Goal: Communication & Community: Share content

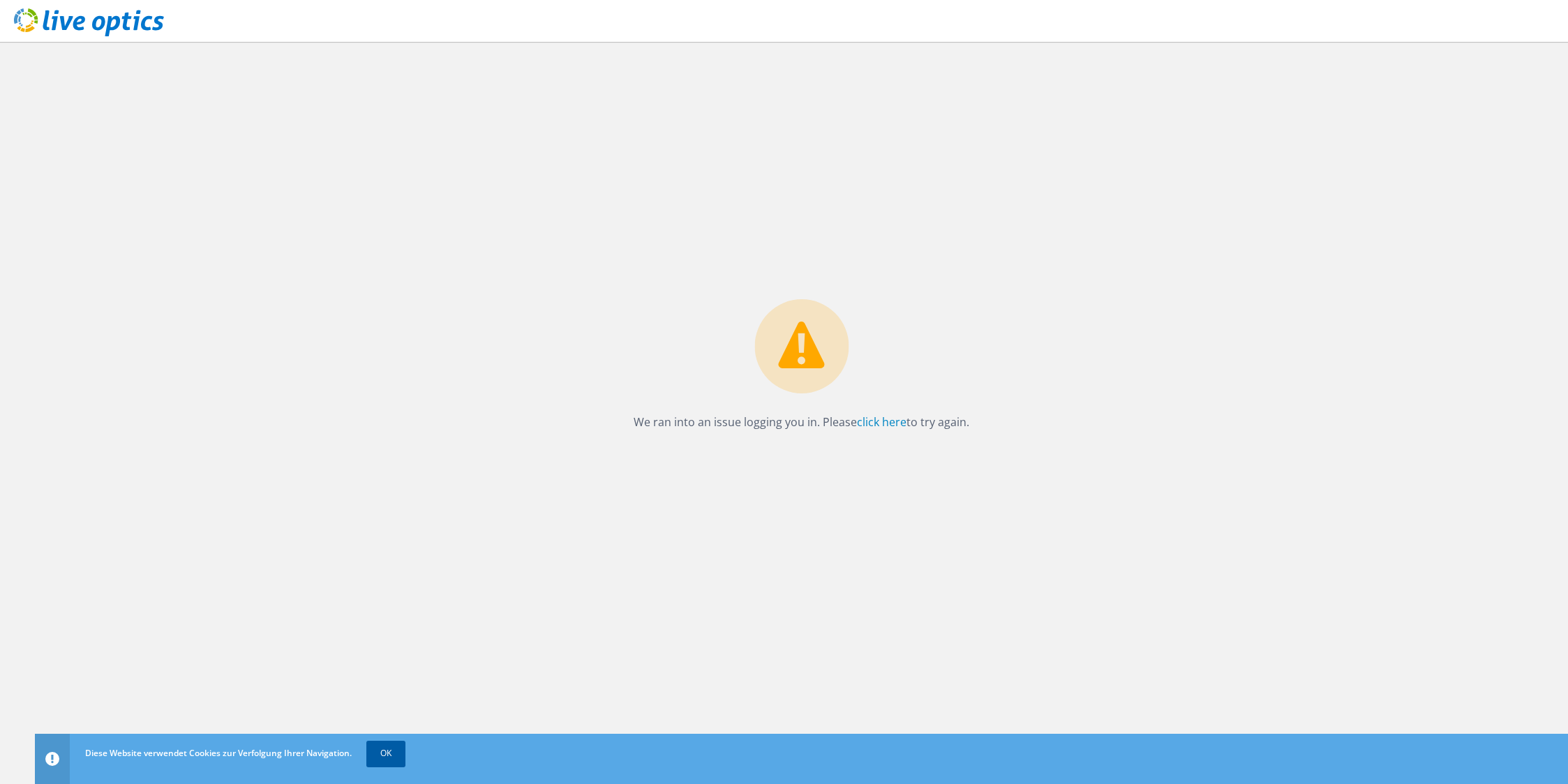
click at [380, 751] on link "OK" at bounding box center [386, 753] width 39 height 25
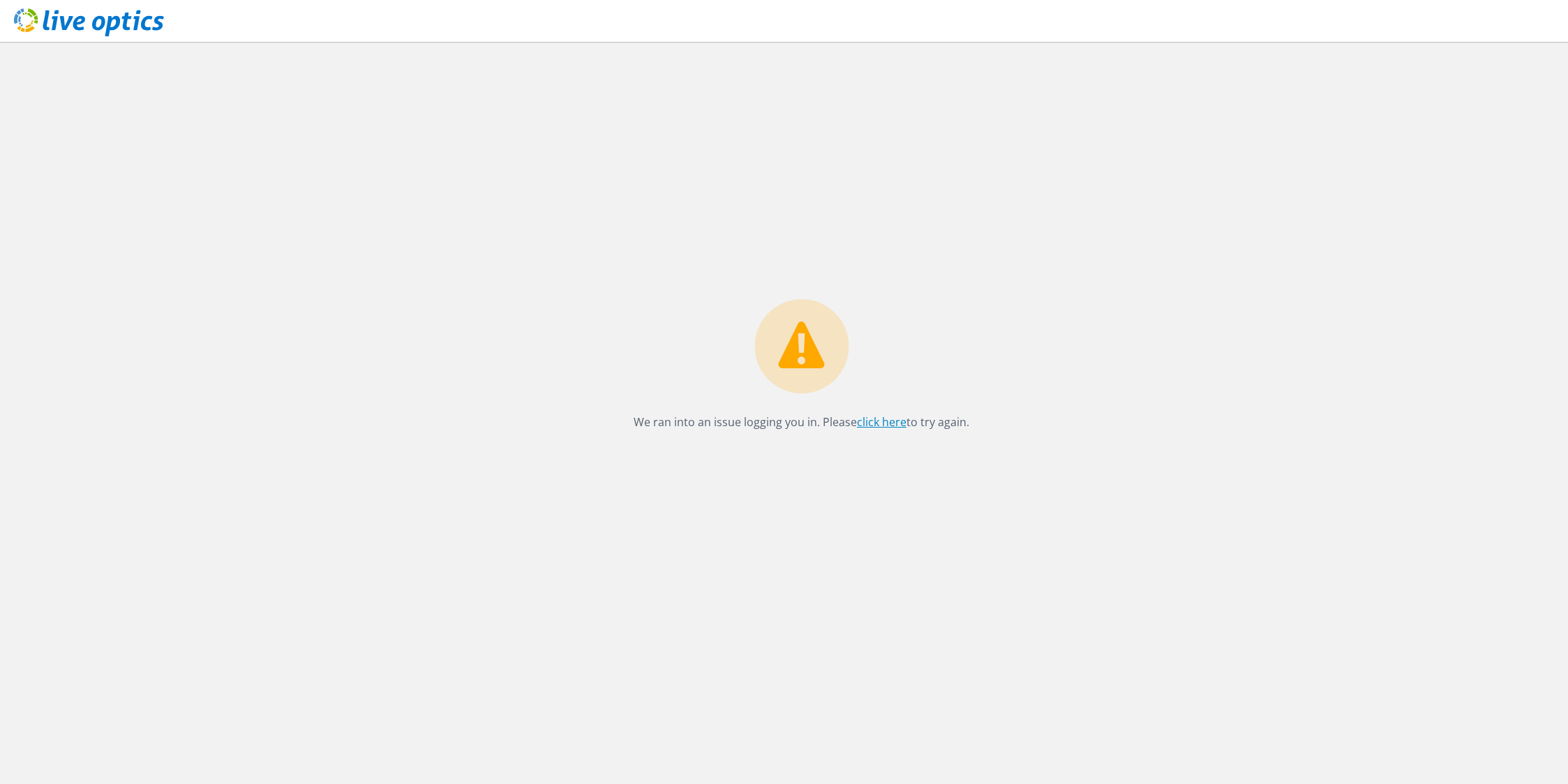
drag, startPoint x: 0, startPoint y: 0, endPoint x: 895, endPoint y: 421, distance: 989.1
click at [895, 421] on link "click here" at bounding box center [882, 422] width 49 height 16
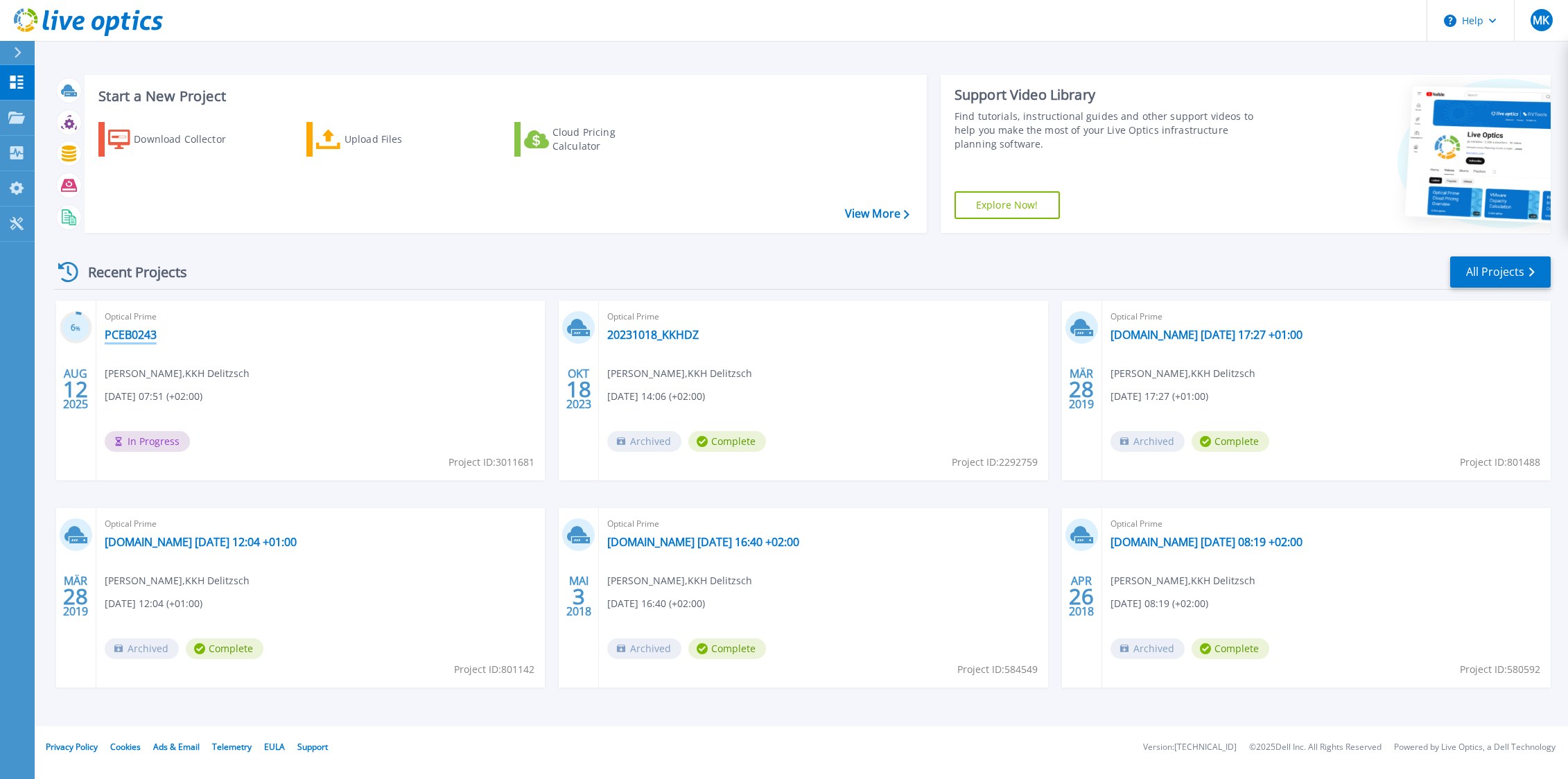
click at [125, 333] on link "PCEB0243" at bounding box center [131, 335] width 52 height 14
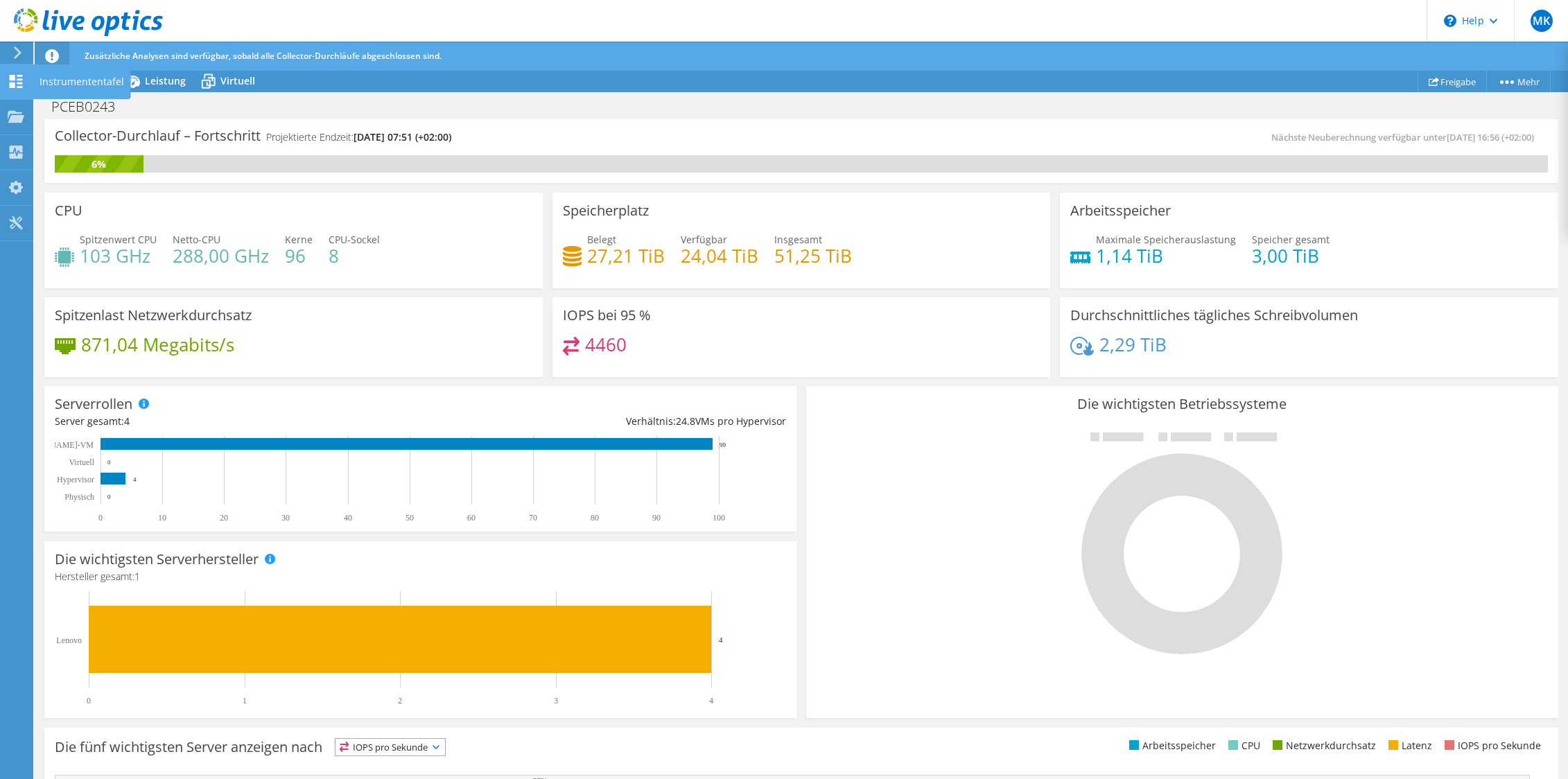
click at [24, 86] on icon at bounding box center [15, 81] width 16 height 13
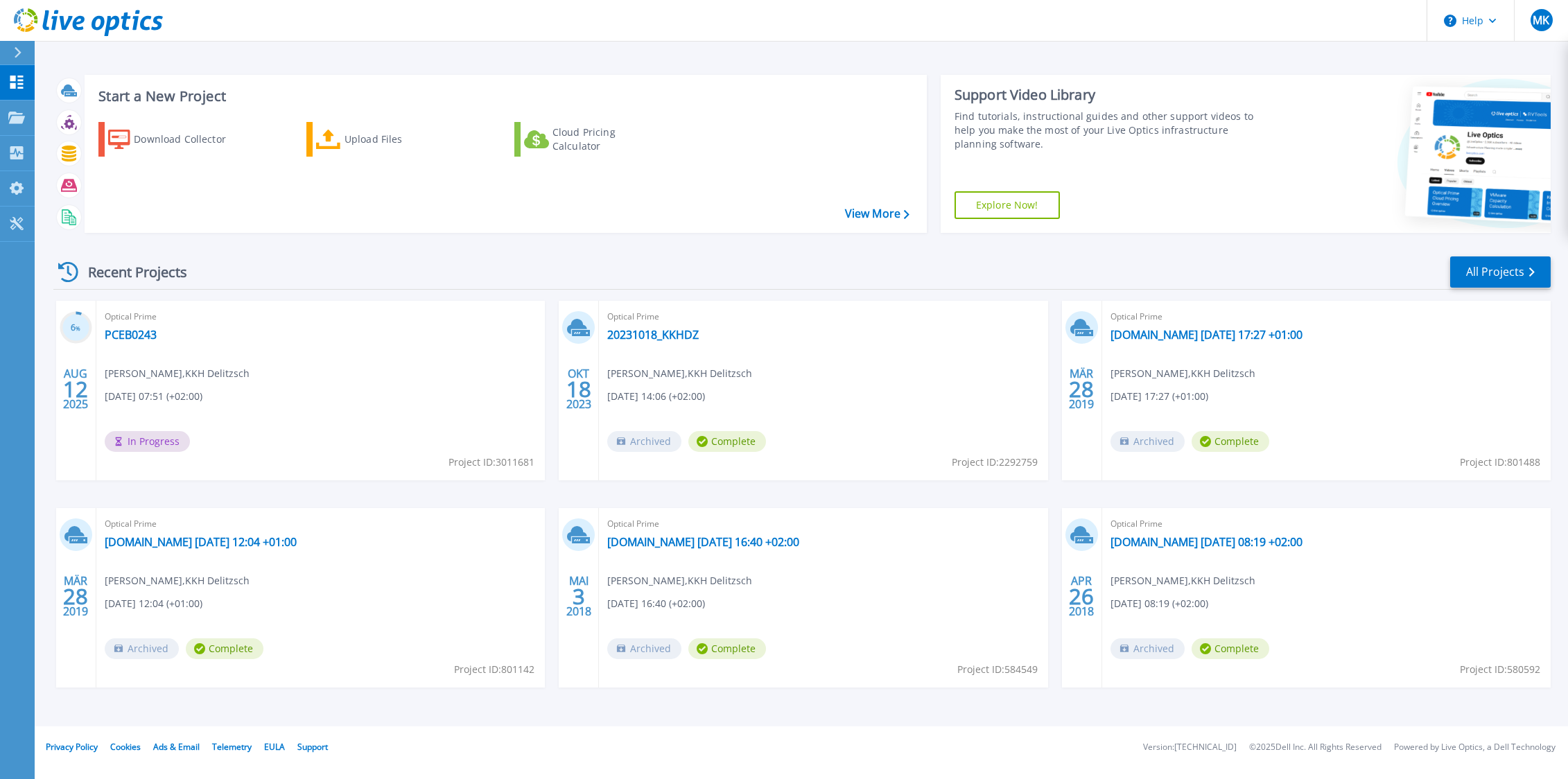
click at [19, 58] on icon at bounding box center [17, 53] width 7 height 11
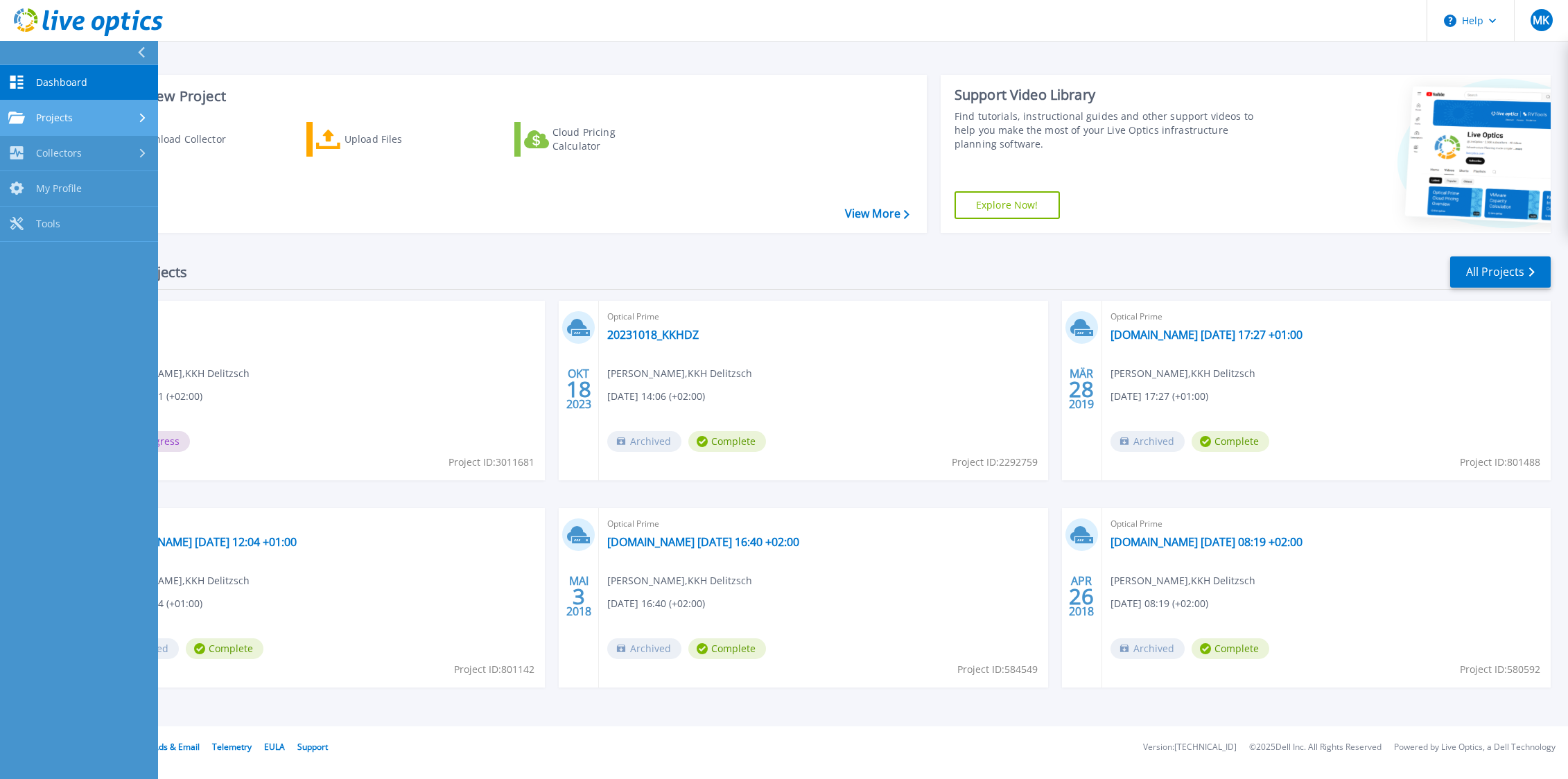
click at [68, 120] on span "Projects" at bounding box center [54, 117] width 37 height 12
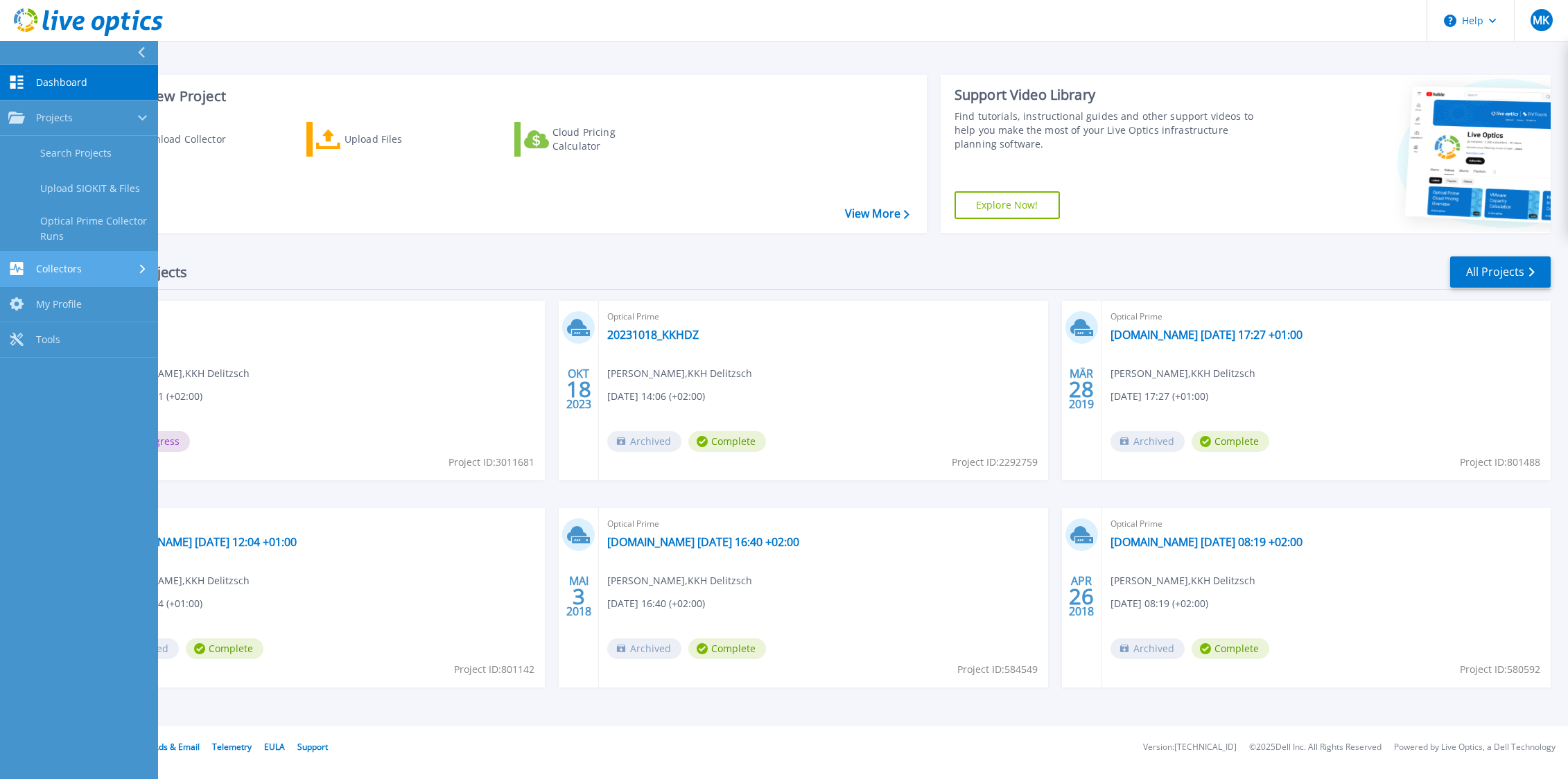
click at [123, 269] on div "Collectors" at bounding box center [79, 269] width 142 height 13
click at [79, 256] on span "My Profile" at bounding box center [59, 260] width 46 height 12
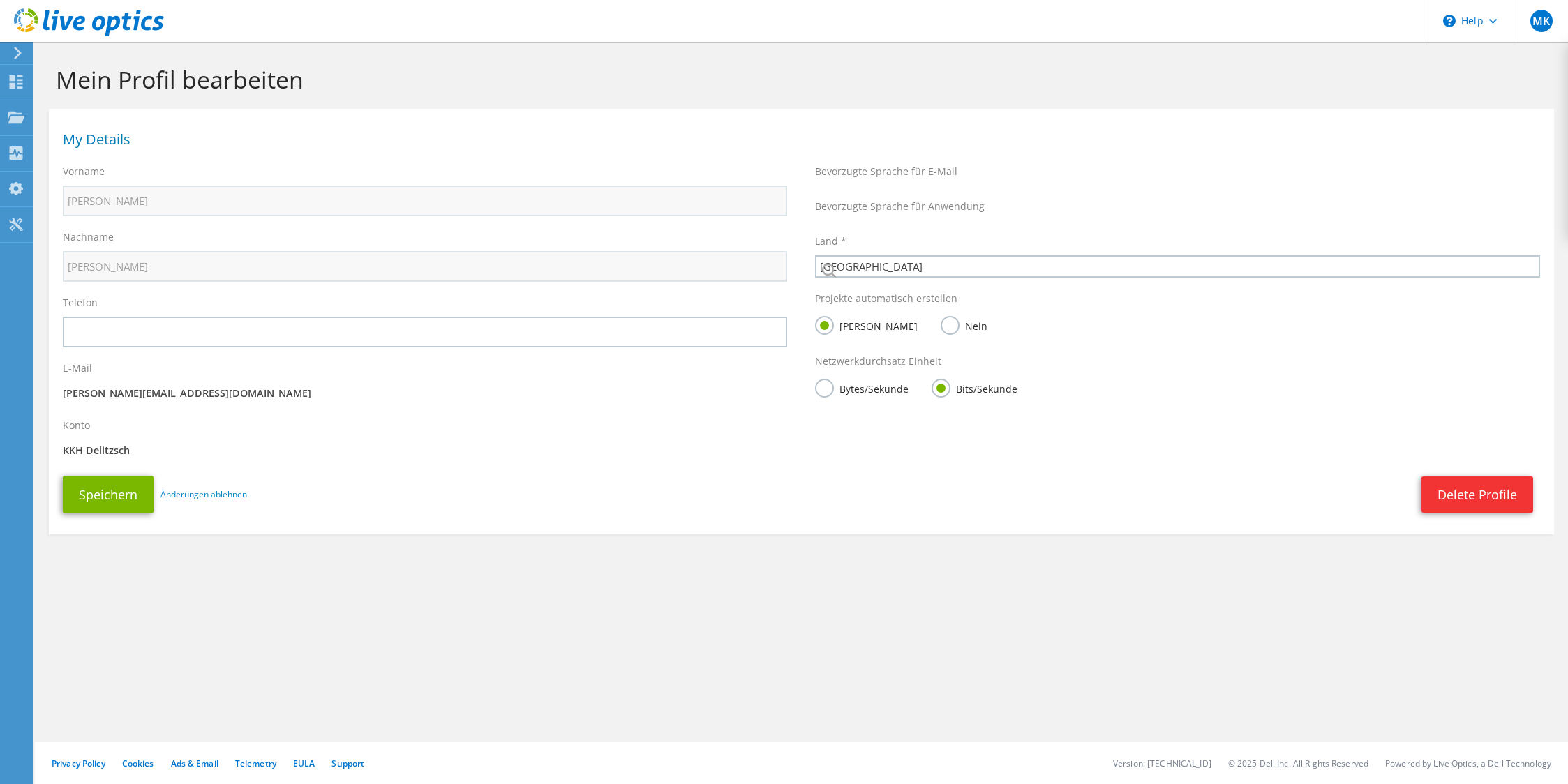
select select "56"
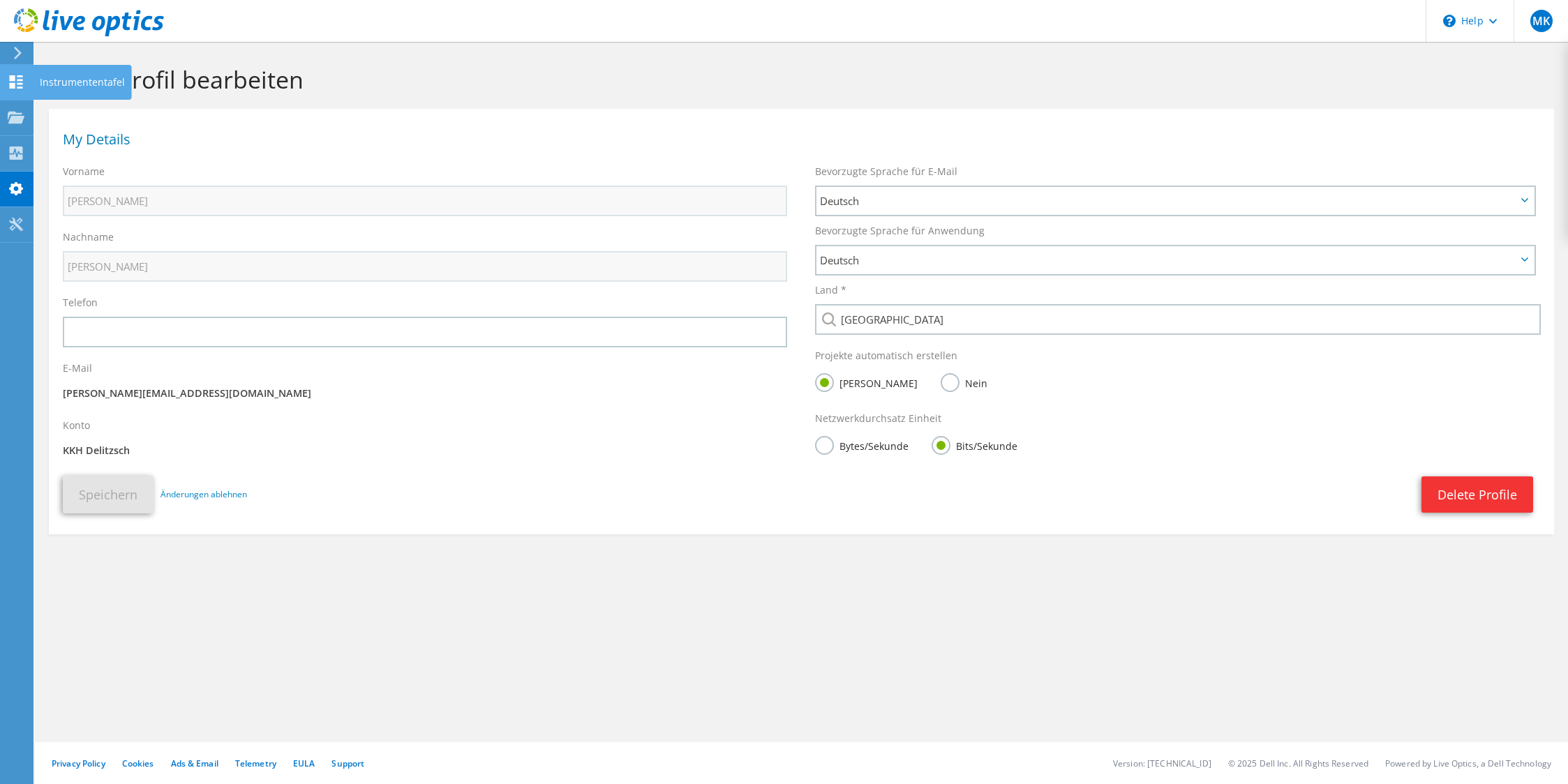
click at [63, 86] on div "Instrumententafel" at bounding box center [82, 82] width 99 height 35
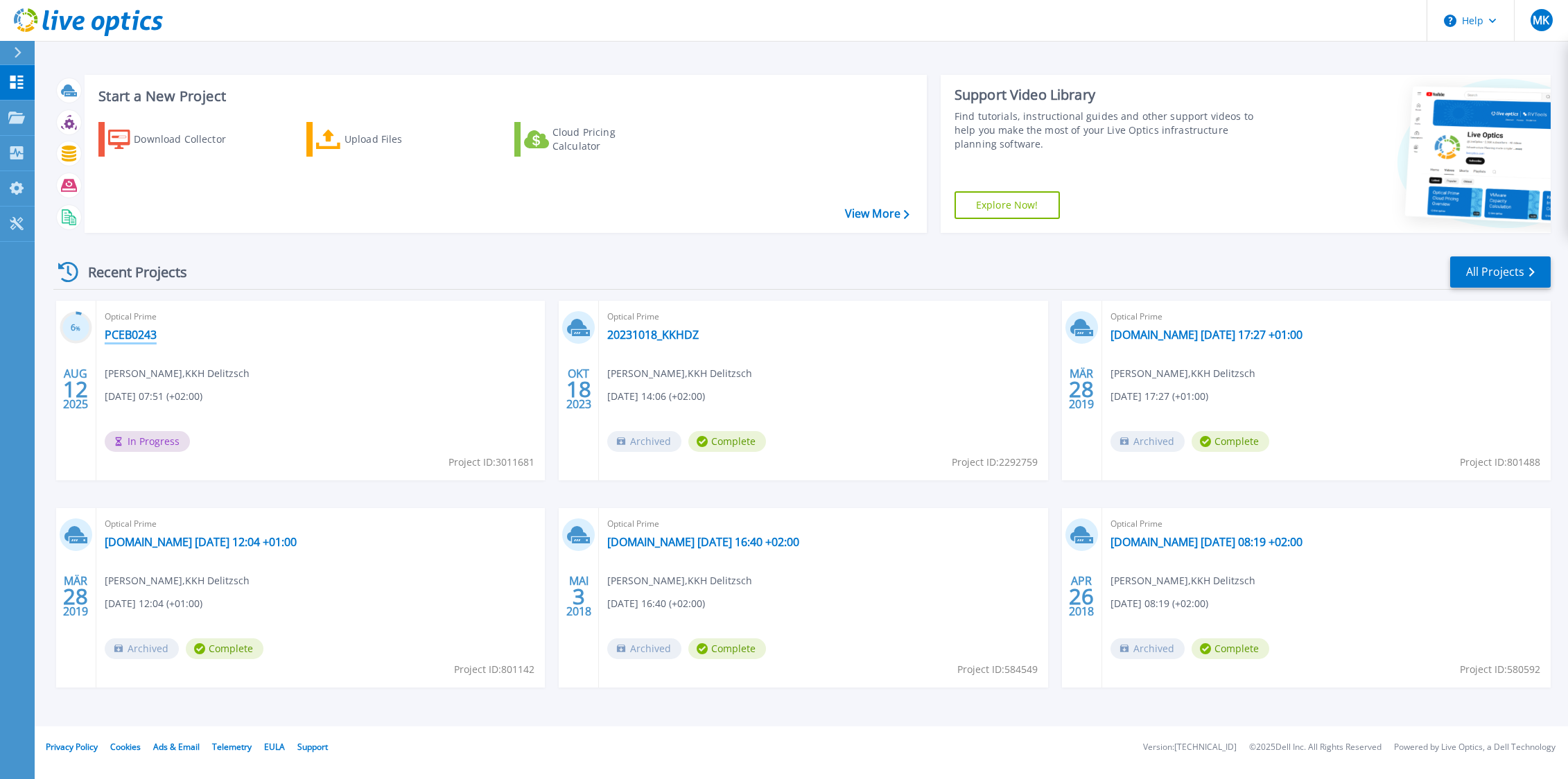
click at [137, 334] on link "PCEB0243" at bounding box center [131, 335] width 52 height 14
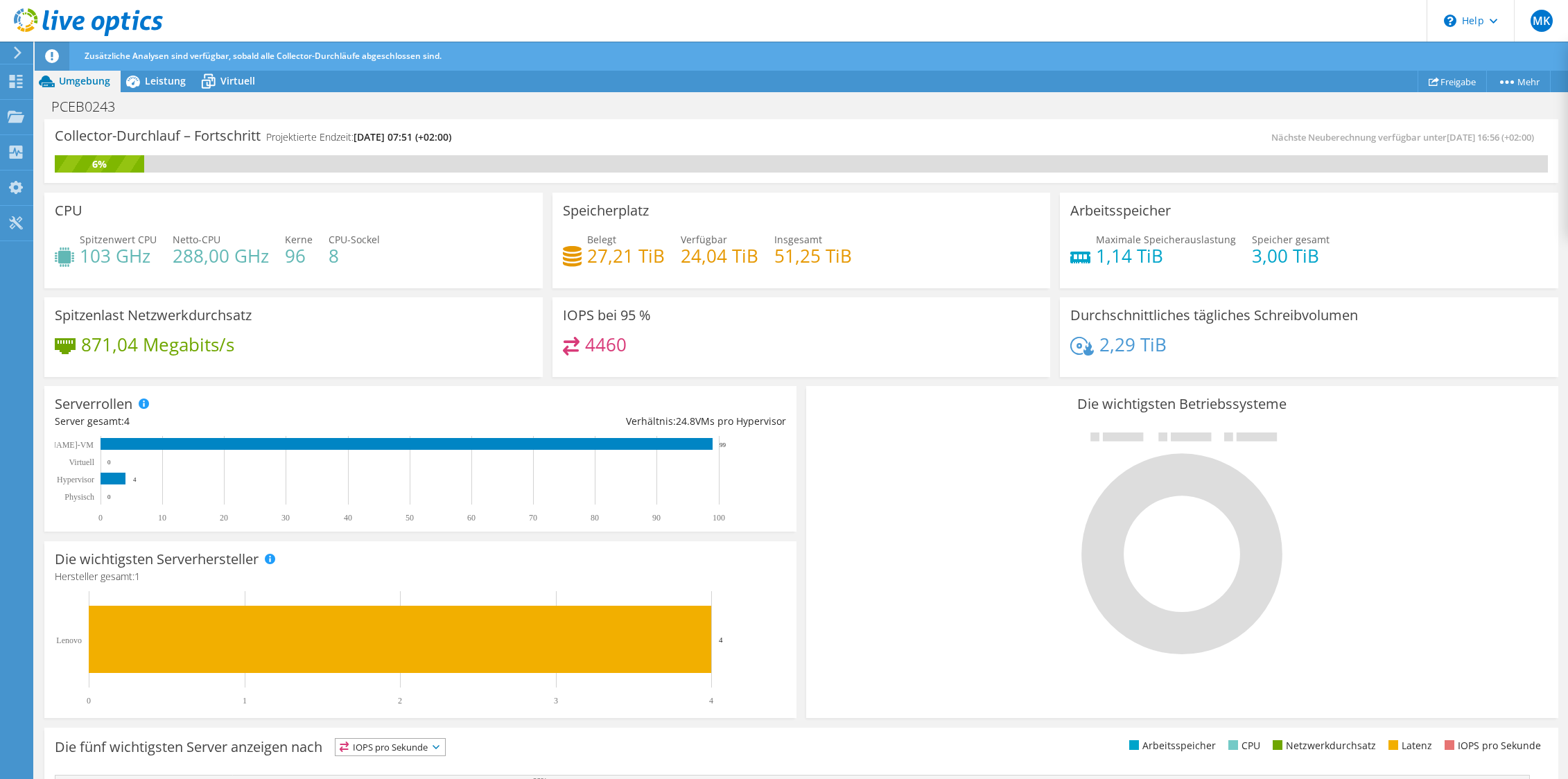
scroll to position [68, 0]
click at [1434, 77] on link "Freigabe" at bounding box center [1452, 81] width 69 height 21
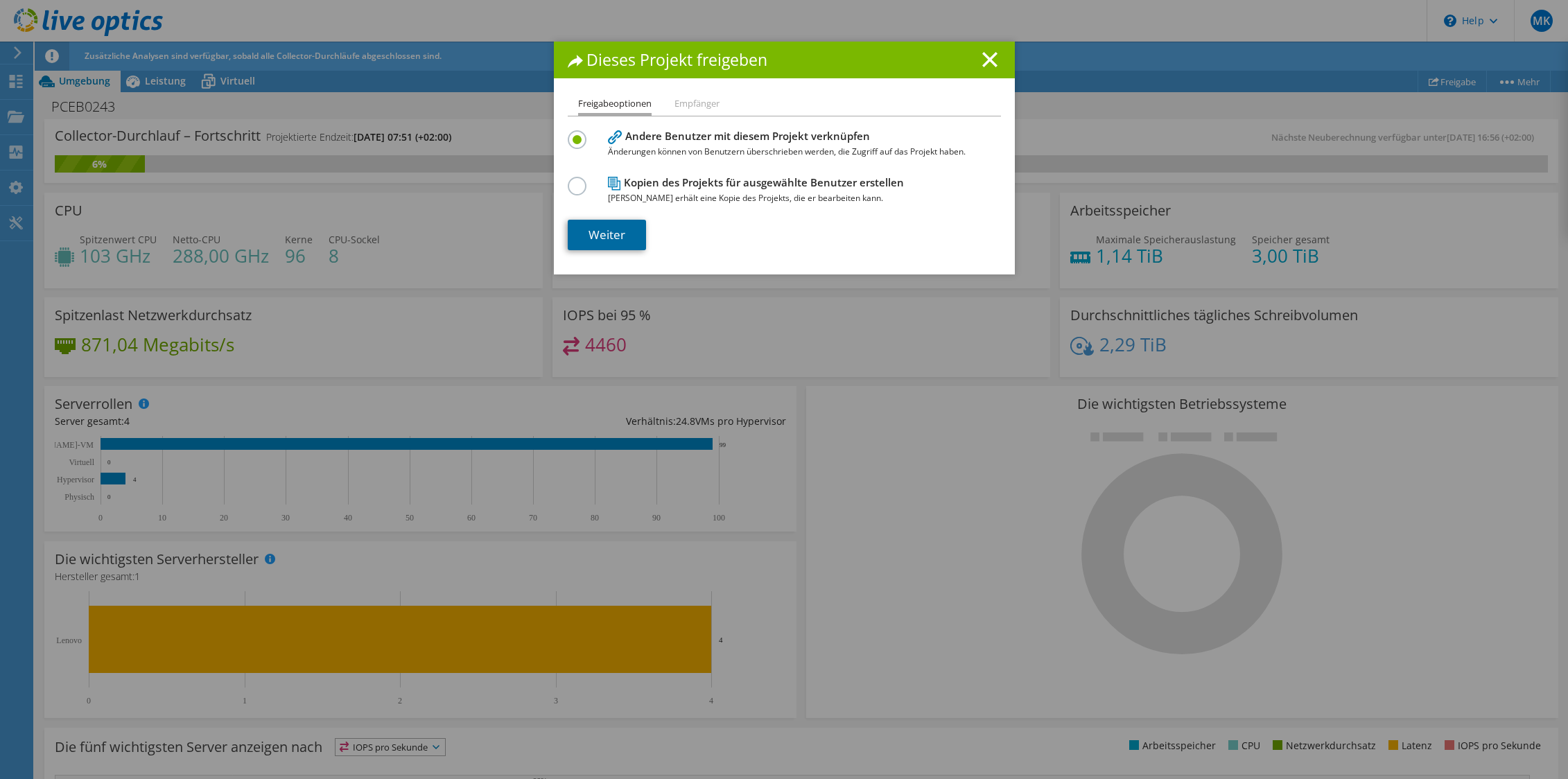
click at [602, 230] on link "Weiter" at bounding box center [607, 234] width 78 height 30
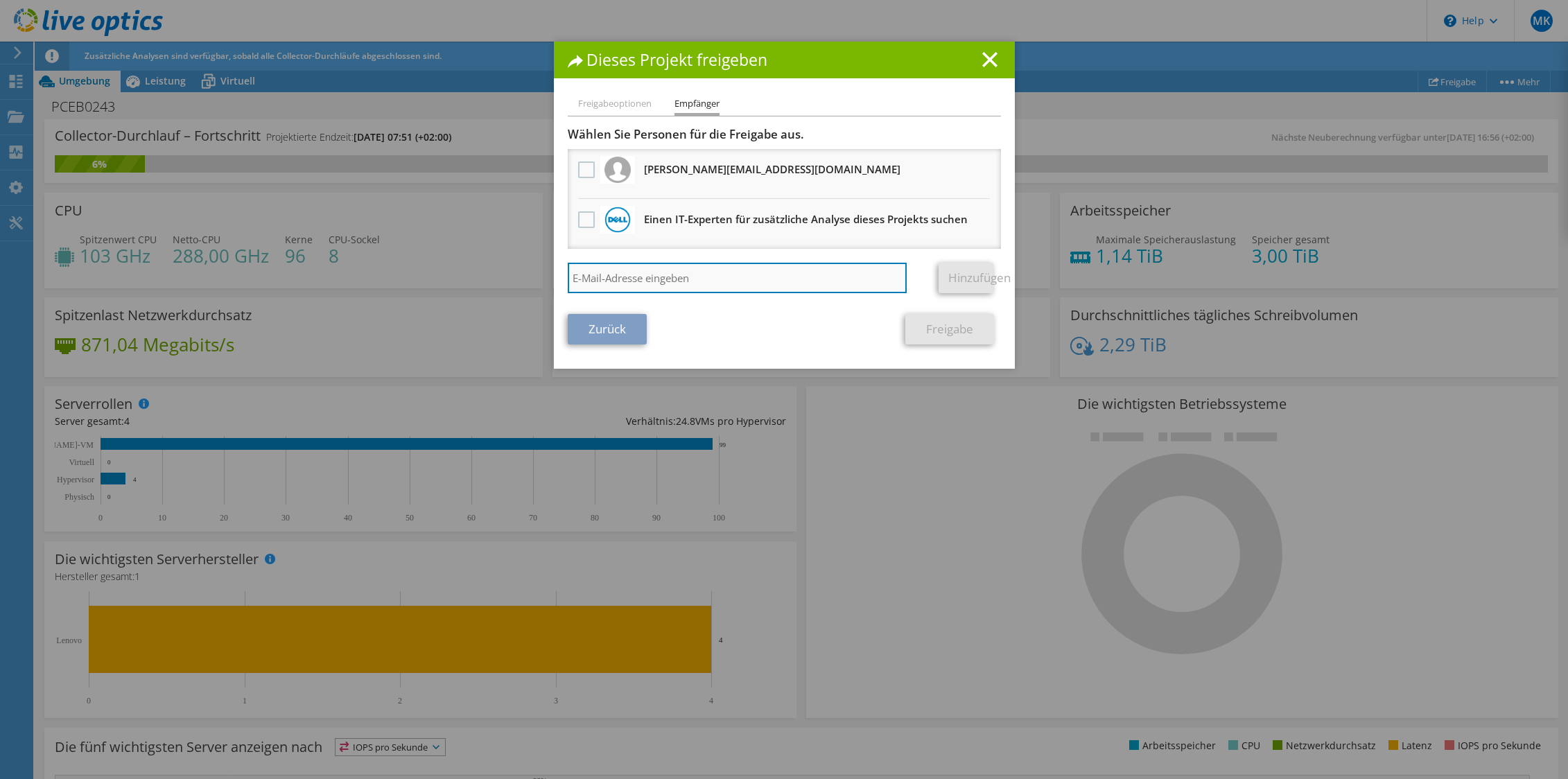
click at [645, 282] on input "search" at bounding box center [737, 278] width 339 height 30
paste input "k.ostwald@sandata.de"
type input "k.ostwald@sandata.de"
click at [959, 281] on link "Hinzufügen" at bounding box center [966, 278] width 55 height 30
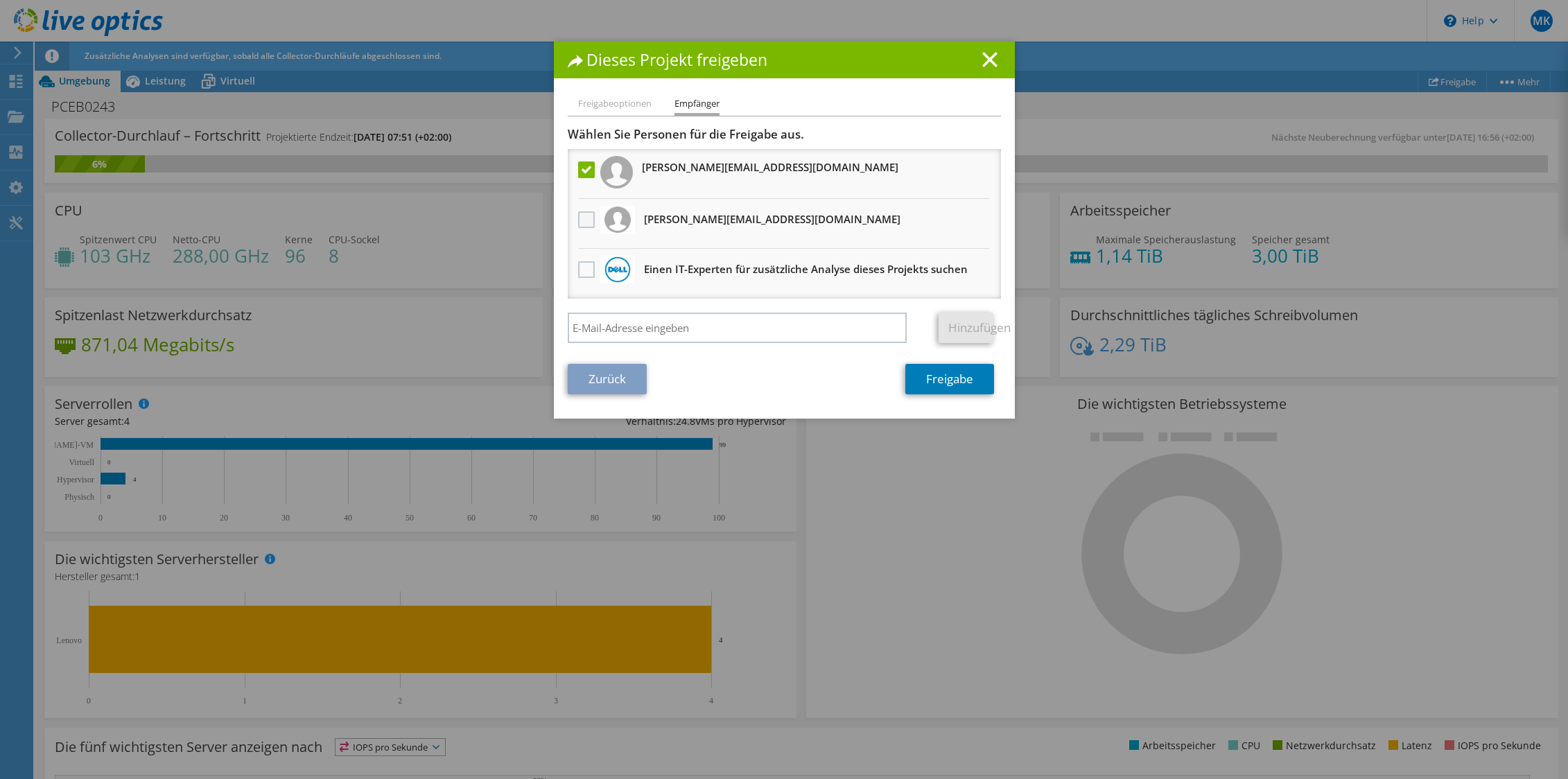
click at [584, 220] on label at bounding box center [588, 220] width 20 height 16
click at [0, 0] on input "checkbox" at bounding box center [0, 0] width 0 height 0
click at [935, 380] on link "Freigabe" at bounding box center [949, 379] width 89 height 30
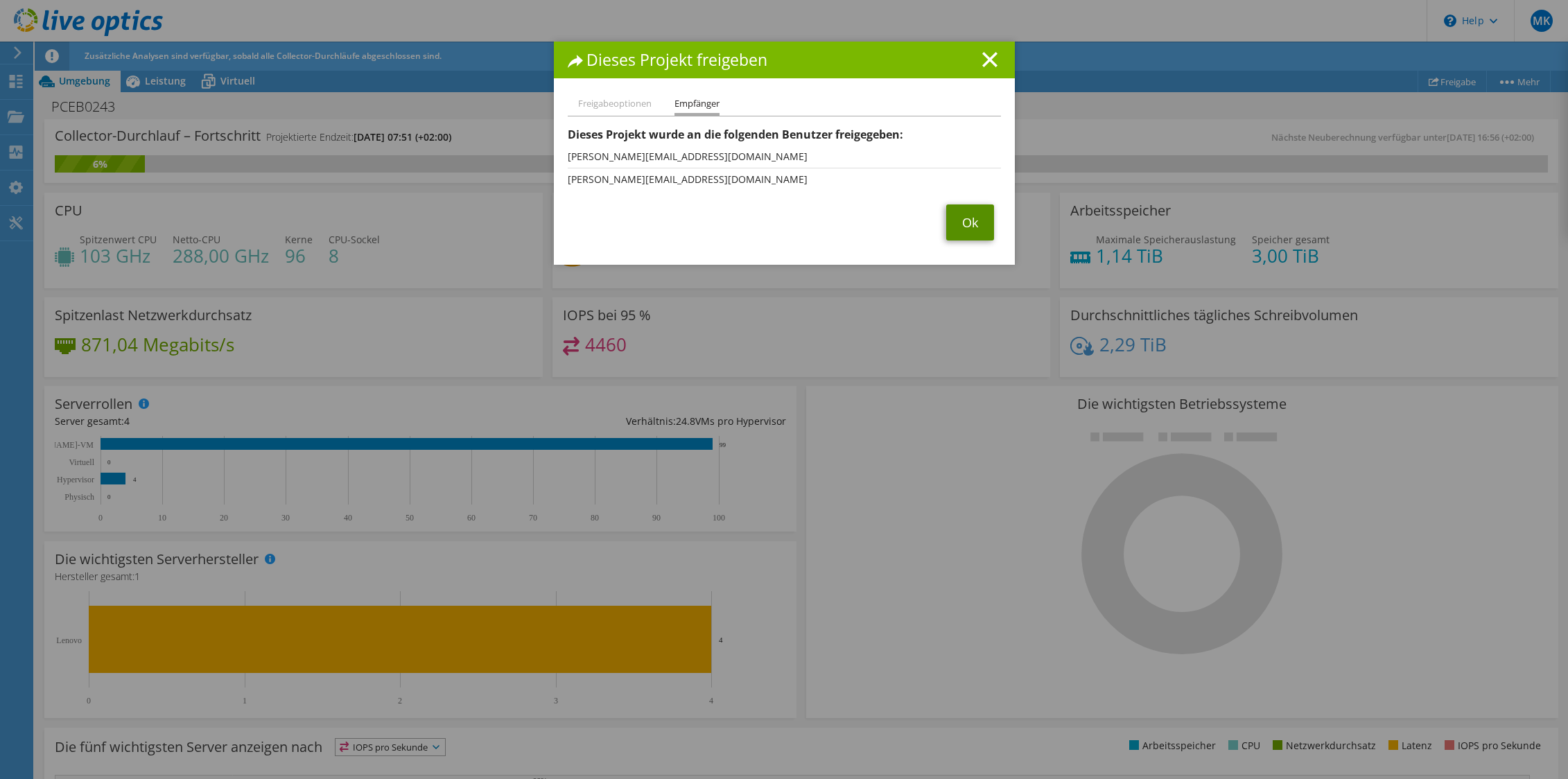
click at [961, 221] on link "Ok" at bounding box center [970, 222] width 48 height 36
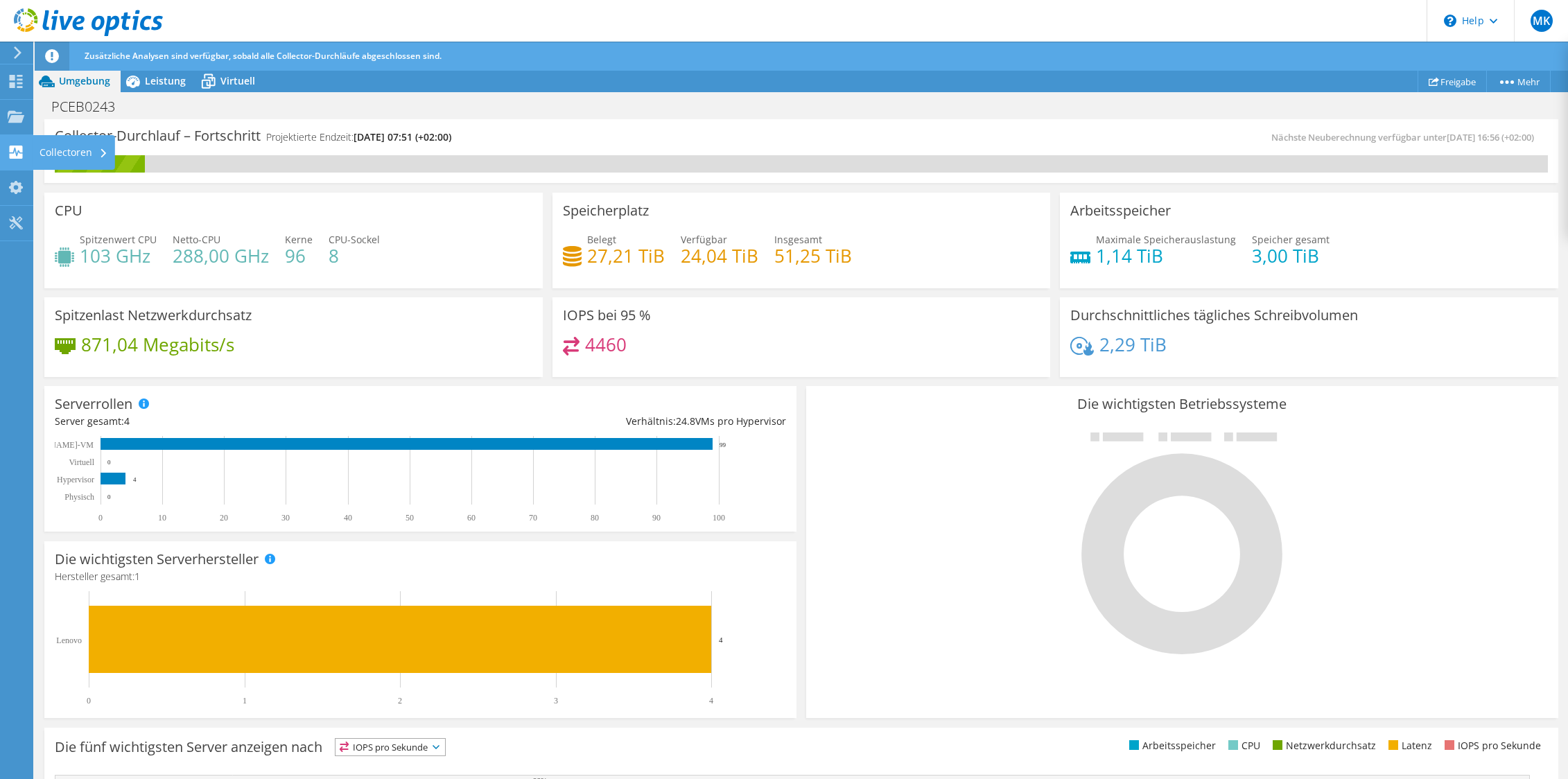
click at [51, 151] on div "Collectoren" at bounding box center [73, 152] width 82 height 35
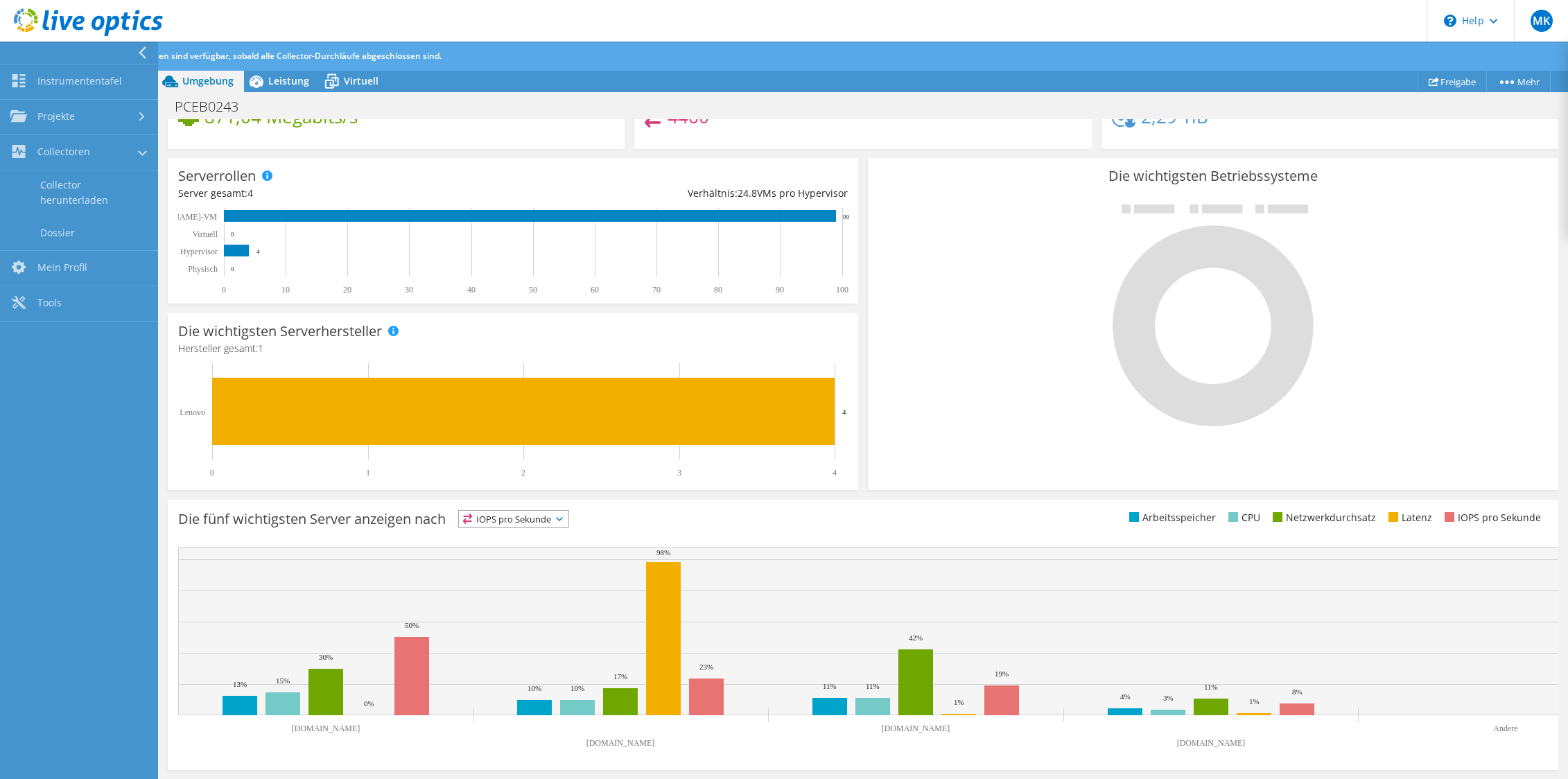
scroll to position [277, 0]
click at [121, 125] on link "Projekte" at bounding box center [79, 117] width 158 height 35
click at [81, 330] on link "Tools" at bounding box center [79, 339] width 158 height 35
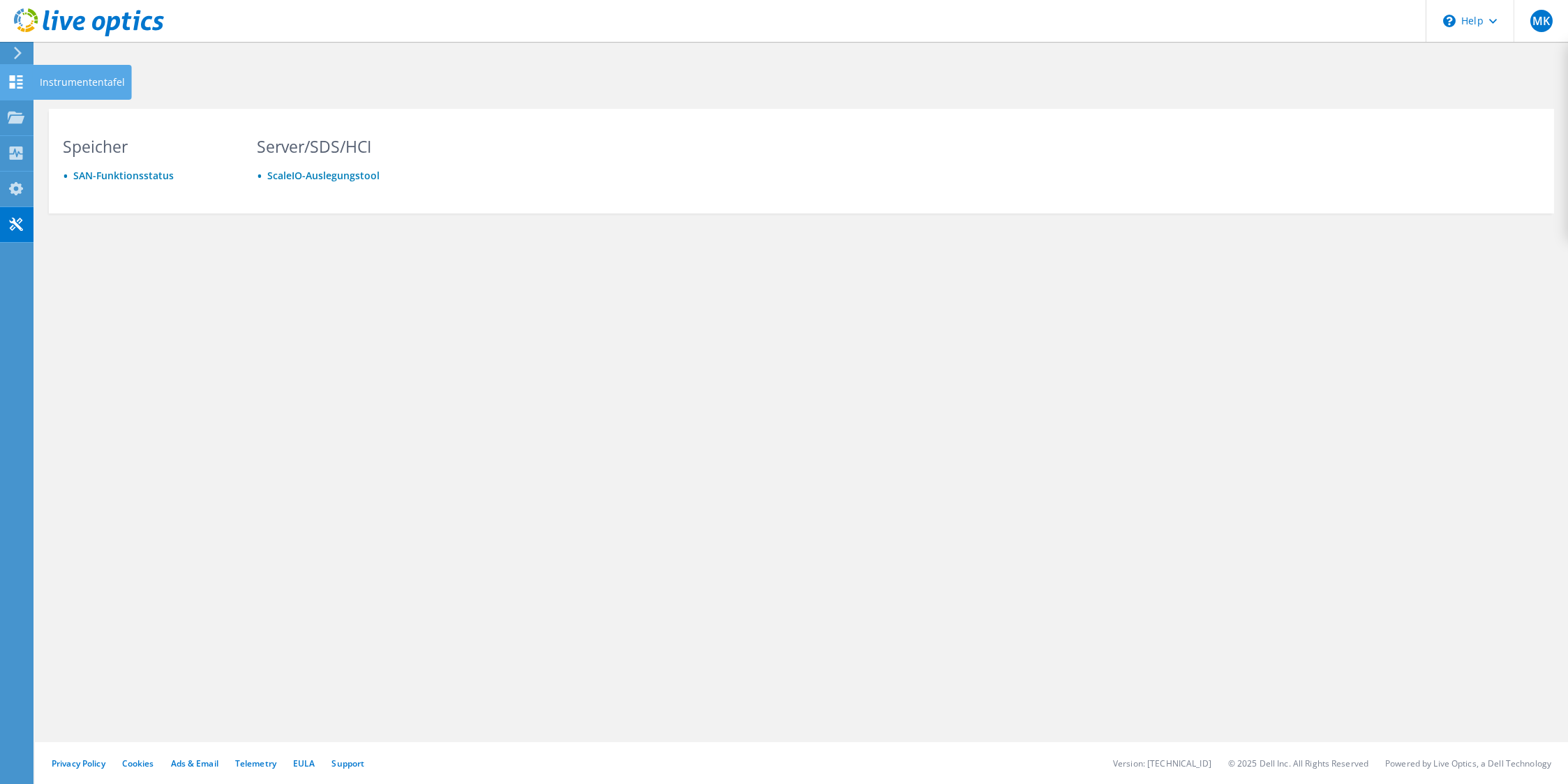
click at [13, 80] on use at bounding box center [16, 82] width 13 height 13
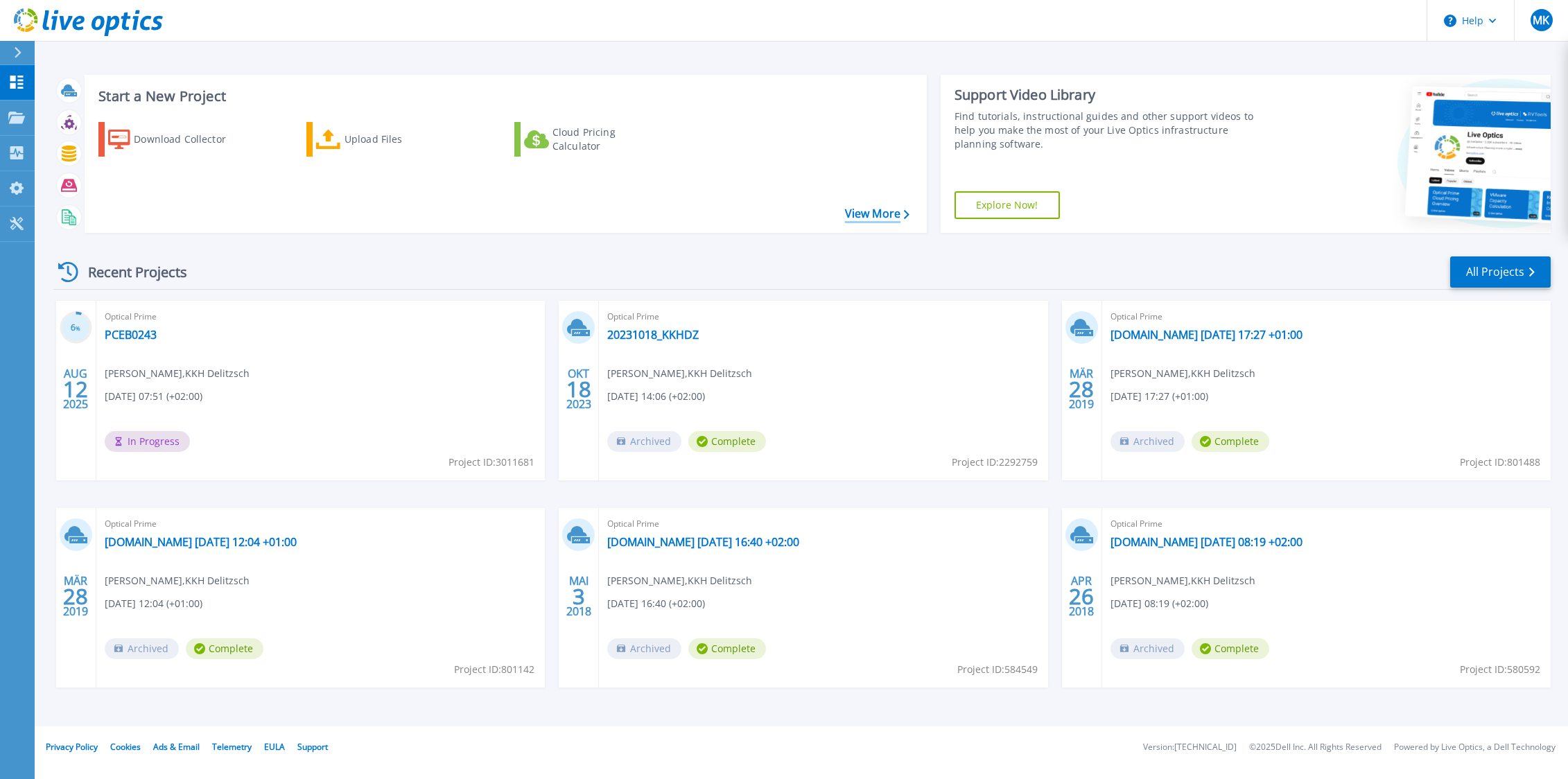
click at [852, 217] on link "View More" at bounding box center [877, 214] width 64 height 13
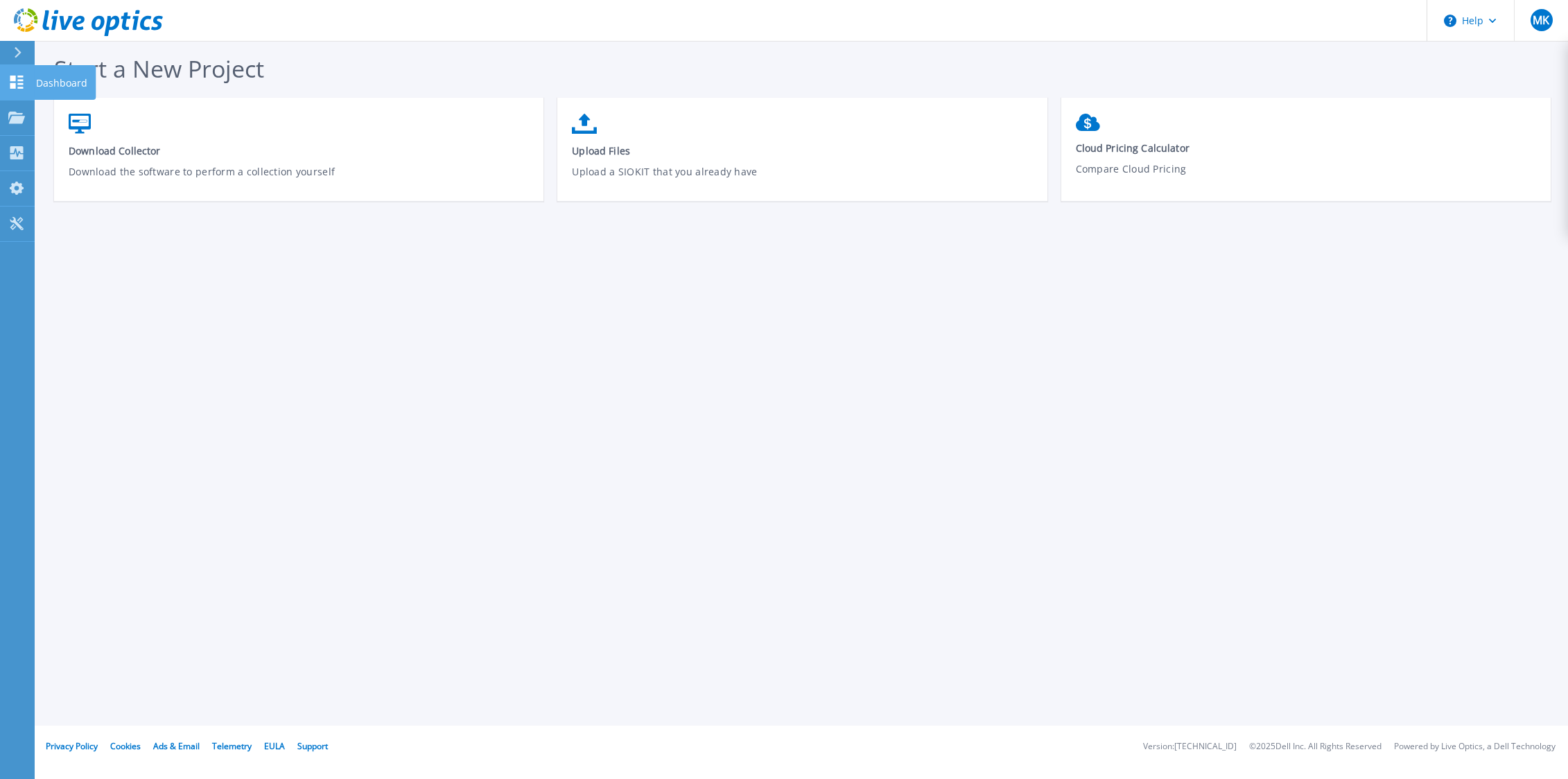
click at [23, 86] on icon at bounding box center [16, 82] width 16 height 13
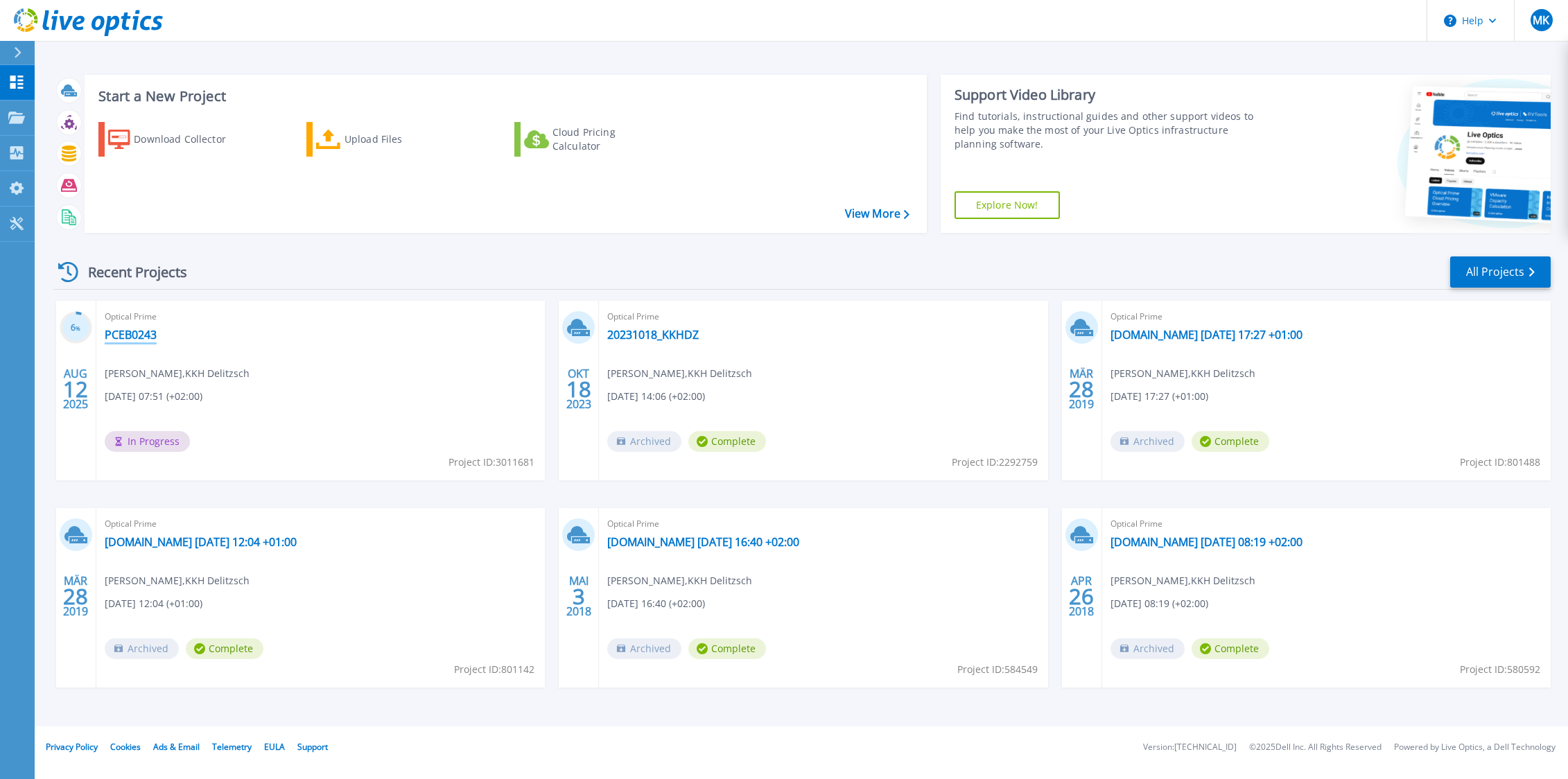
click at [142, 336] on link "PCEB0243" at bounding box center [131, 335] width 52 height 14
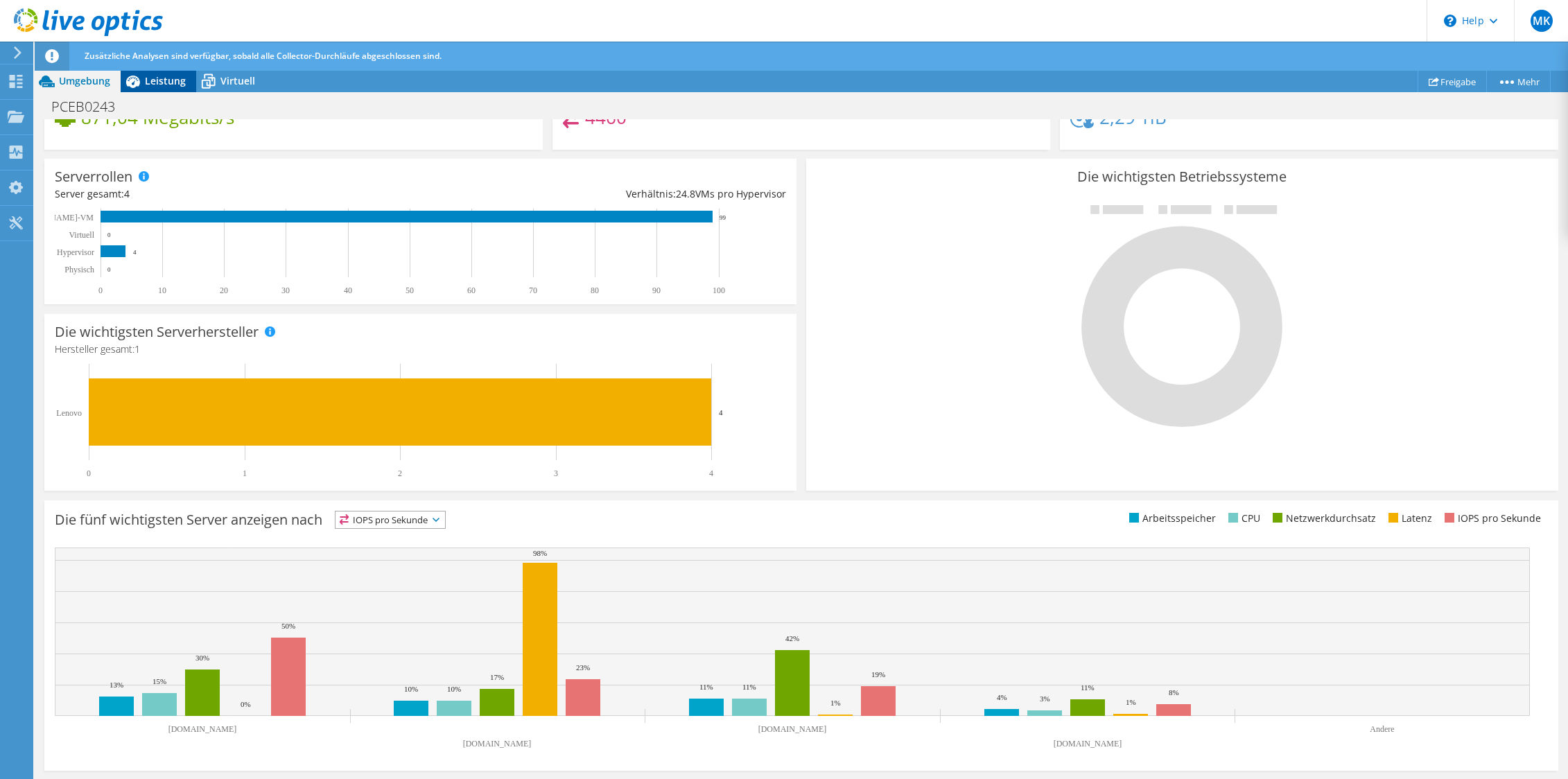
click at [170, 72] on div "Leistung" at bounding box center [158, 81] width 76 height 22
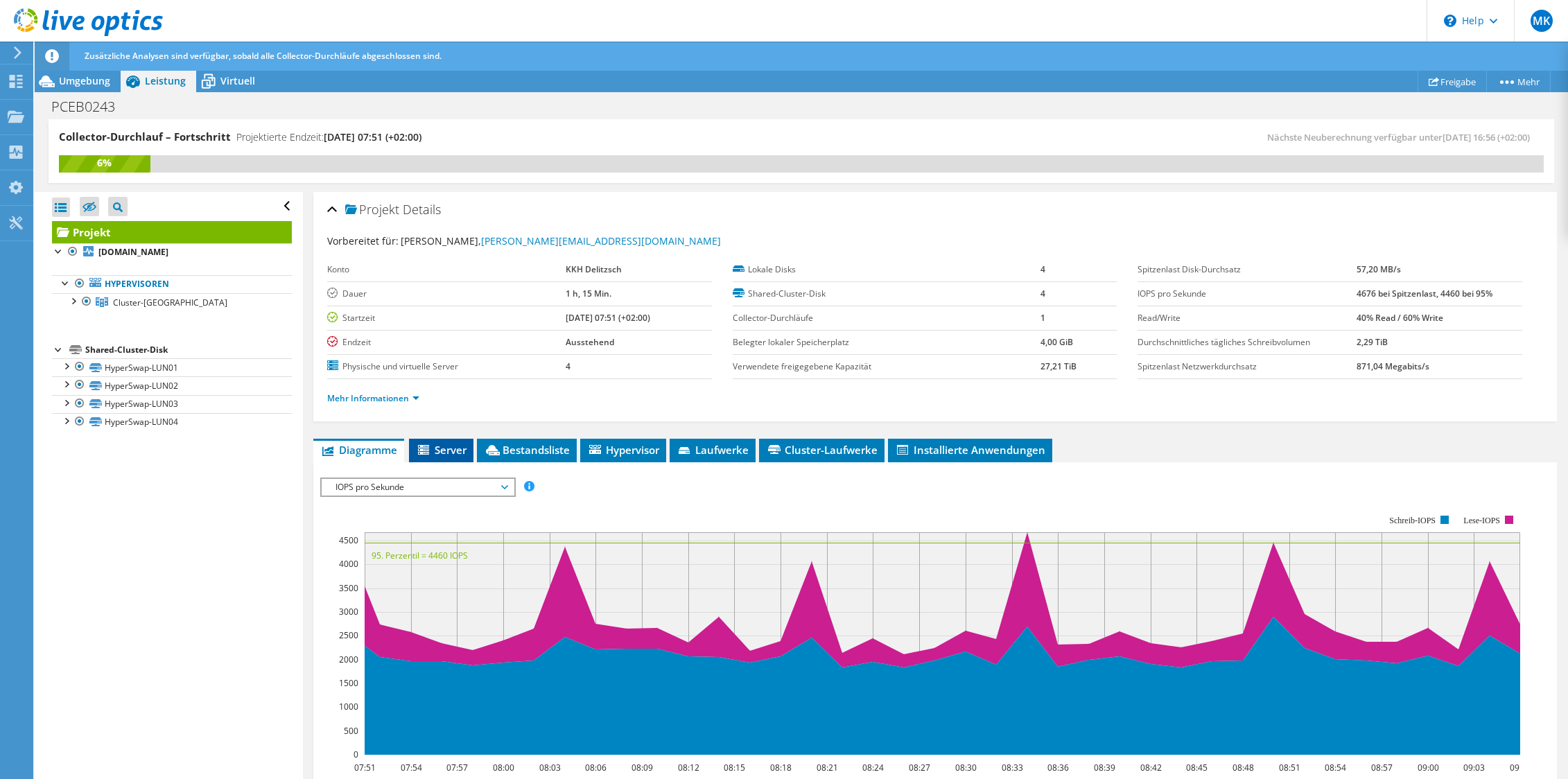
click at [445, 449] on span "Server" at bounding box center [441, 449] width 50 height 14
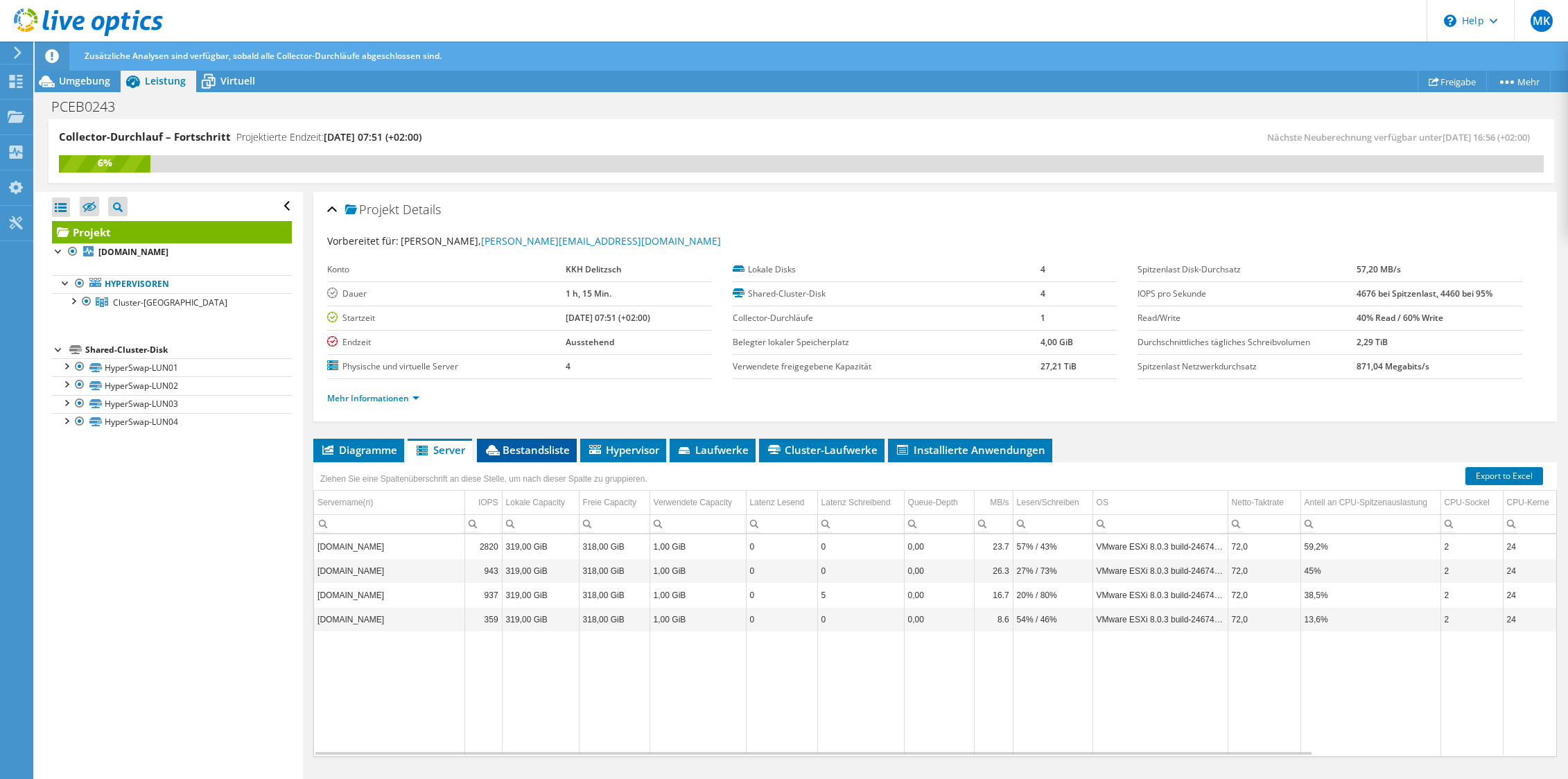
click at [544, 451] on span "Bestandsliste" at bounding box center [527, 449] width 86 height 14
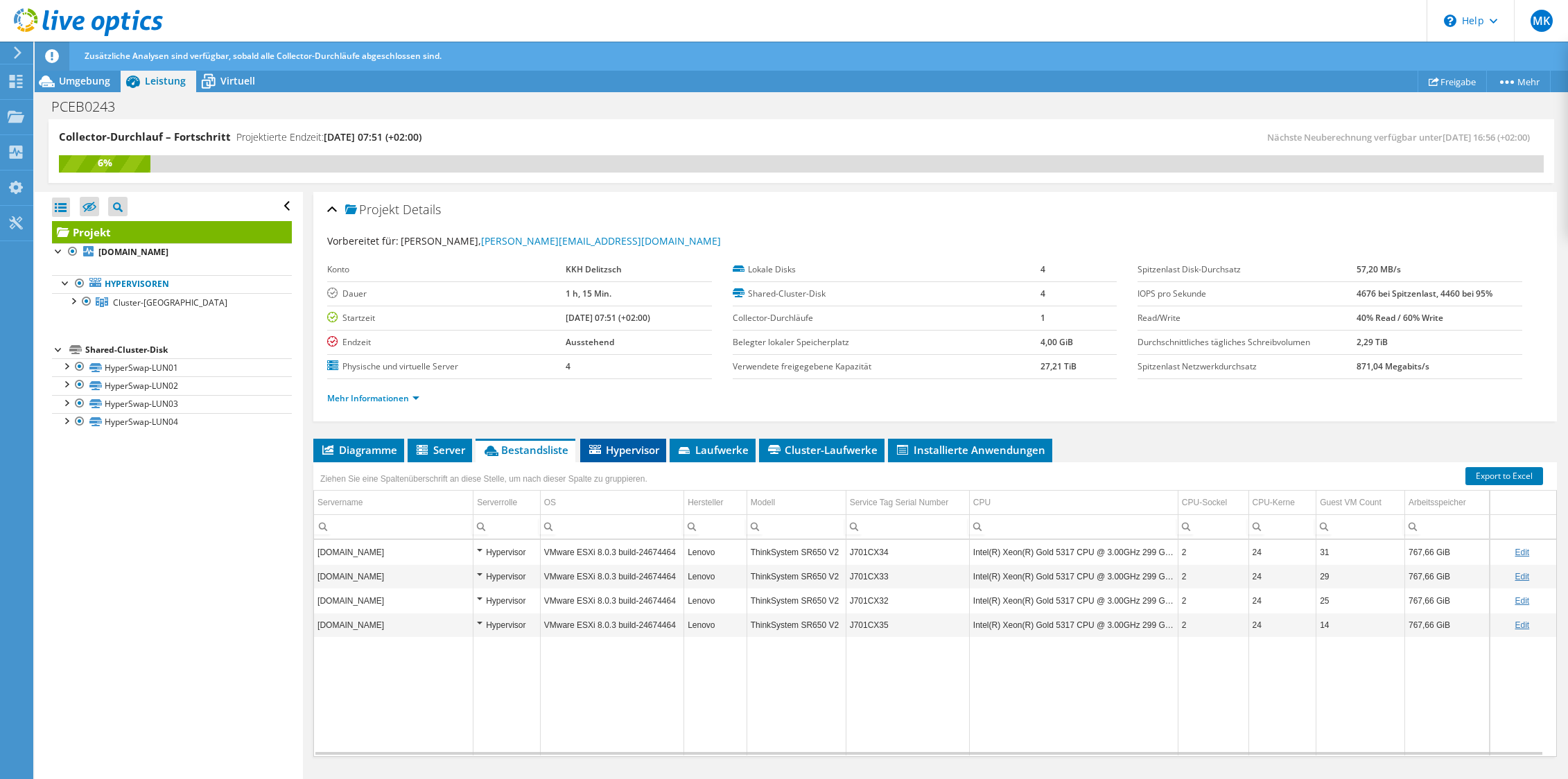
click at [633, 447] on span "Hypervisor" at bounding box center [623, 449] width 72 height 14
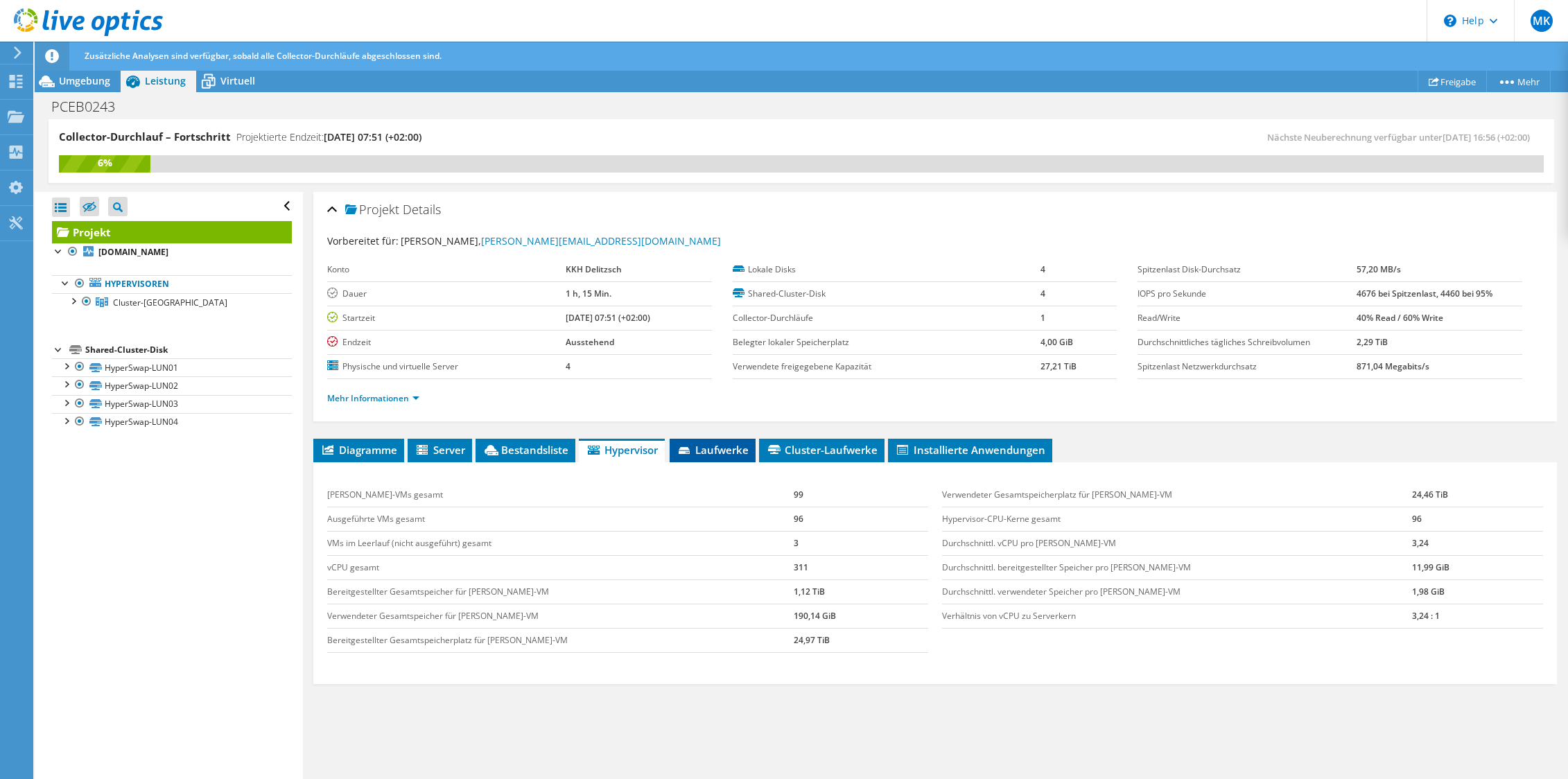
click at [725, 450] on span "Laufwerke" at bounding box center [712, 449] width 72 height 14
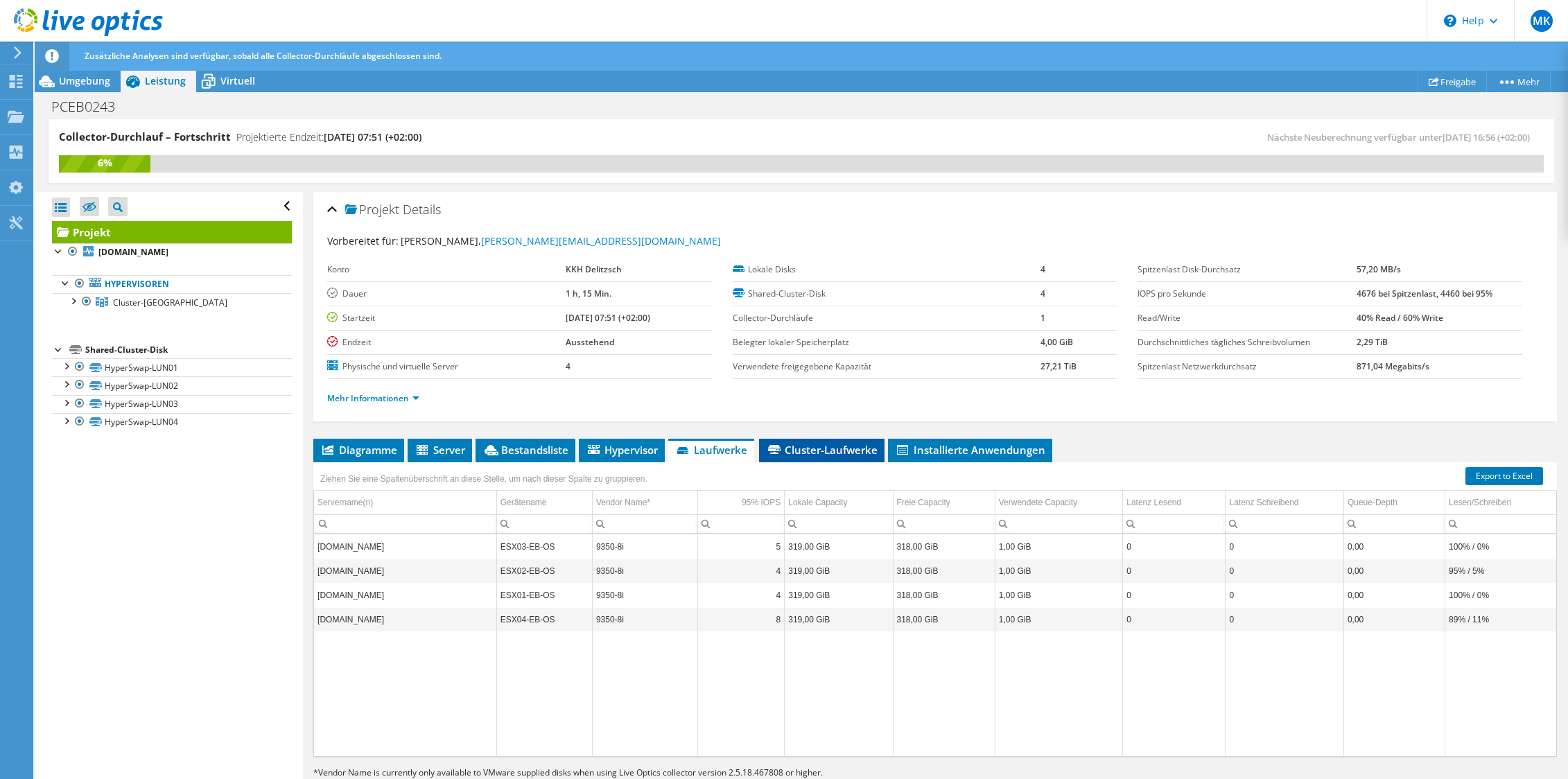
click at [832, 455] on span "Cluster-Laufwerke" at bounding box center [821, 449] width 112 height 14
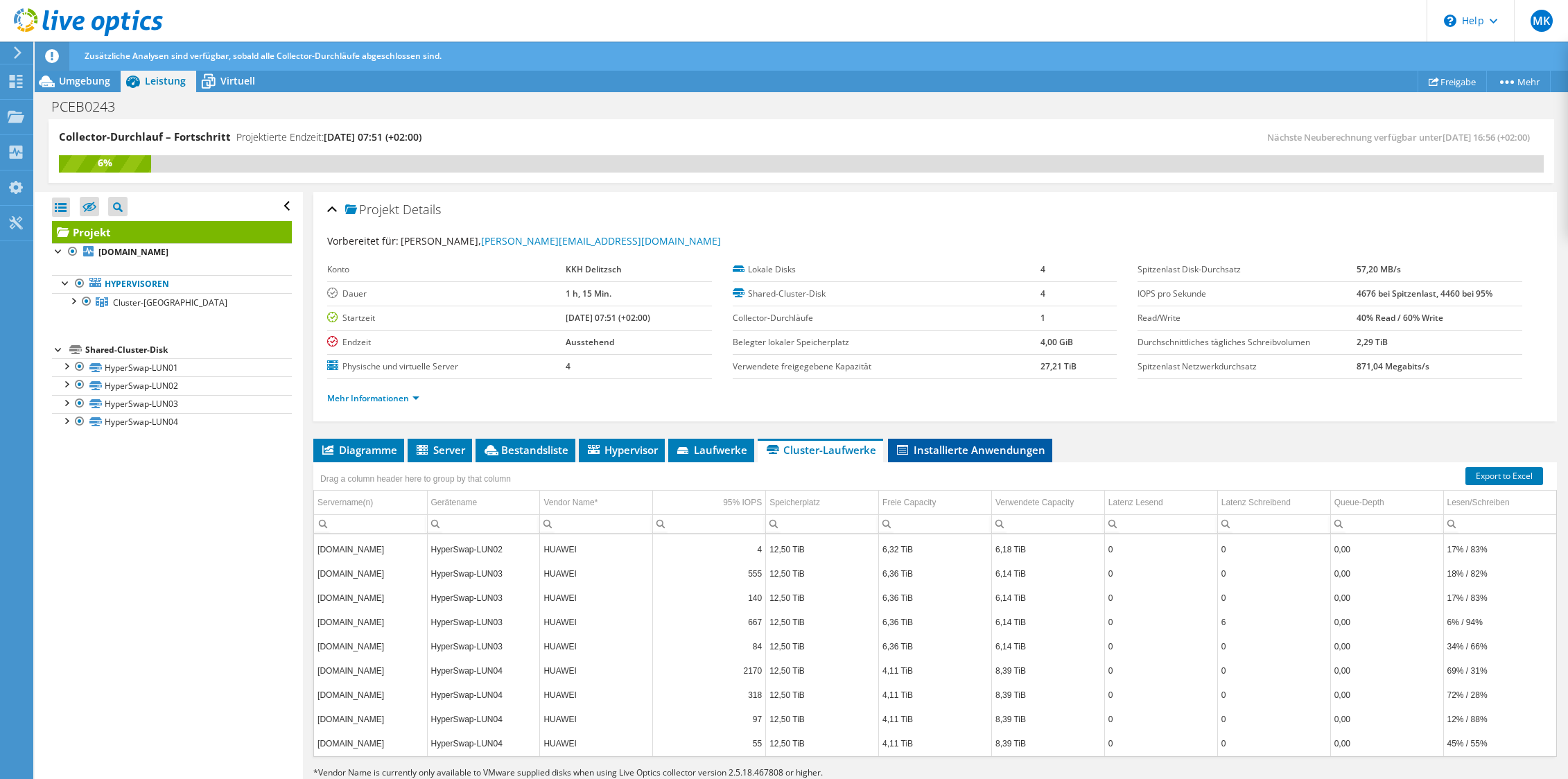
click at [984, 453] on span "Installierte Anwendungen" at bounding box center [970, 449] width 151 height 14
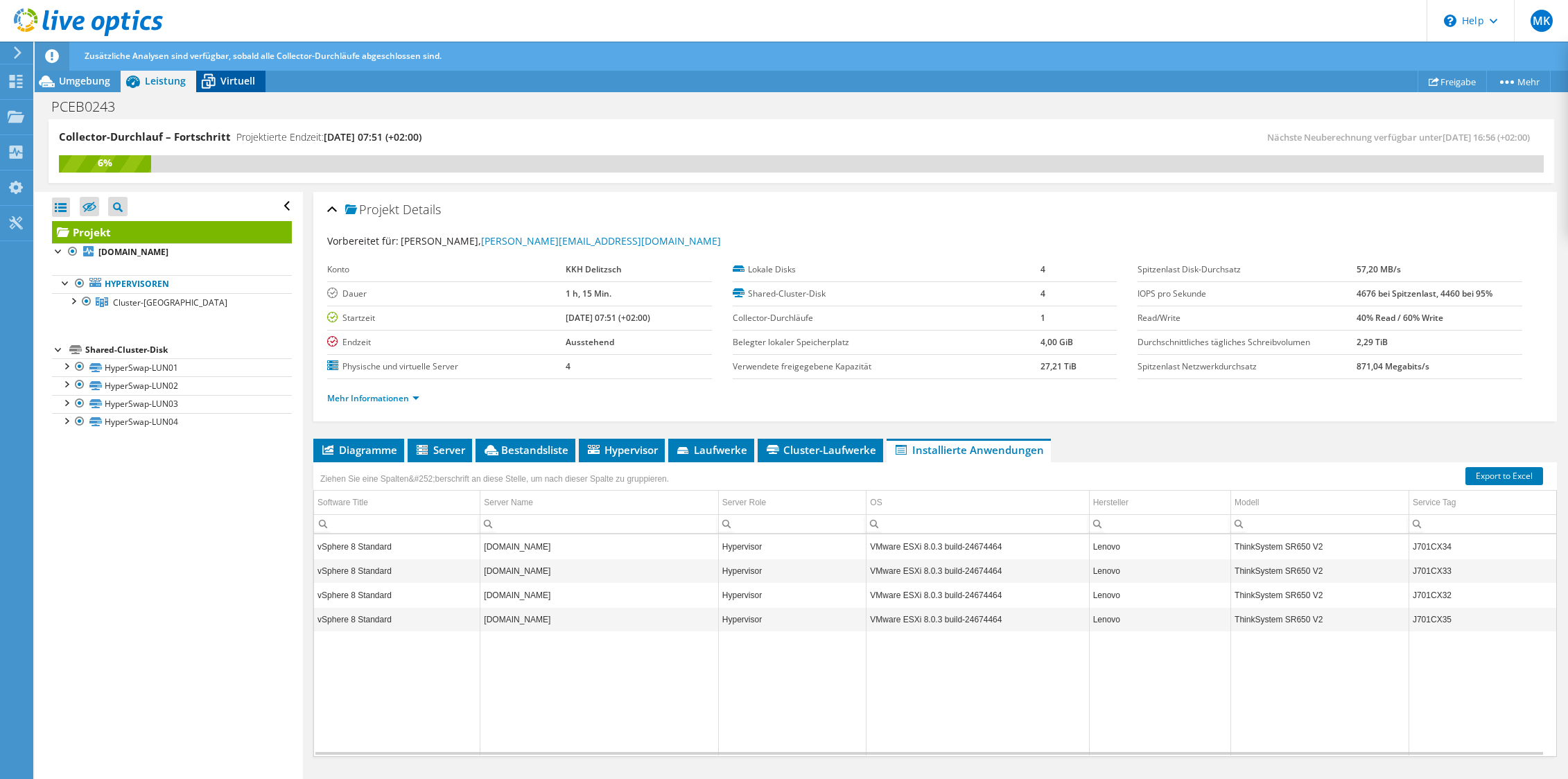
click at [215, 81] on icon at bounding box center [208, 81] width 24 height 24
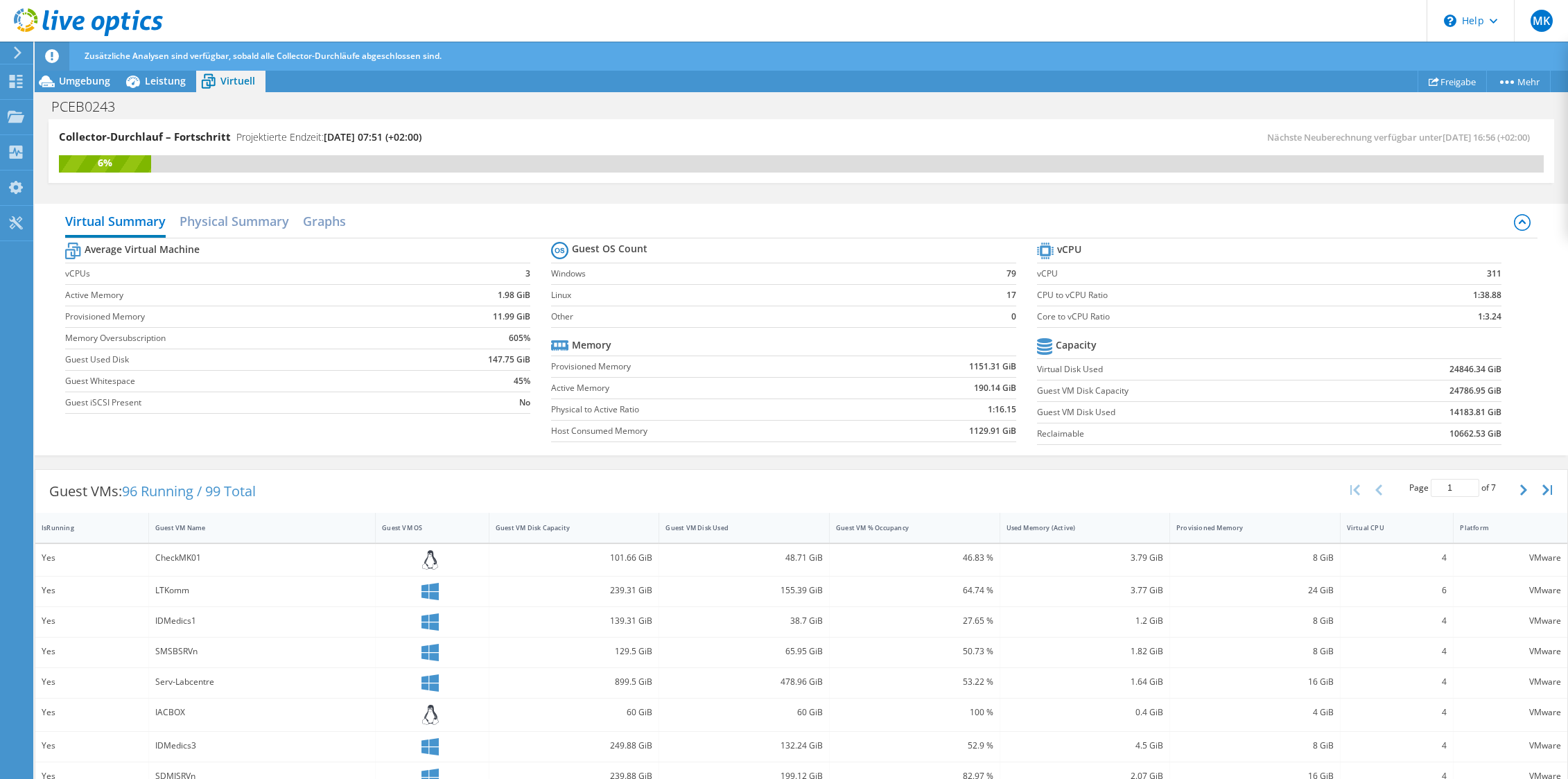
scroll to position [29, 0]
click at [262, 221] on h2 "Physical Summary" at bounding box center [234, 222] width 110 height 30
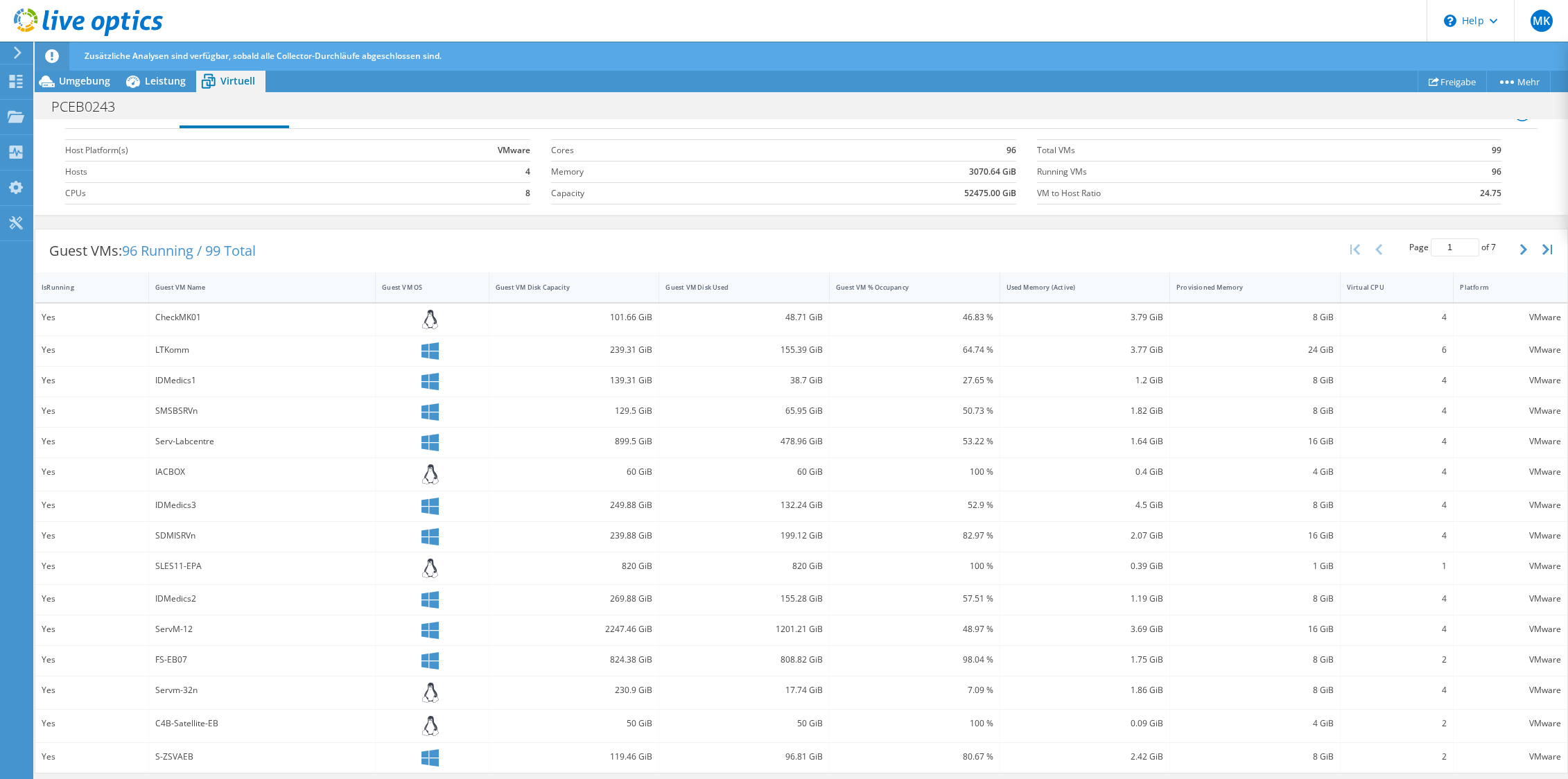
scroll to position [0, 0]
click at [165, 77] on span "Leistung" at bounding box center [165, 81] width 41 height 13
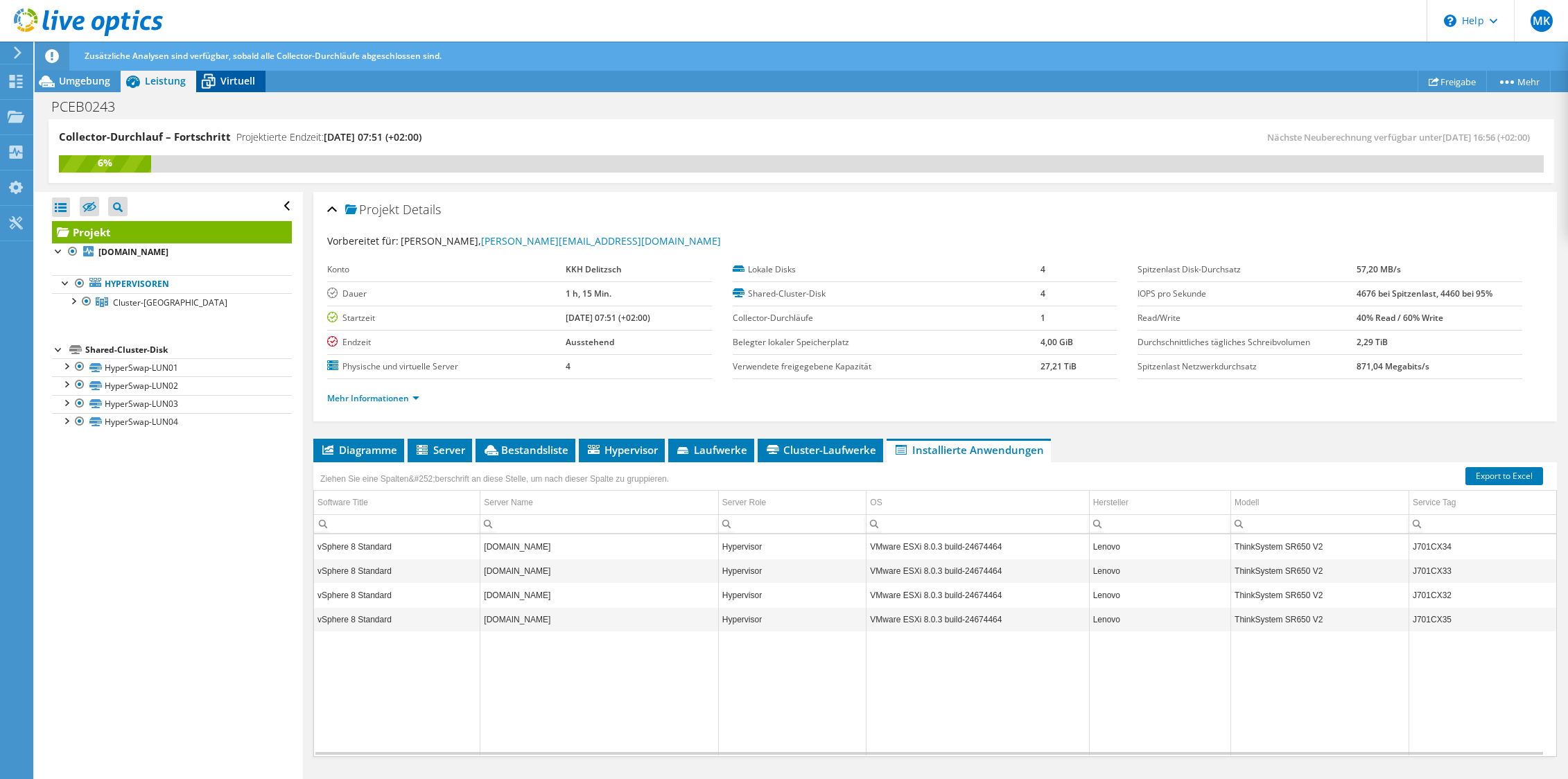
click at [248, 77] on span "Virtuell" at bounding box center [238, 81] width 35 height 13
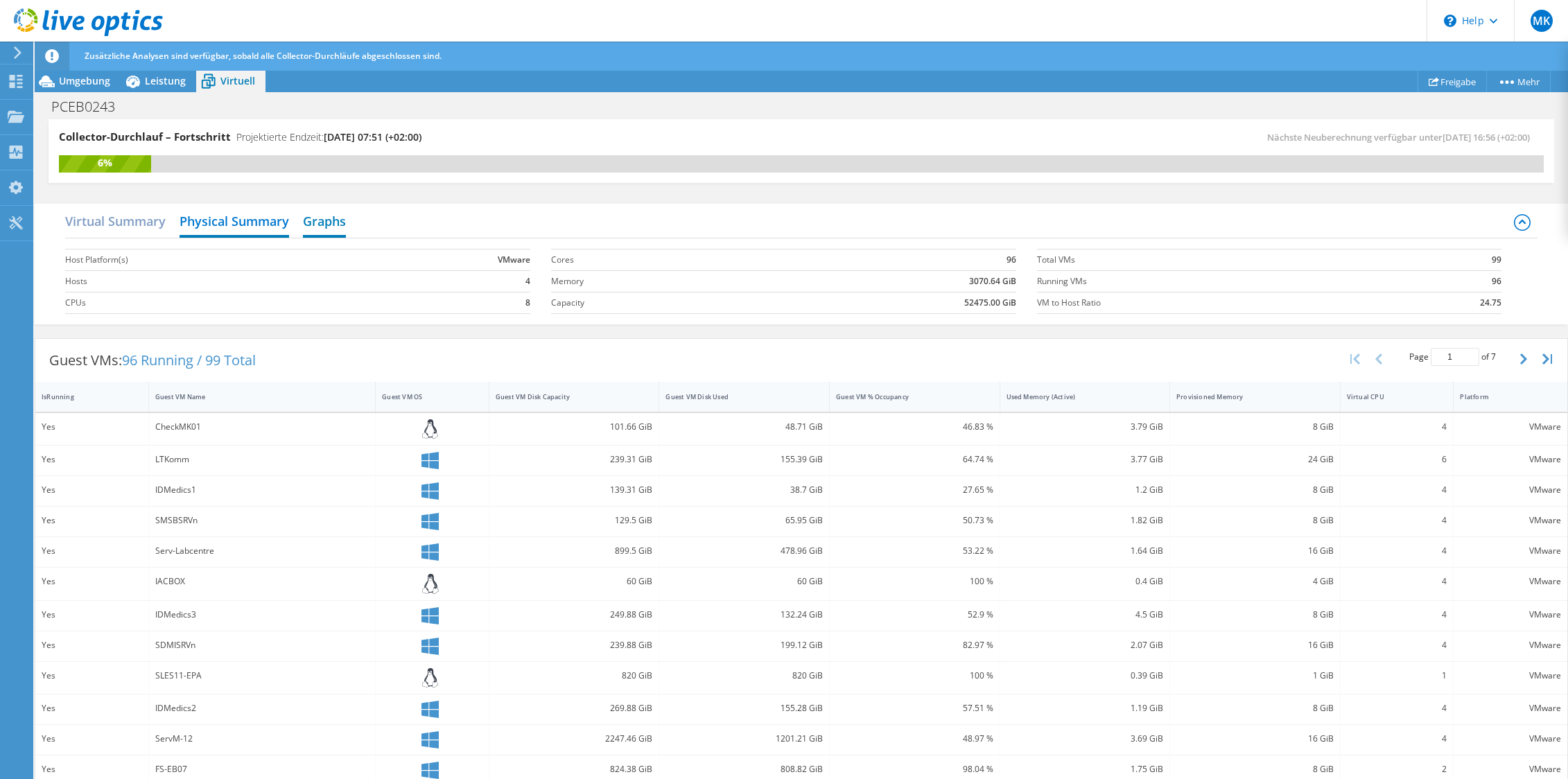
click at [329, 214] on h2 "Graphs" at bounding box center [324, 222] width 43 height 30
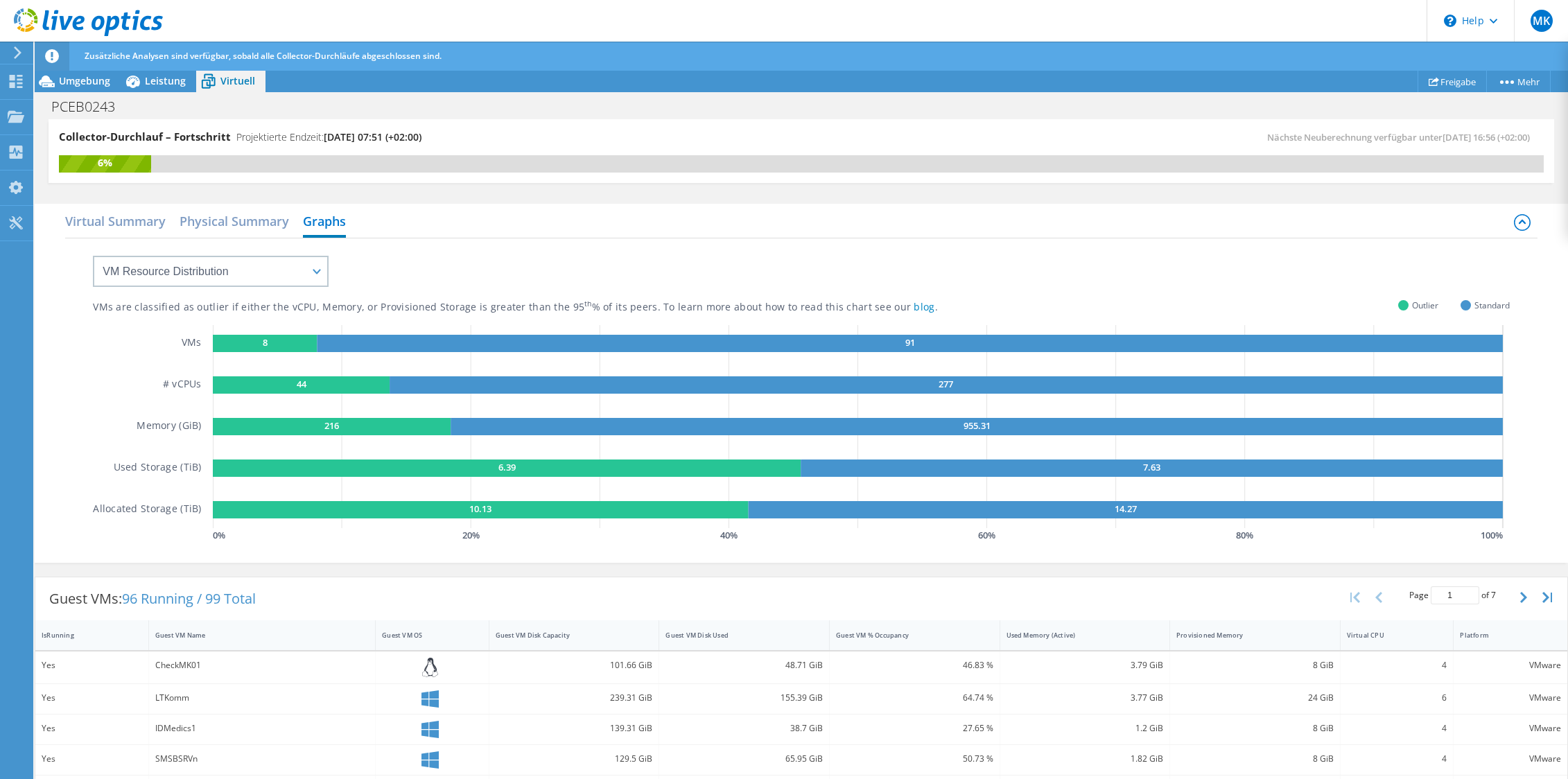
scroll to position [29, 0]
click at [195, 269] on select "VM Resource Distribution Provisioning Contrast Over Provisioning" at bounding box center [210, 271] width 235 height 31
click at [519, 247] on div "VMs are classified as outlier if either the vCPU, Memory, or Provisioned Storag…" at bounding box center [801, 392] width 1417 height 307
click at [149, 220] on h2 "Virtual Summary" at bounding box center [115, 222] width 100 height 30
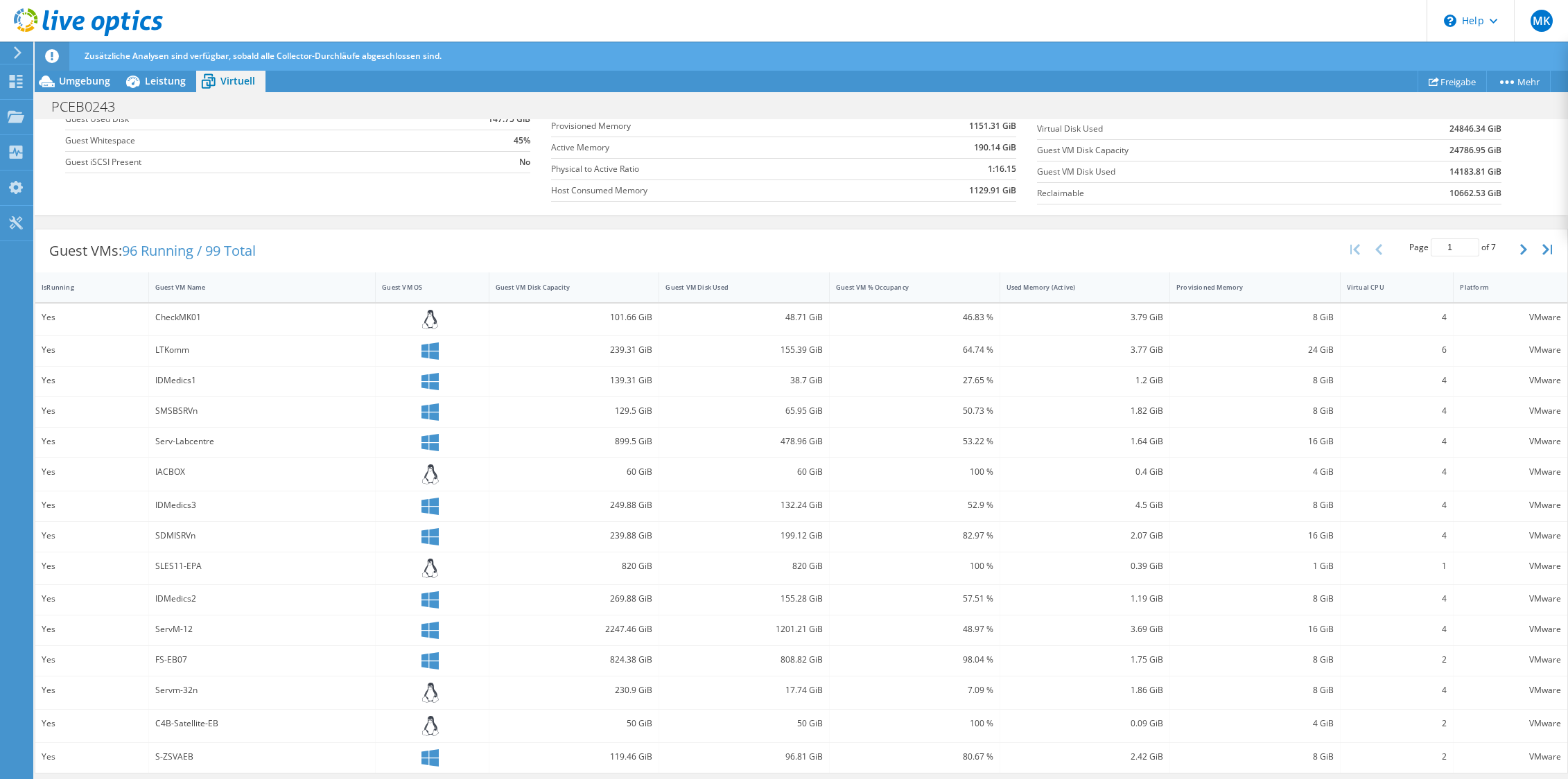
scroll to position [0, 0]
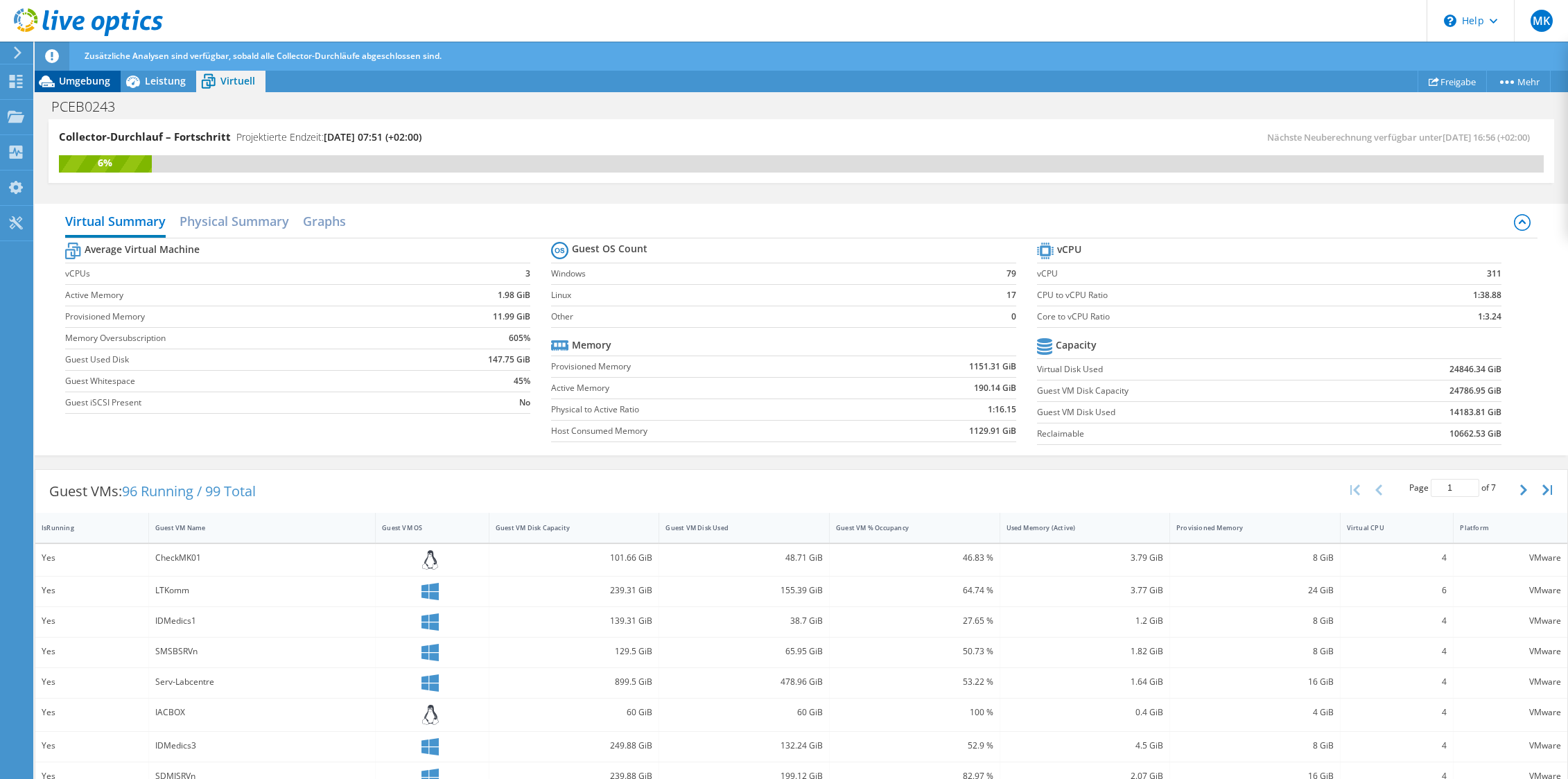
click at [77, 85] on span "Umgebung" at bounding box center [84, 81] width 51 height 13
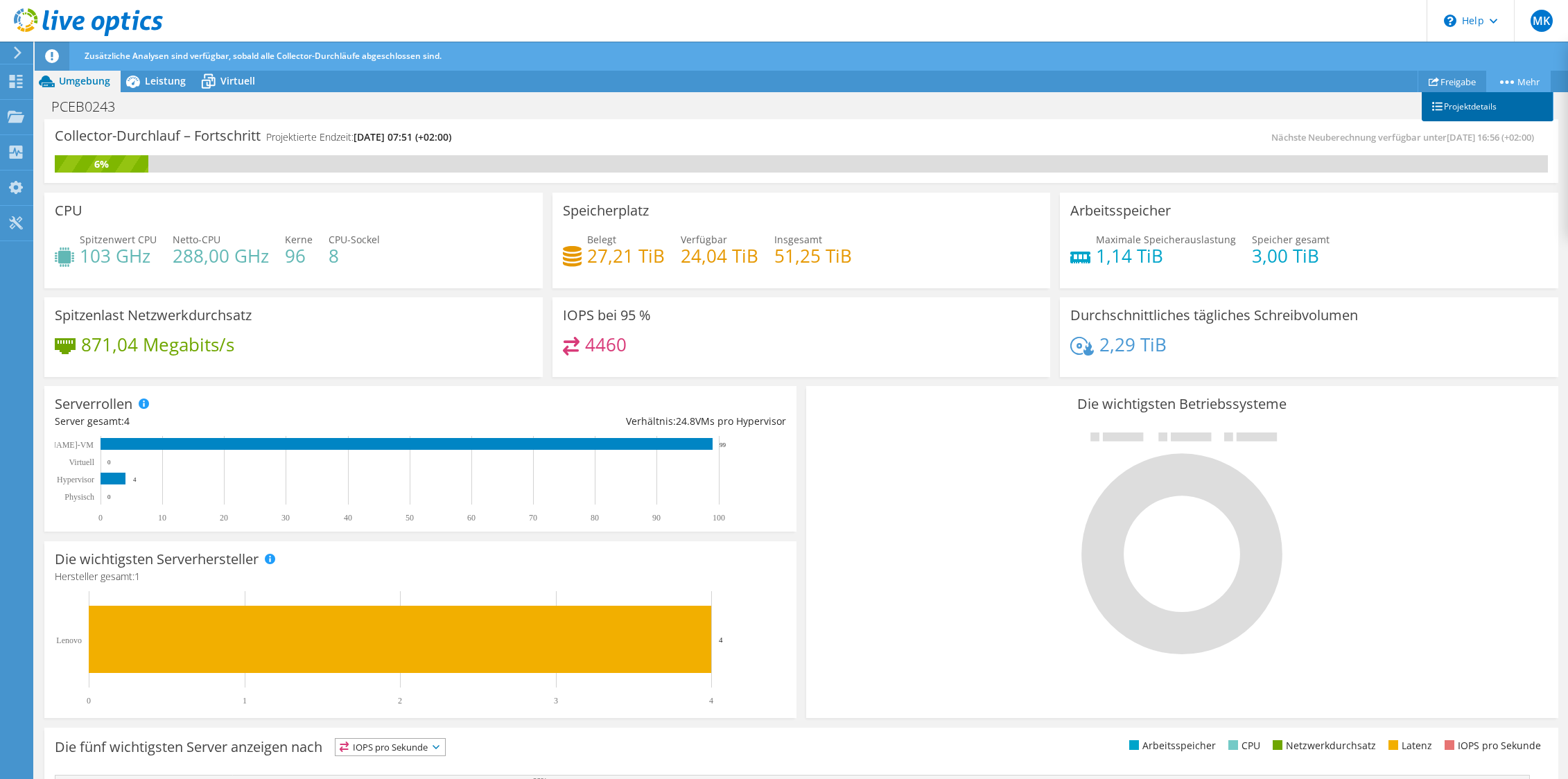
click at [1483, 103] on link "Projektdetails" at bounding box center [1487, 107] width 132 height 29
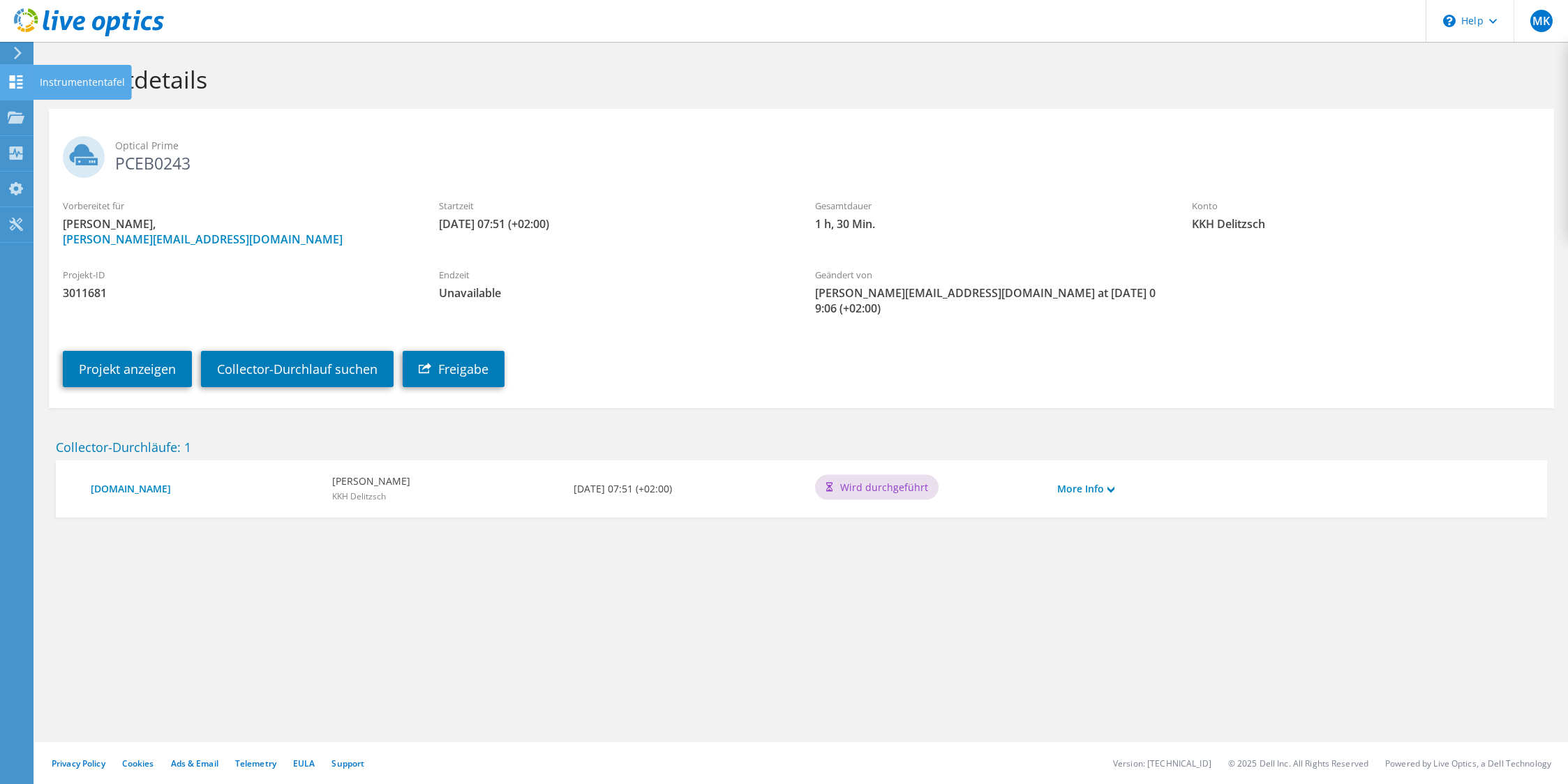
click at [17, 84] on use at bounding box center [16, 82] width 13 height 13
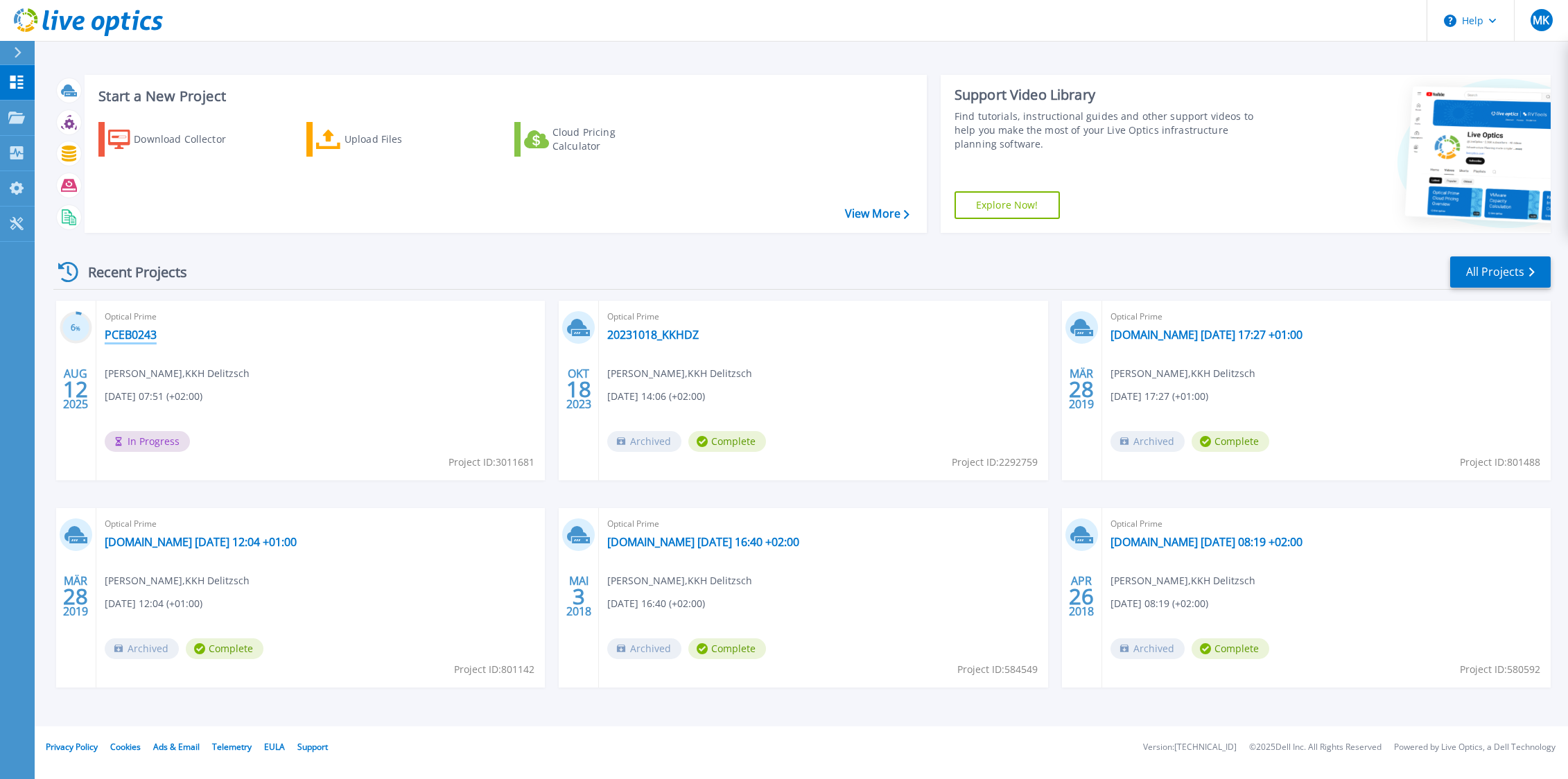
click at [133, 335] on link "PCEB0243" at bounding box center [131, 335] width 52 height 14
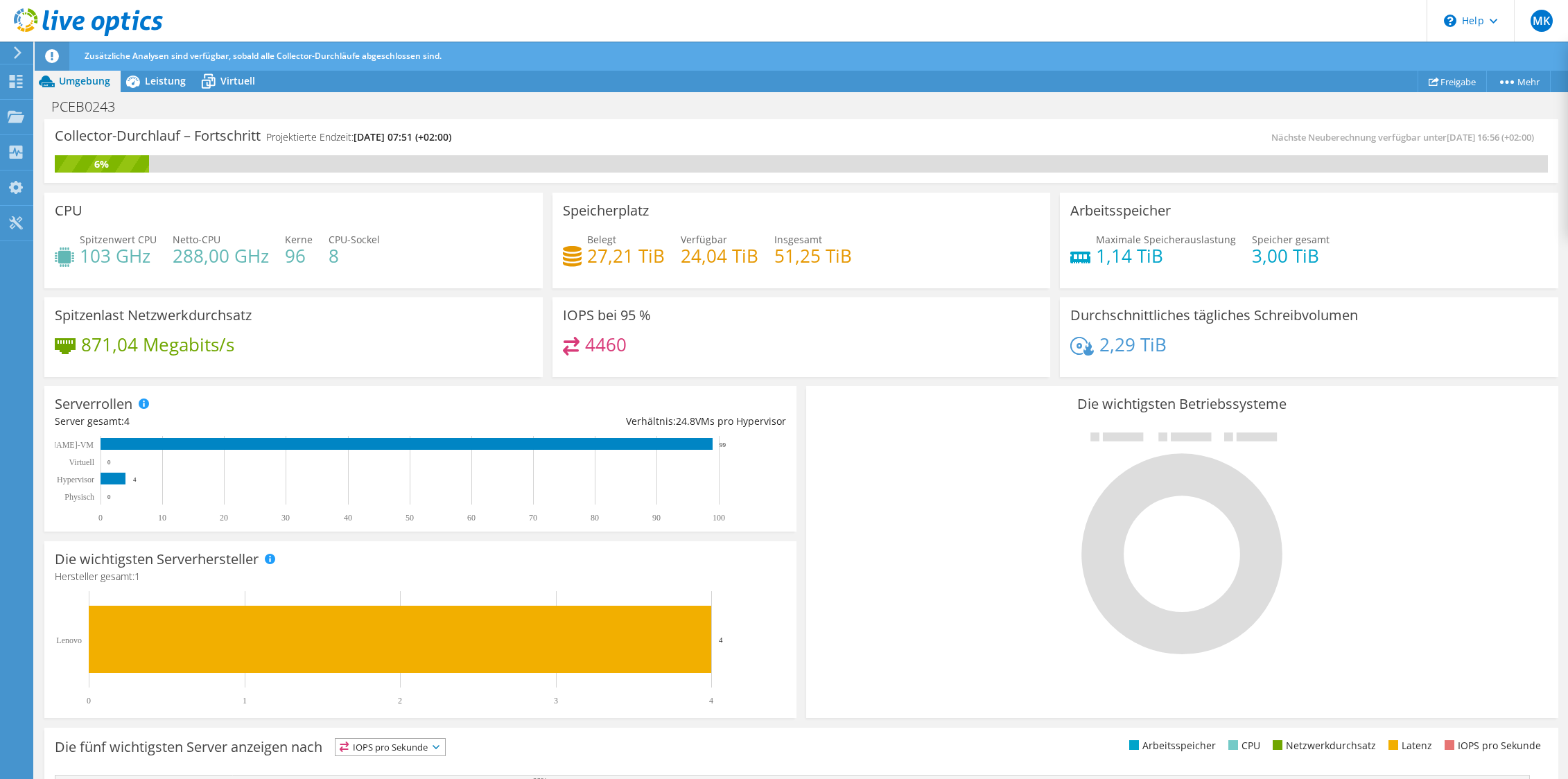
scroll to position [227, 0]
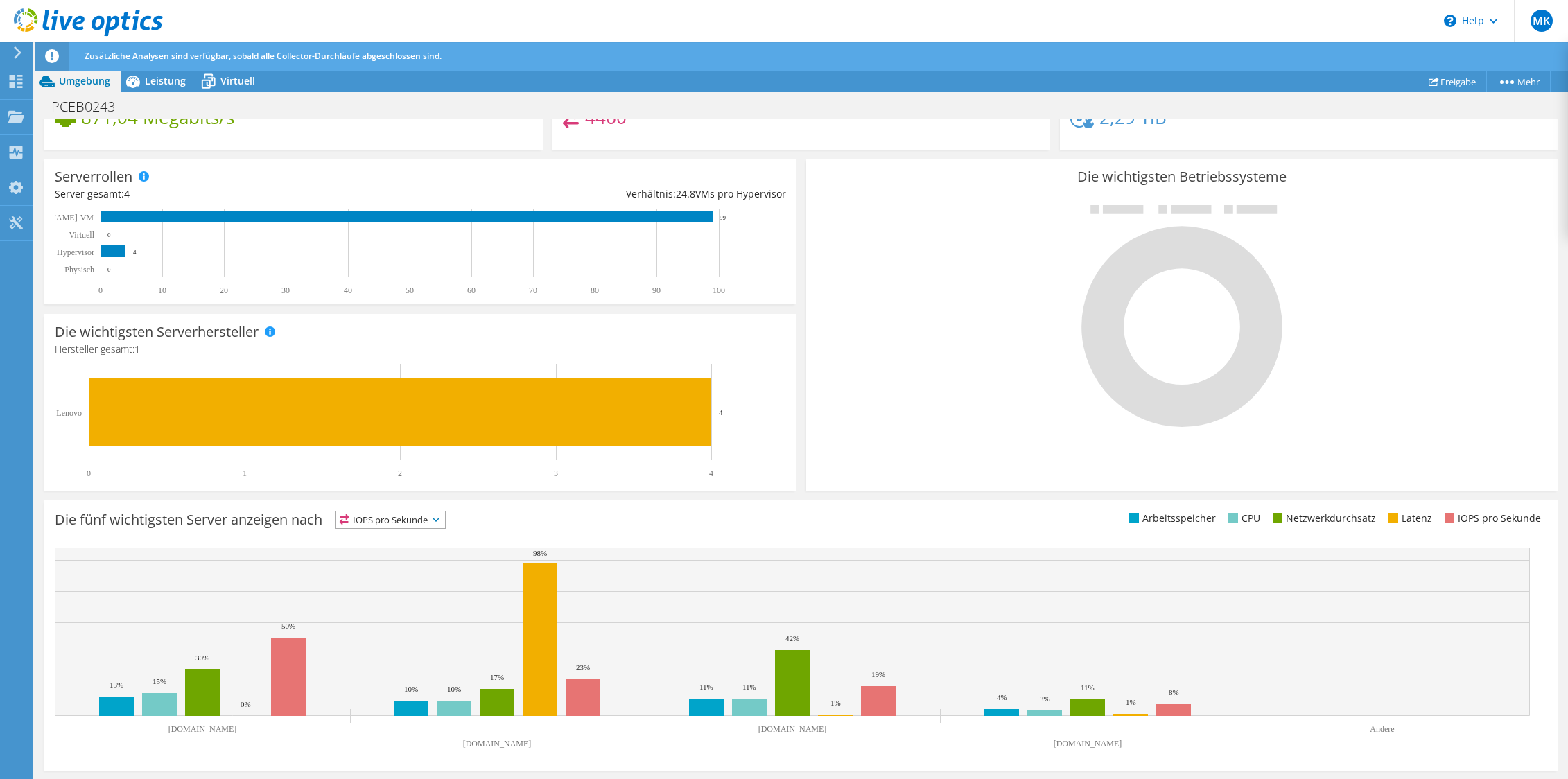
click at [431, 520] on span "IOPS pro Sekunde" at bounding box center [390, 519] width 110 height 16
click at [420, 587] on li "Netzwerkdurchsatz" at bounding box center [390, 596] width 110 height 20
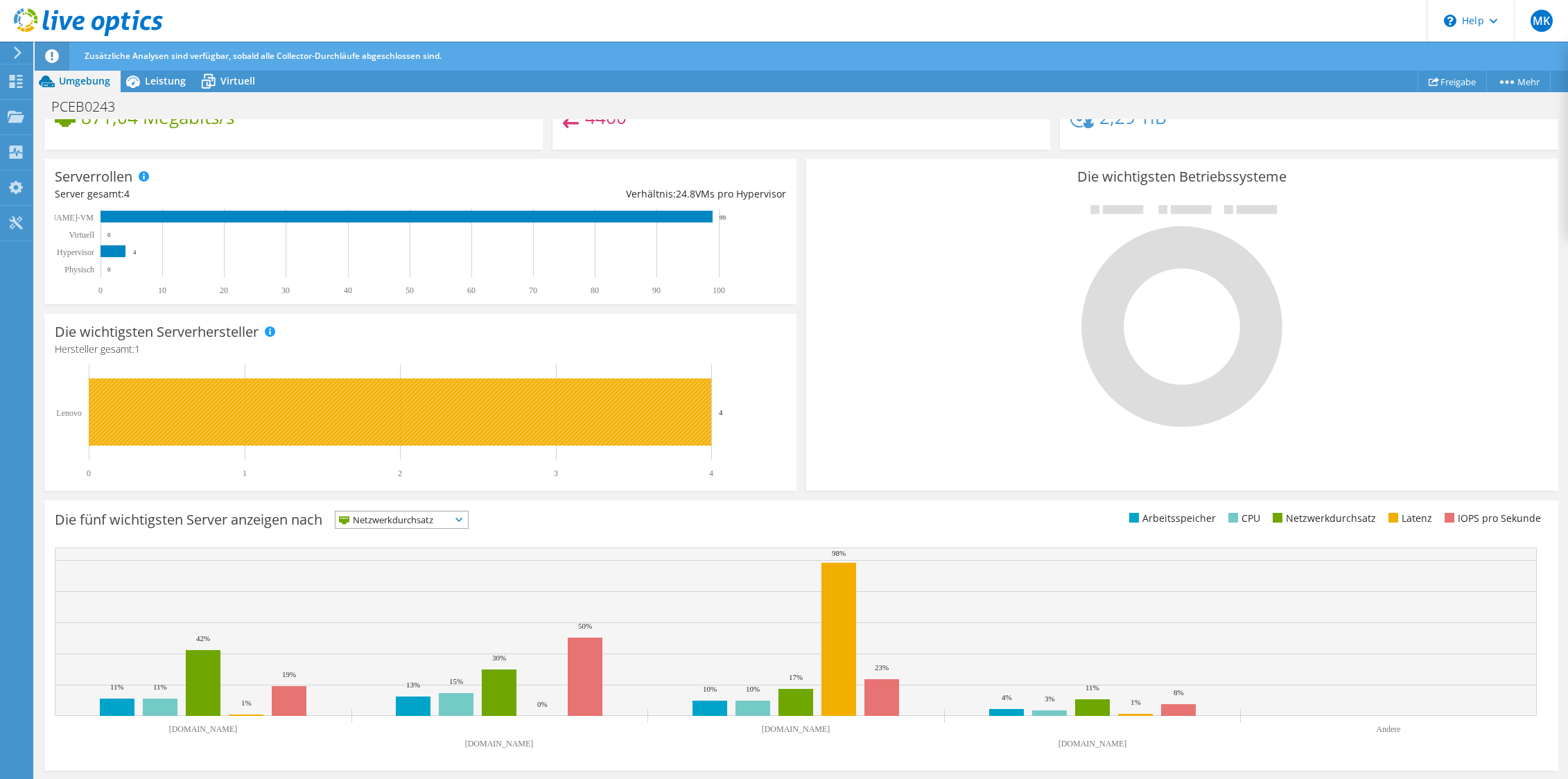
click at [210, 406] on rect at bounding box center [400, 412] width 623 height 68
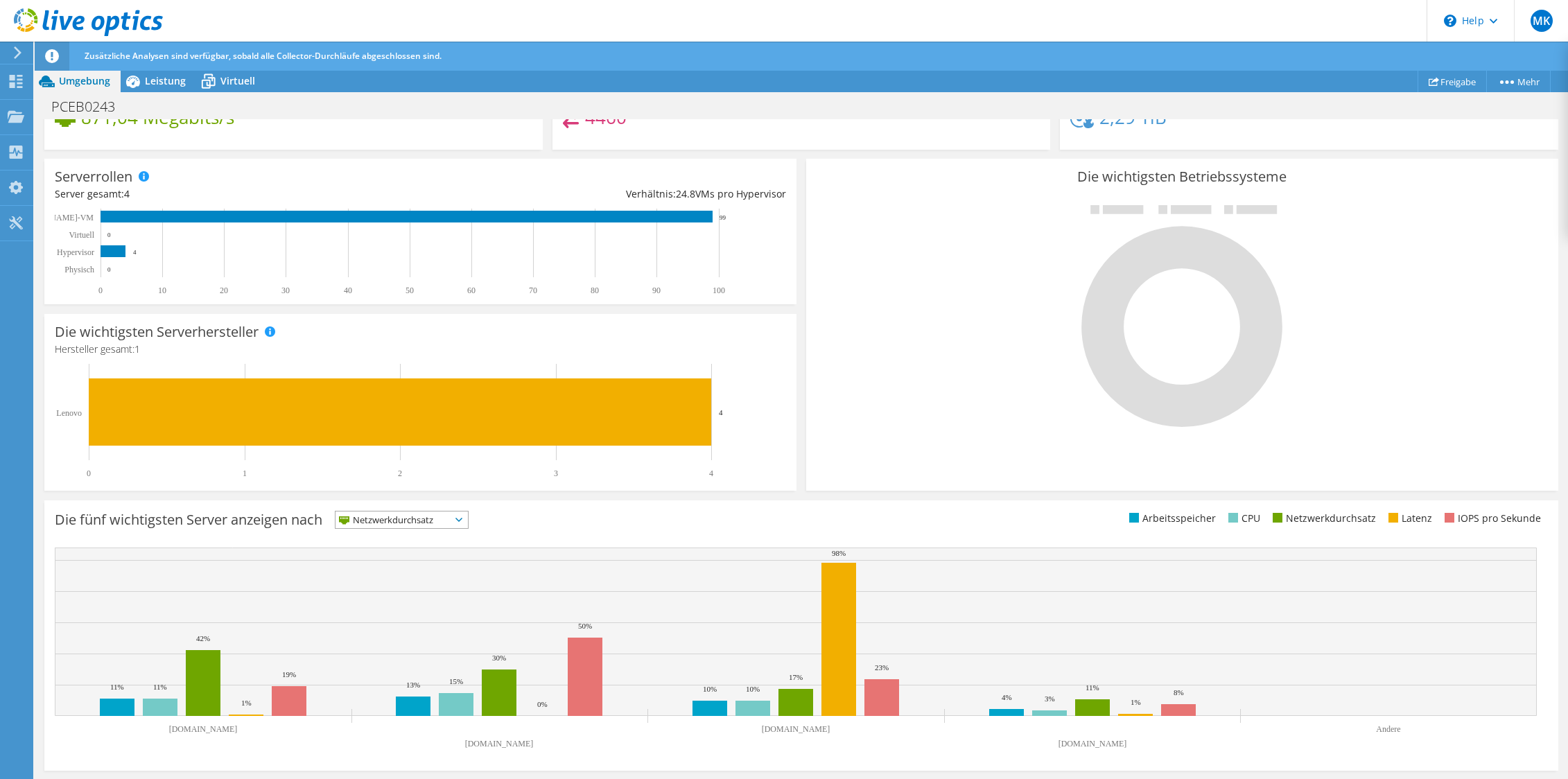
click at [94, 81] on span "Umgebung" at bounding box center [84, 81] width 51 height 13
click at [392, 519] on span "Netzwerkdurchsatz" at bounding box center [392, 519] width 115 height 16
click at [388, 540] on li "IOPS pro Sekunde" at bounding box center [401, 538] width 133 height 20
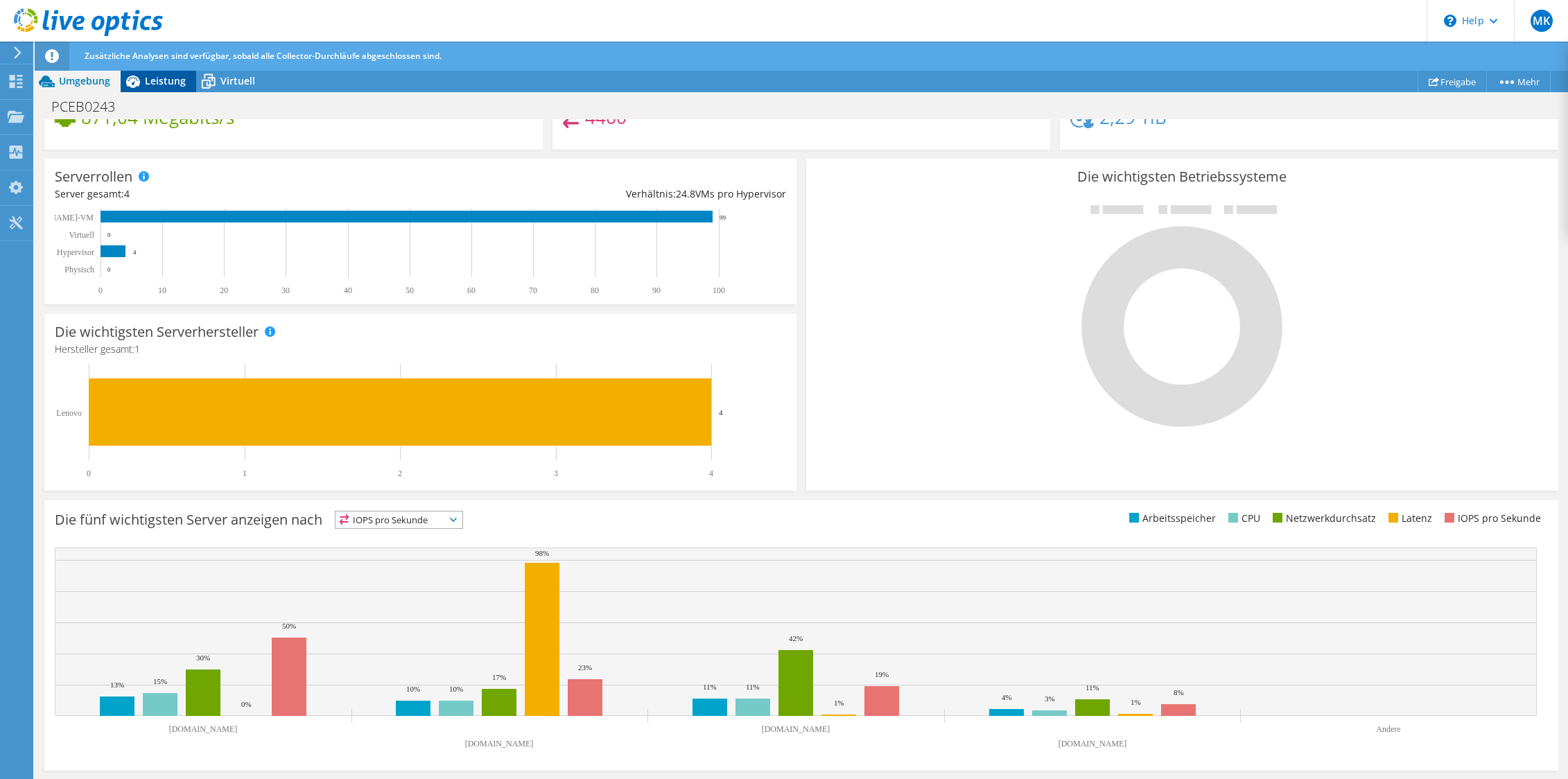
click at [177, 79] on span "Leistung" at bounding box center [165, 81] width 41 height 13
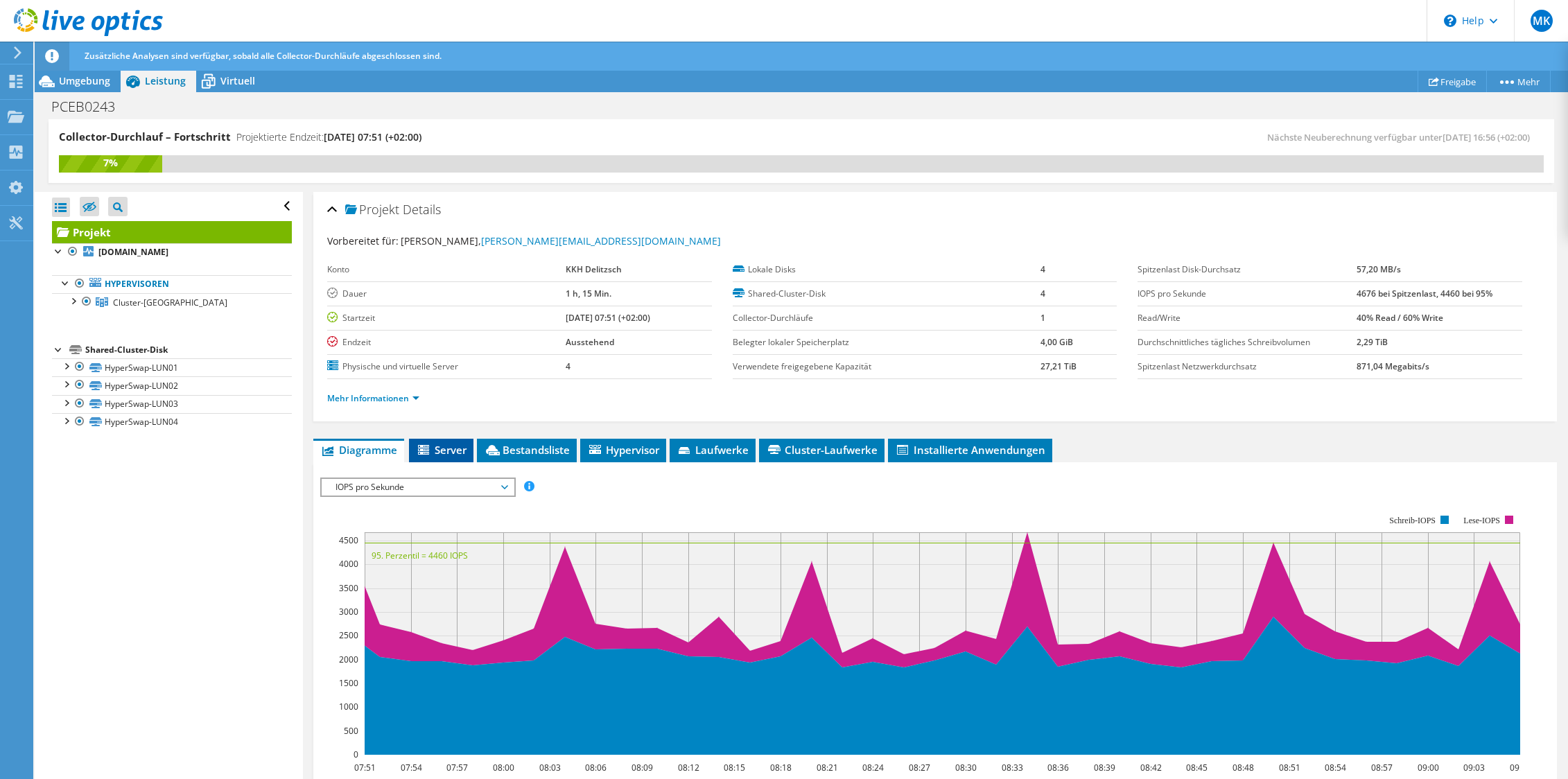
click at [452, 455] on span "Server" at bounding box center [441, 449] width 50 height 14
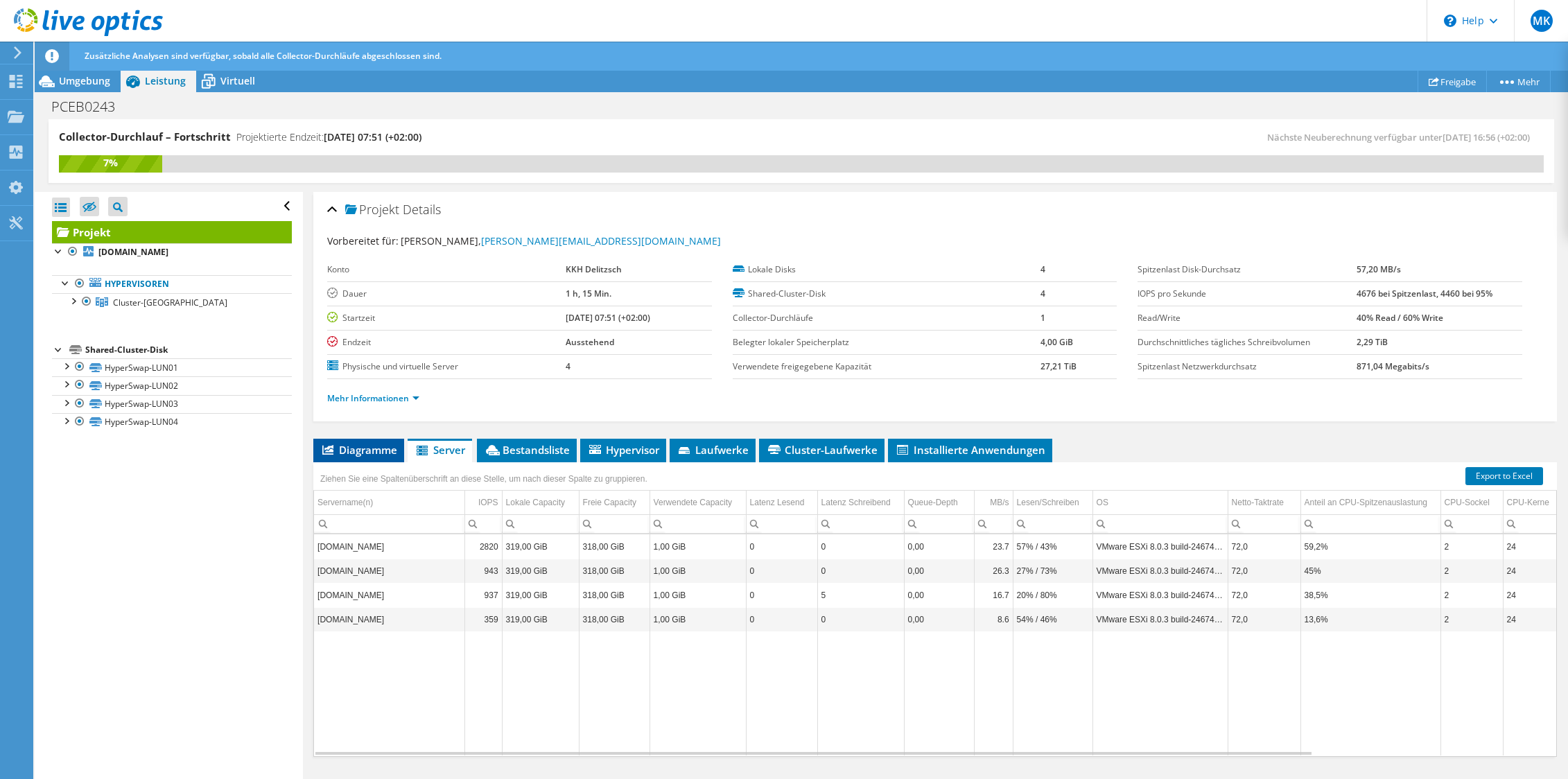
click at [355, 453] on span "Diagramme" at bounding box center [358, 449] width 77 height 14
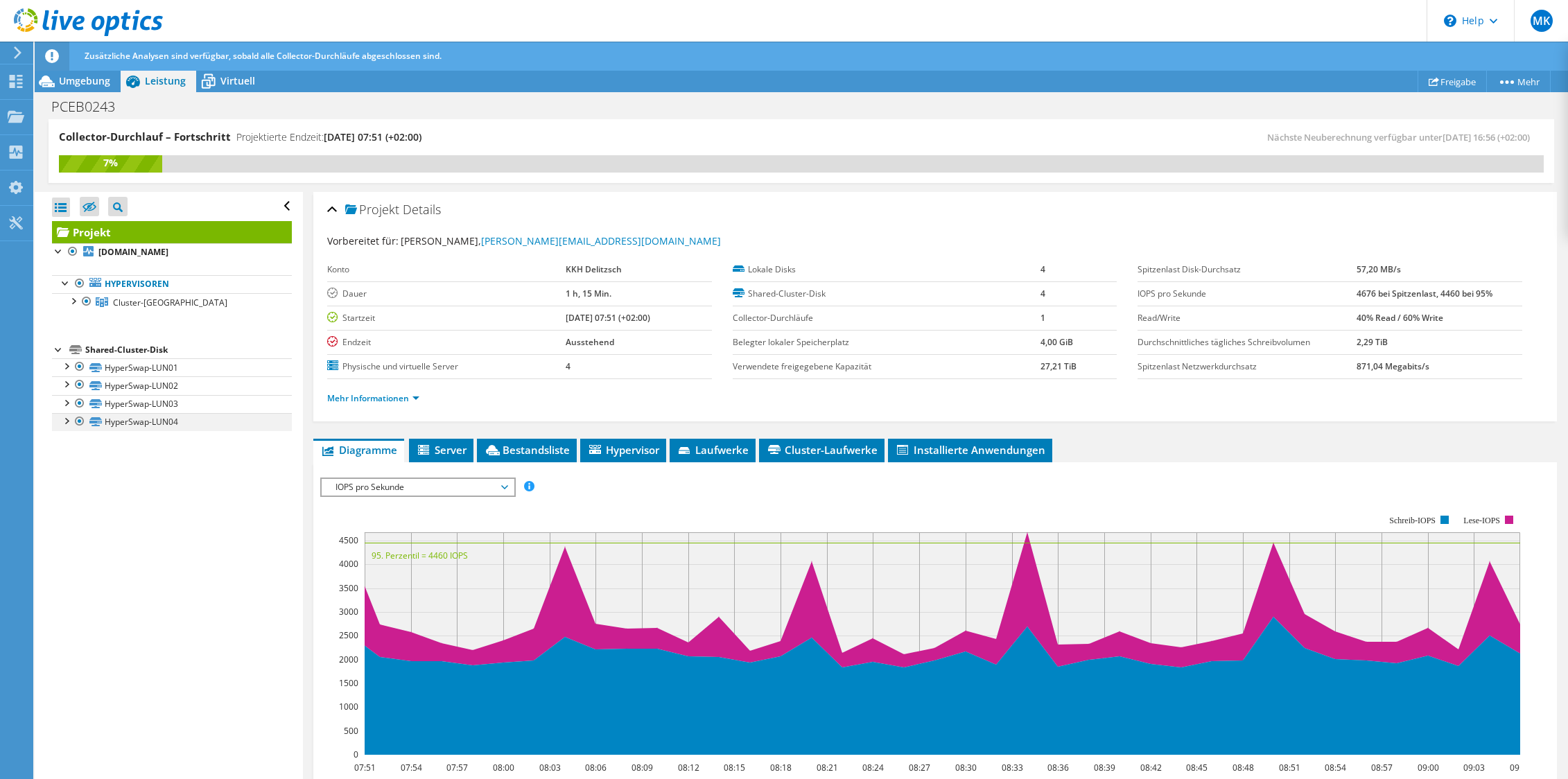
click at [62, 421] on div at bounding box center [65, 419] width 14 height 14
click at [63, 422] on div at bounding box center [65, 419] width 14 height 14
click at [219, 81] on icon at bounding box center [208, 81] width 24 height 24
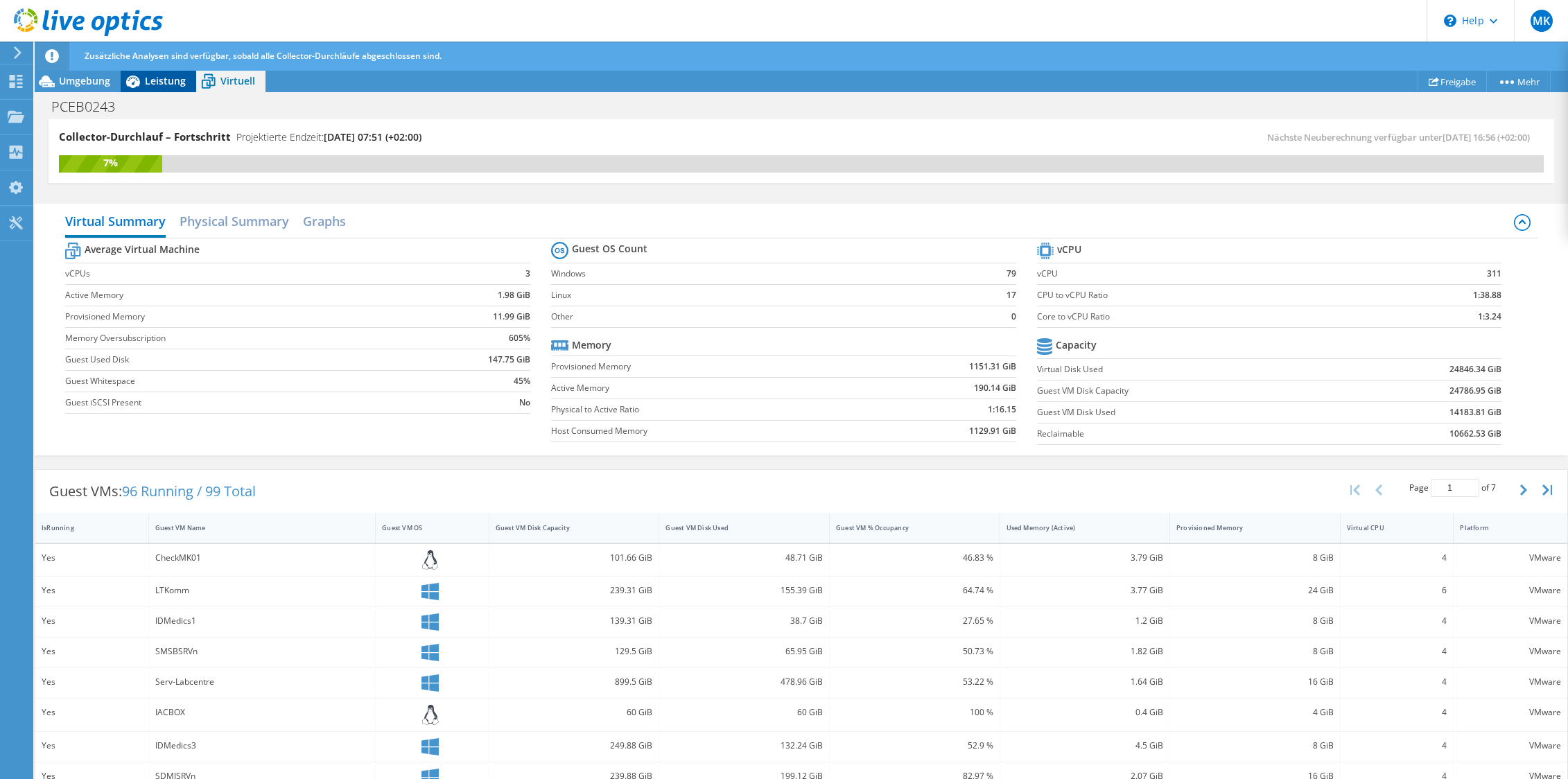
click at [155, 83] on span "Leistung" at bounding box center [165, 81] width 41 height 13
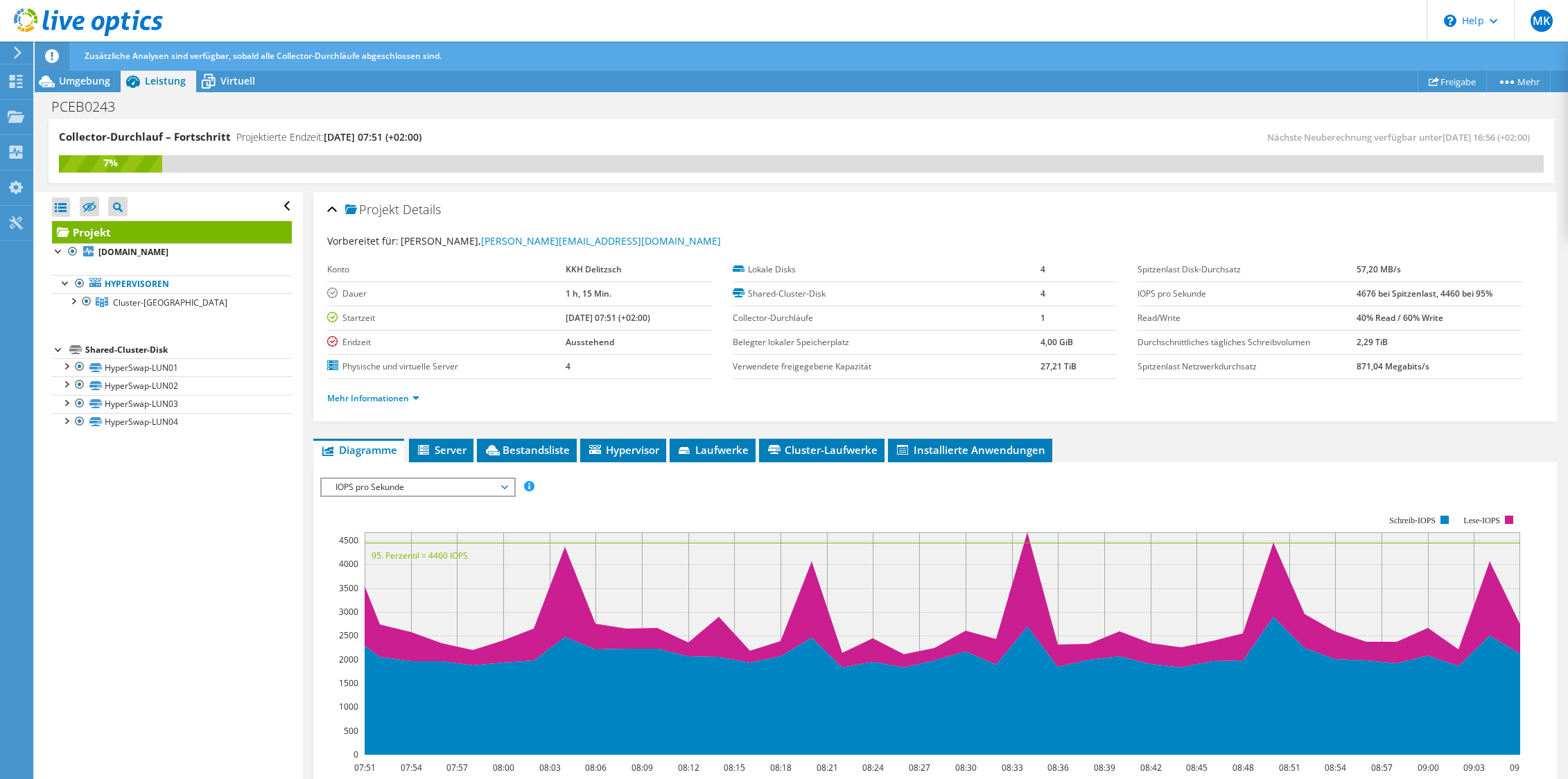
click at [469, 487] on span "IOPS pro Sekunde" at bounding box center [418, 487] width 178 height 16
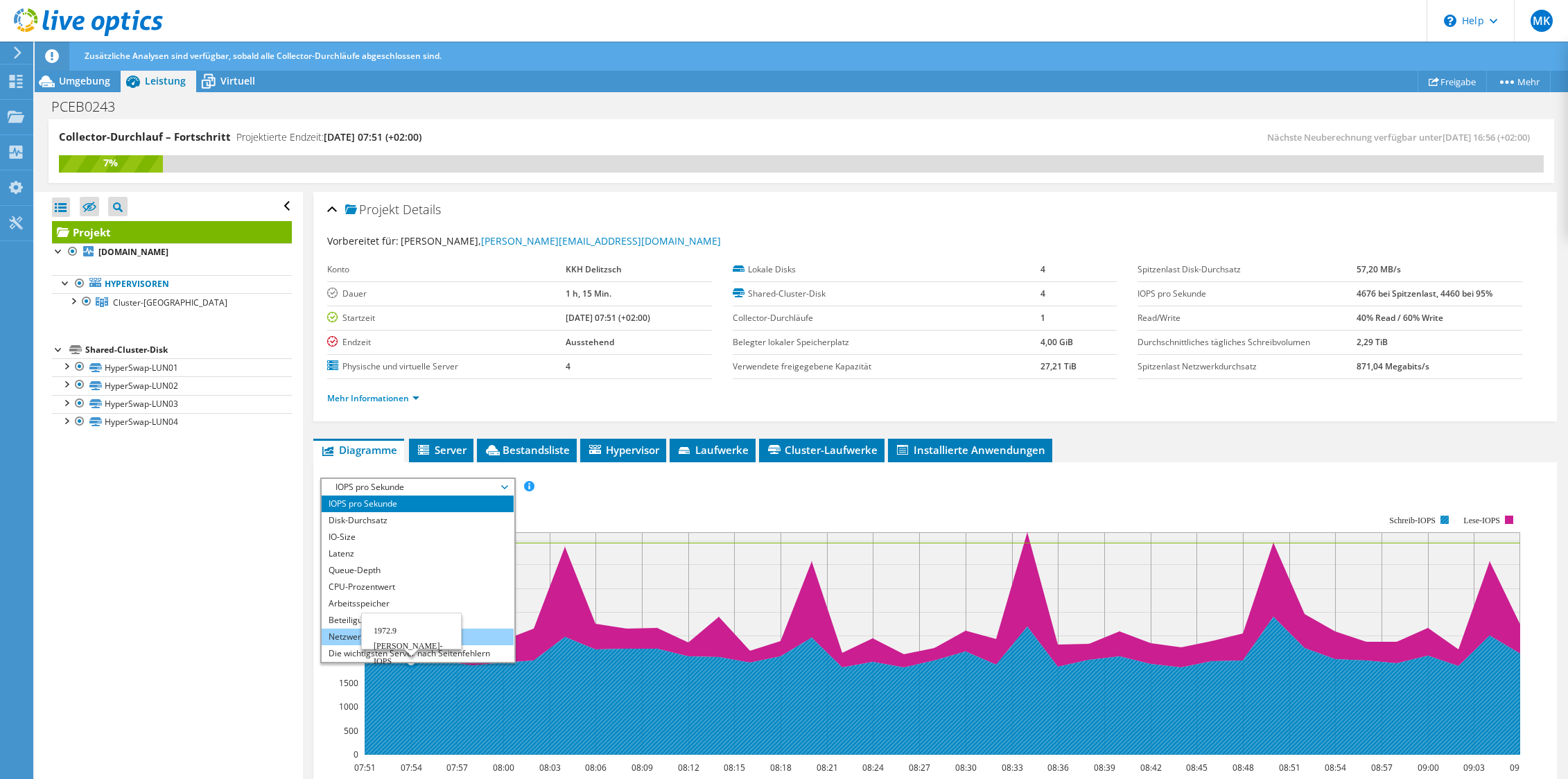
click at [423, 637] on li "Netzwerkdurchsatz" at bounding box center [418, 637] width 192 height 16
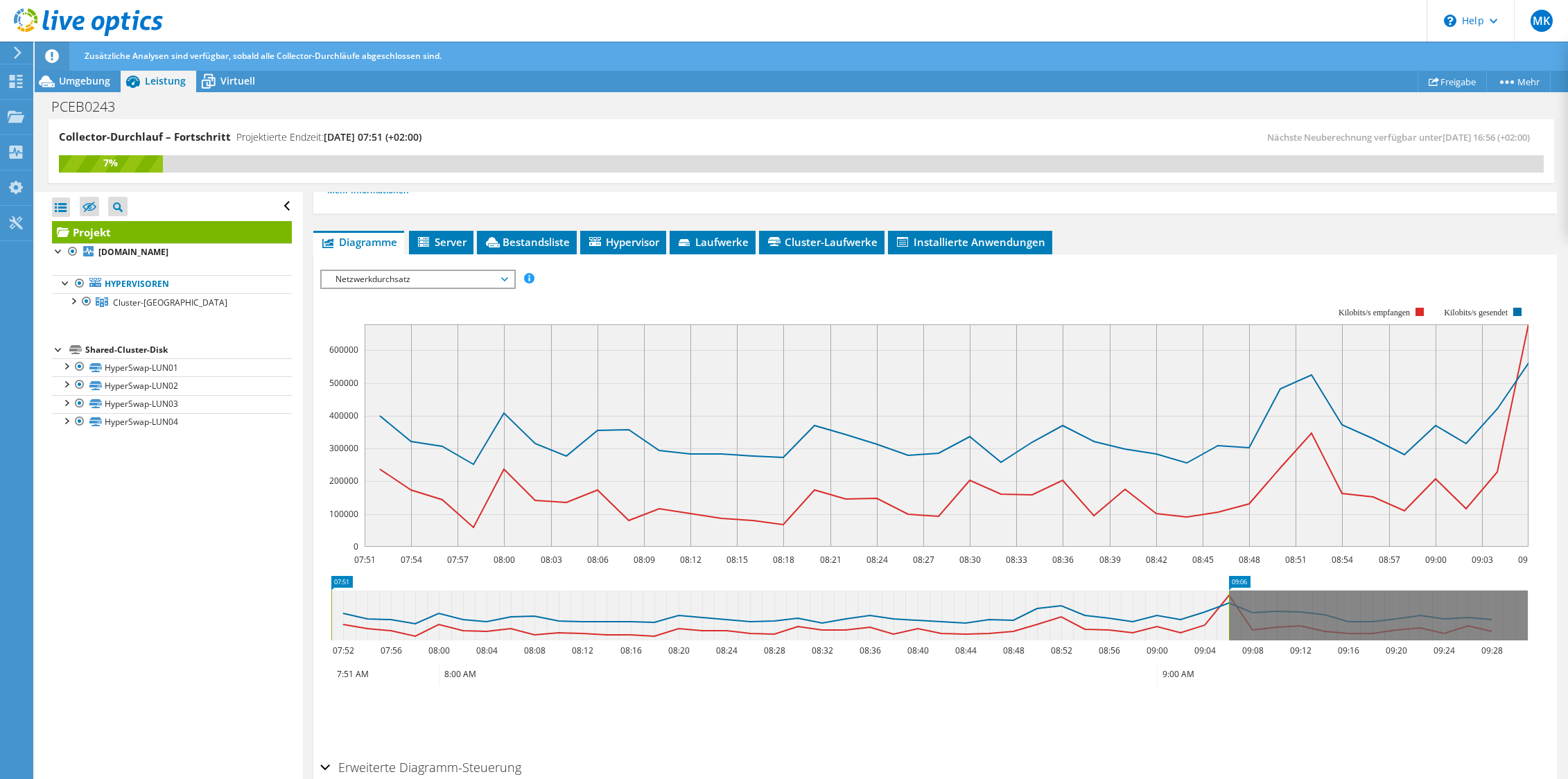
scroll to position [277, 0]
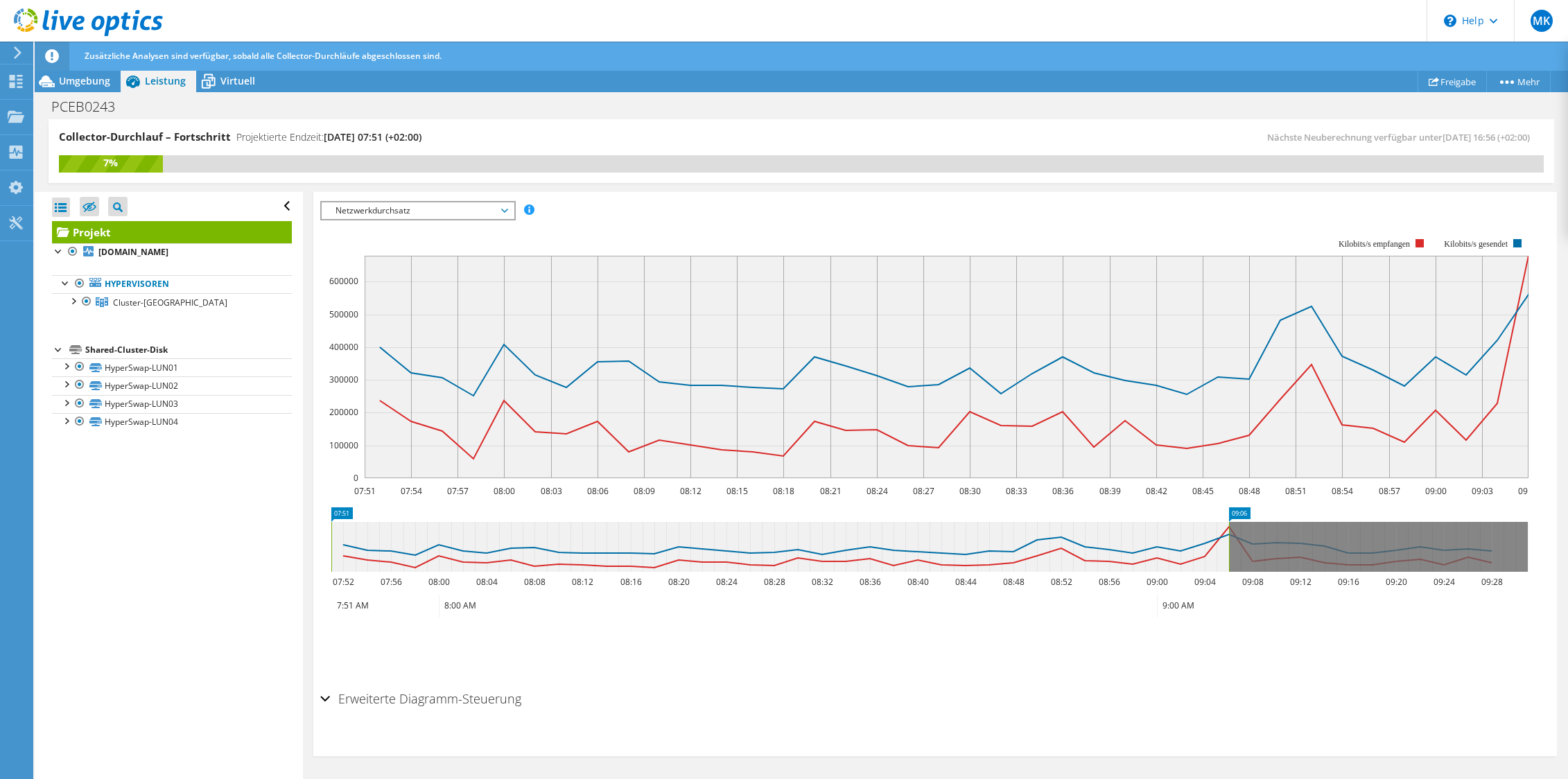
click at [322, 698] on div "Erweiterte Diagramm-Steuerung" at bounding box center [935, 699] width 1229 height 30
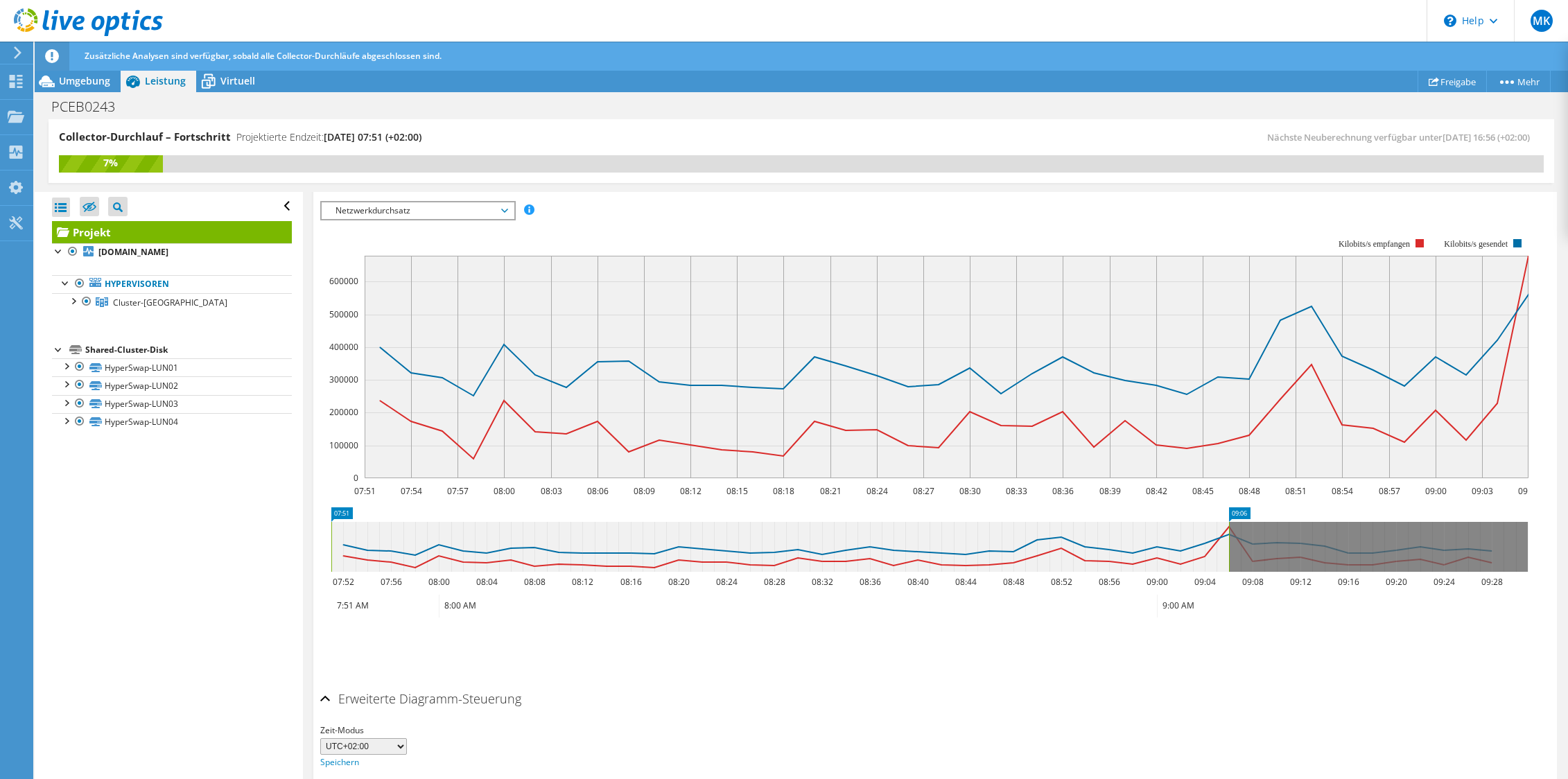
scroll to position [332, 0]
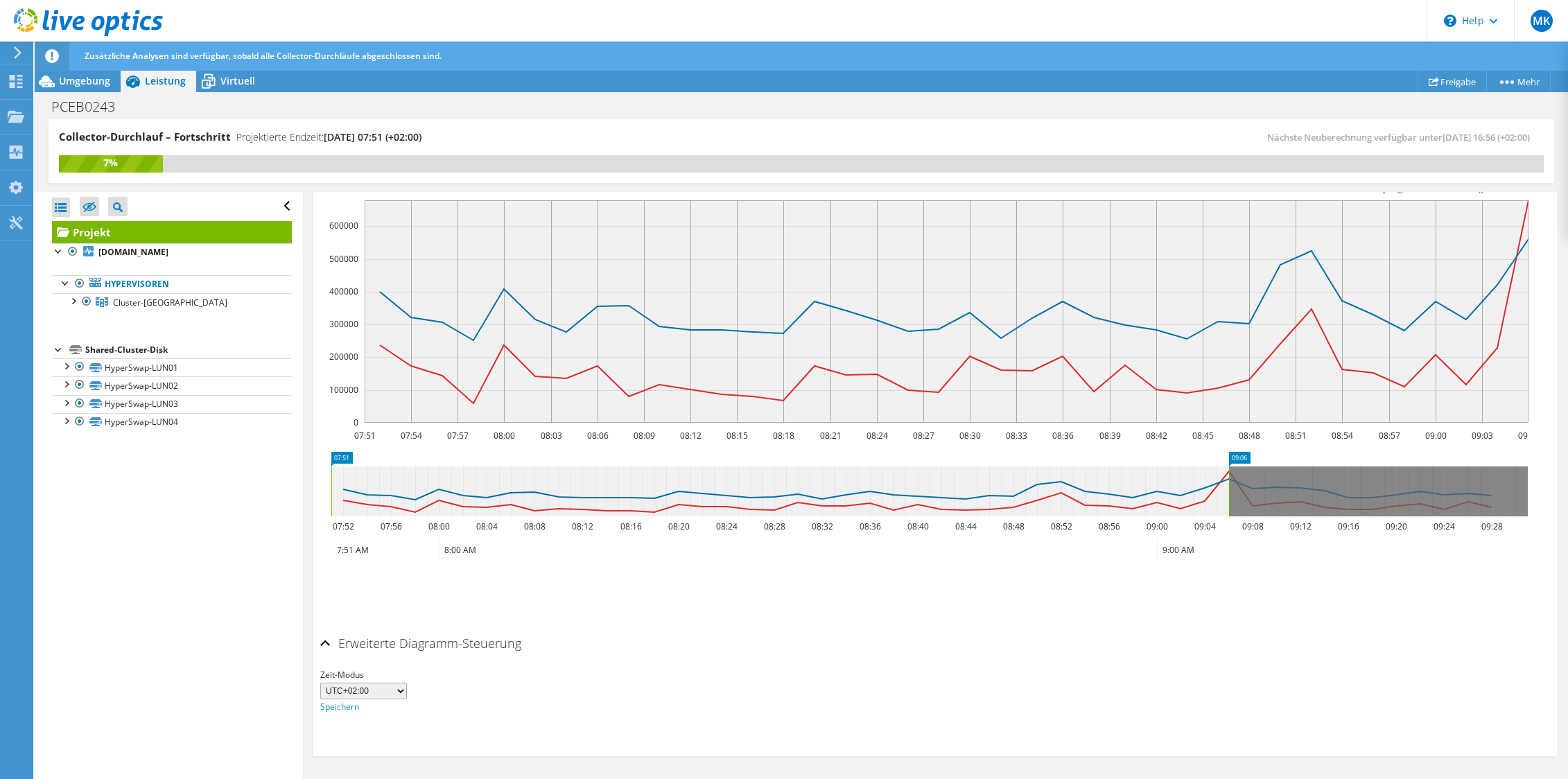
click at [327, 637] on div "Erweiterte Diagramm-Steuerung" at bounding box center [935, 644] width 1229 height 30
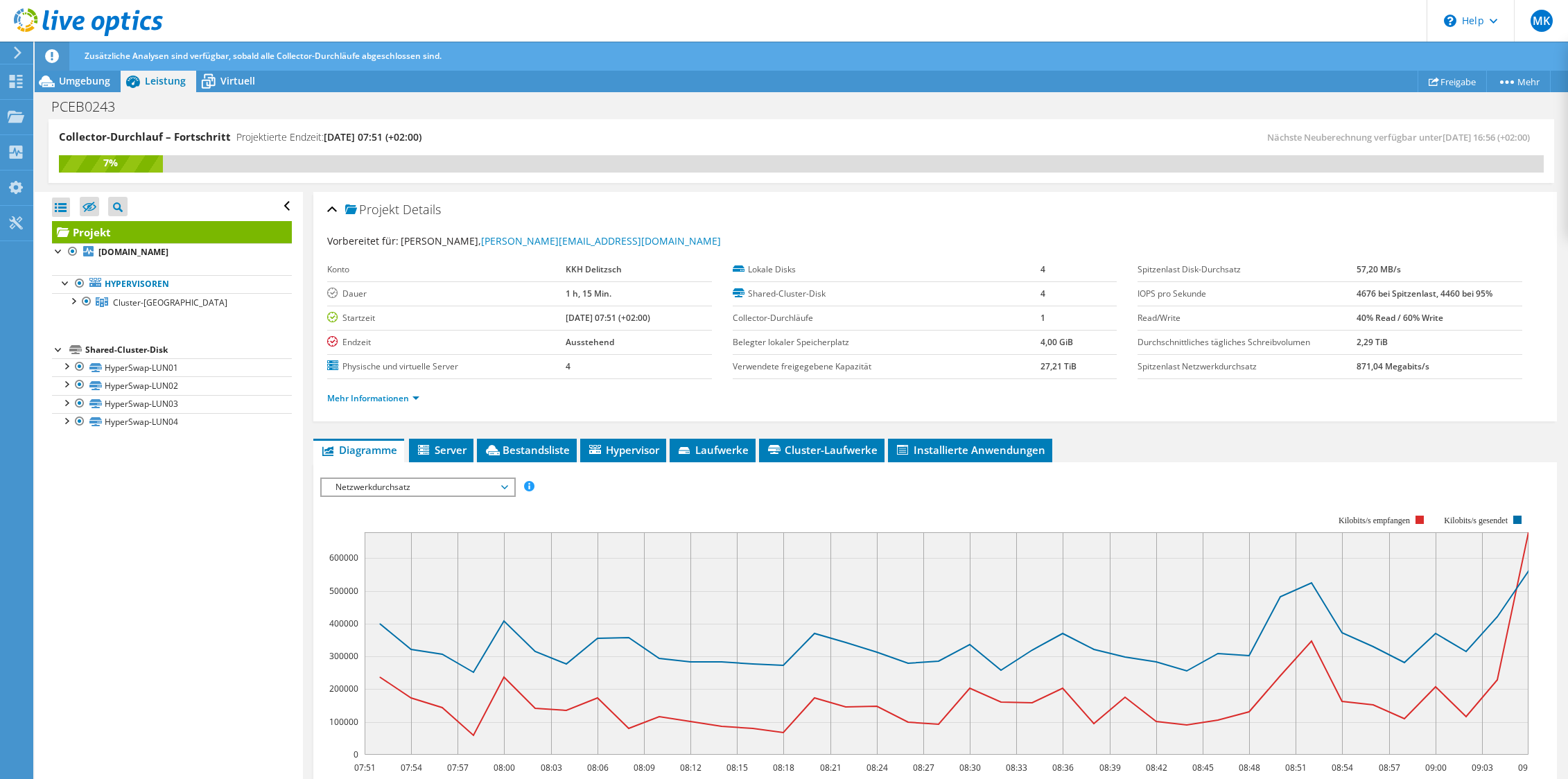
scroll to position [277, 0]
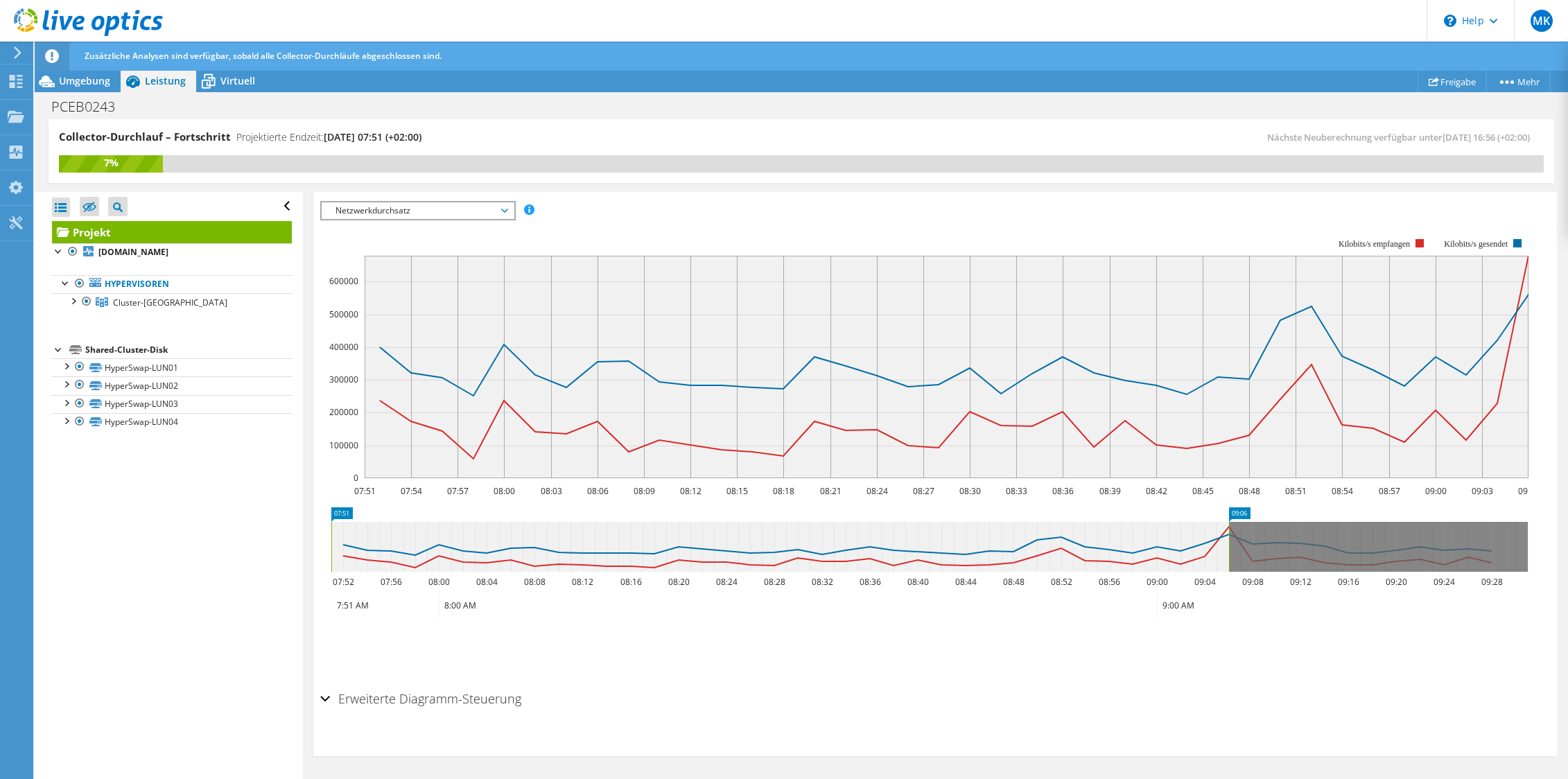
click at [506, 212] on span "Netzwerkdurchsatz" at bounding box center [418, 211] width 178 height 16
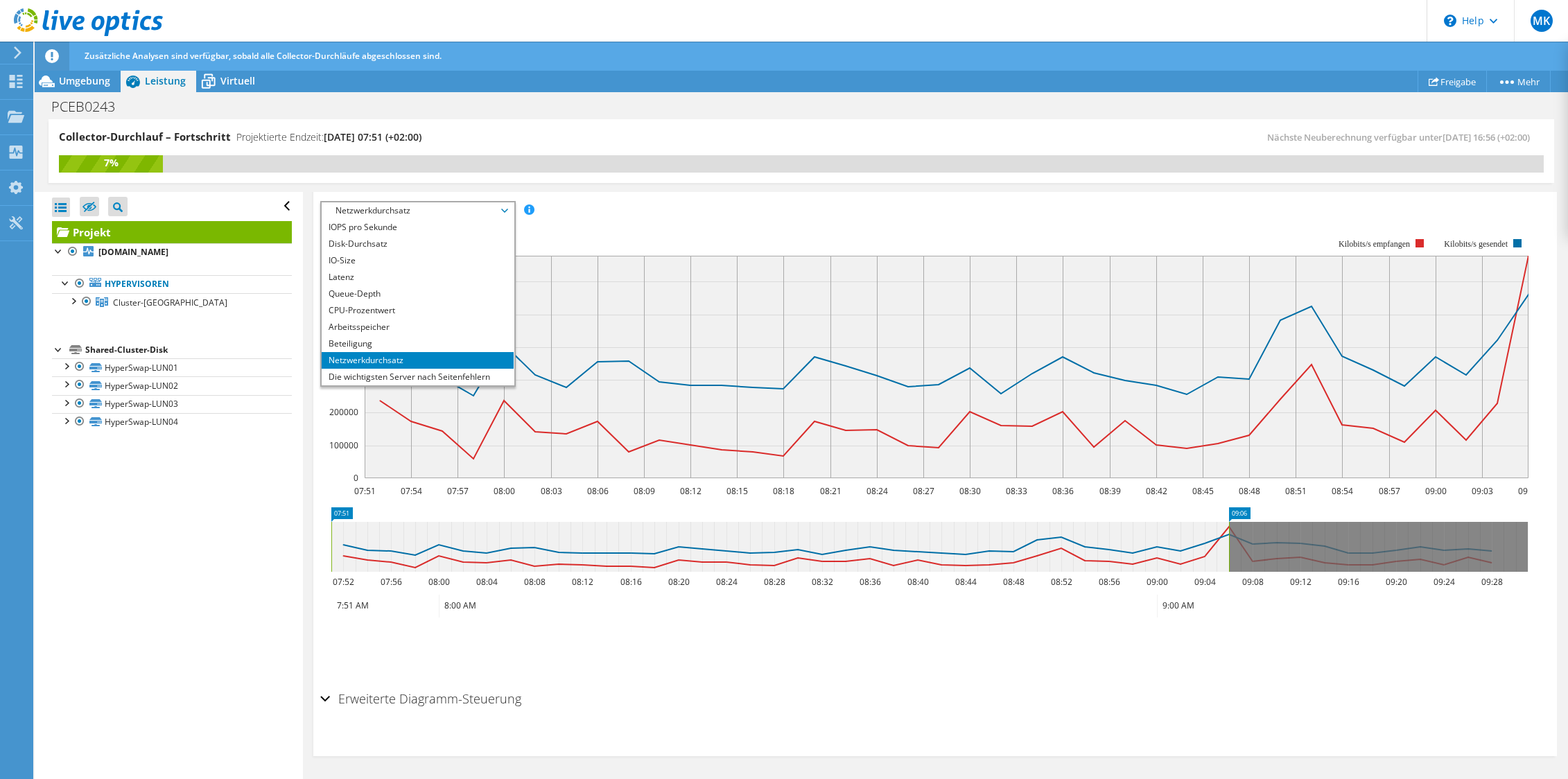
scroll to position [50, 0]
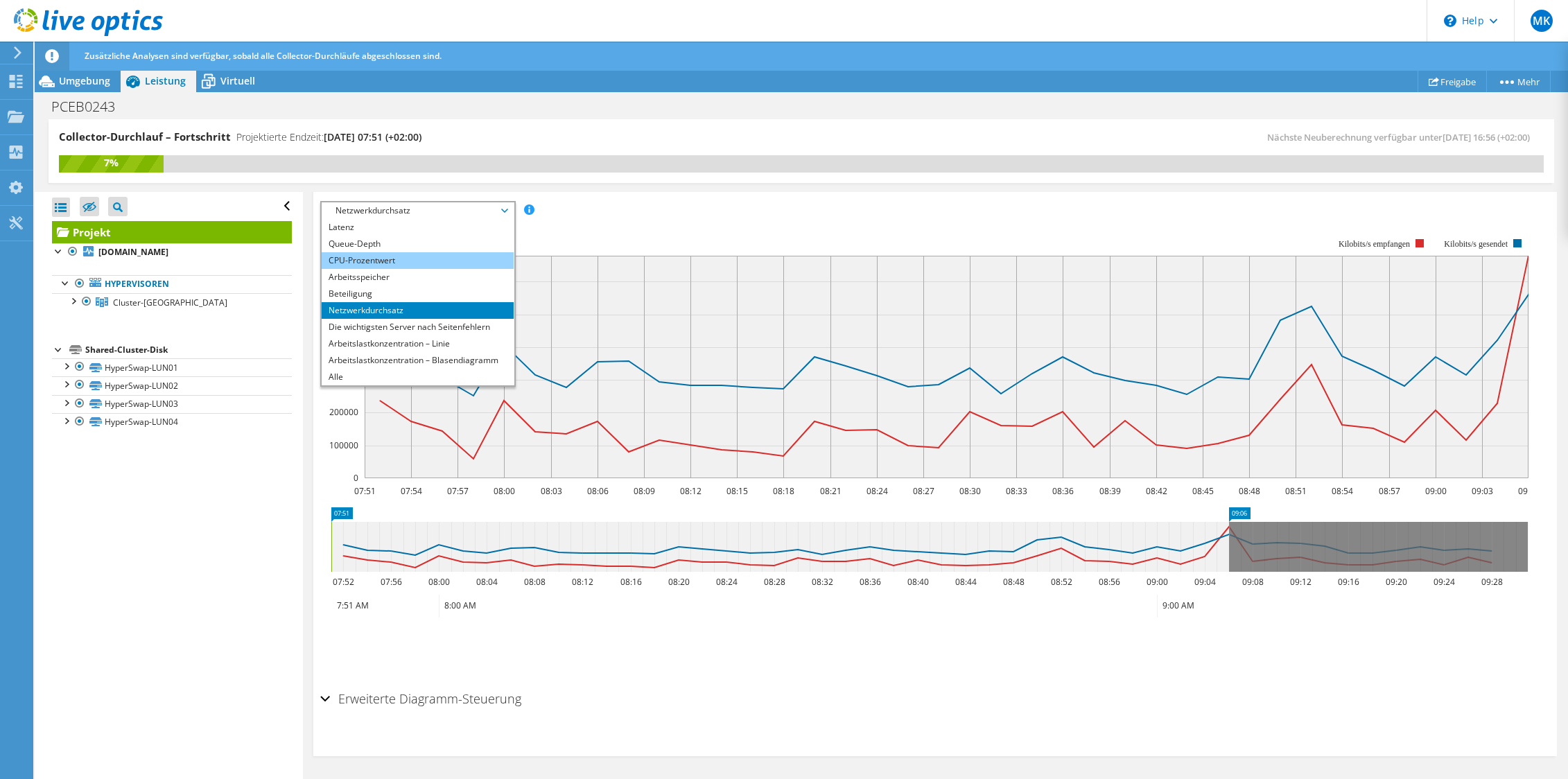
click at [372, 258] on li "CPU-Prozentwert" at bounding box center [418, 260] width 192 height 16
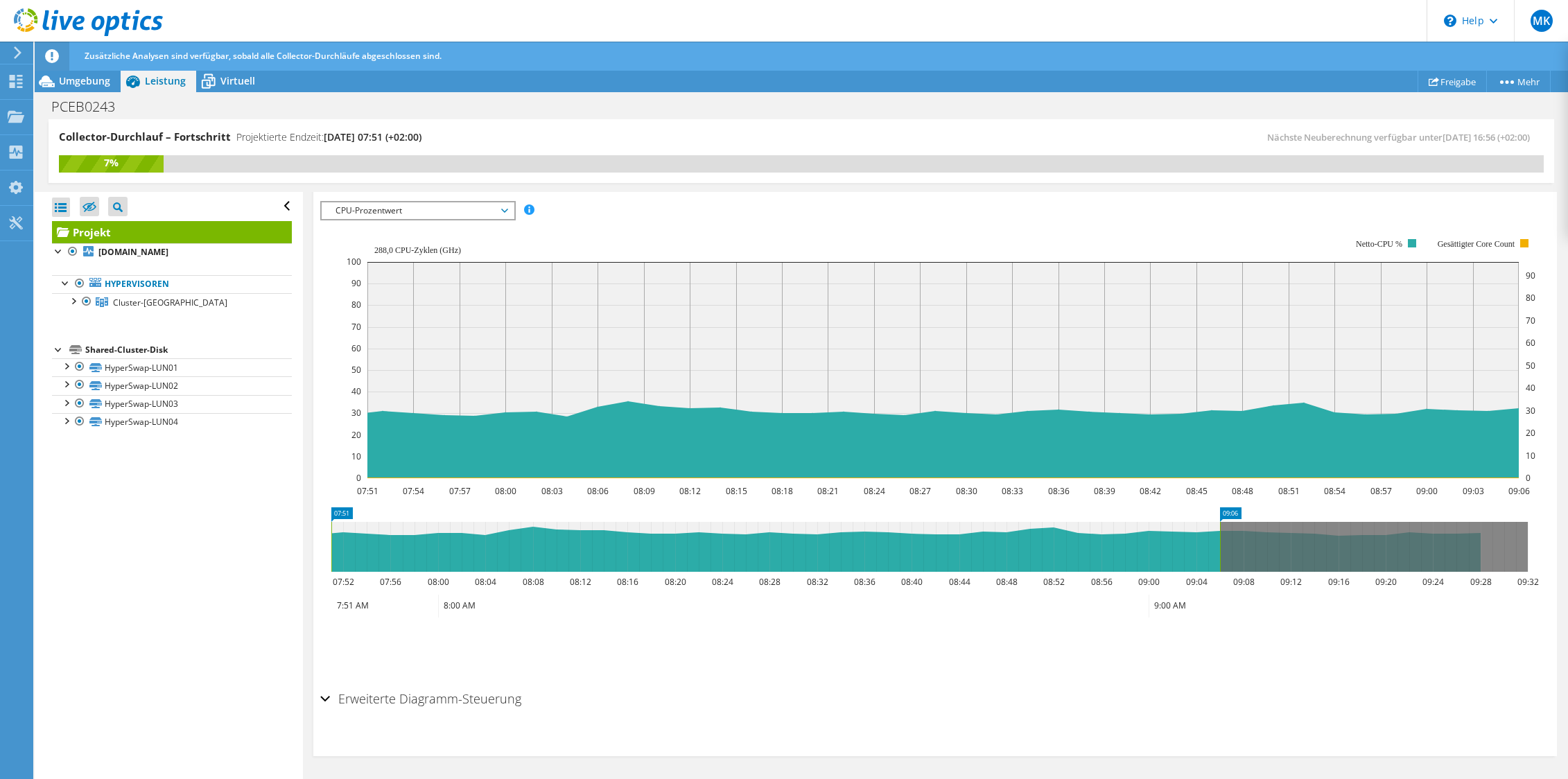
click at [430, 201] on div "CPU-Prozentwert IOPS pro Sekunde Disk-Durchsatz IO-Size Latenz Queue-Depth CPU-…" at bounding box center [418, 211] width 195 height 20
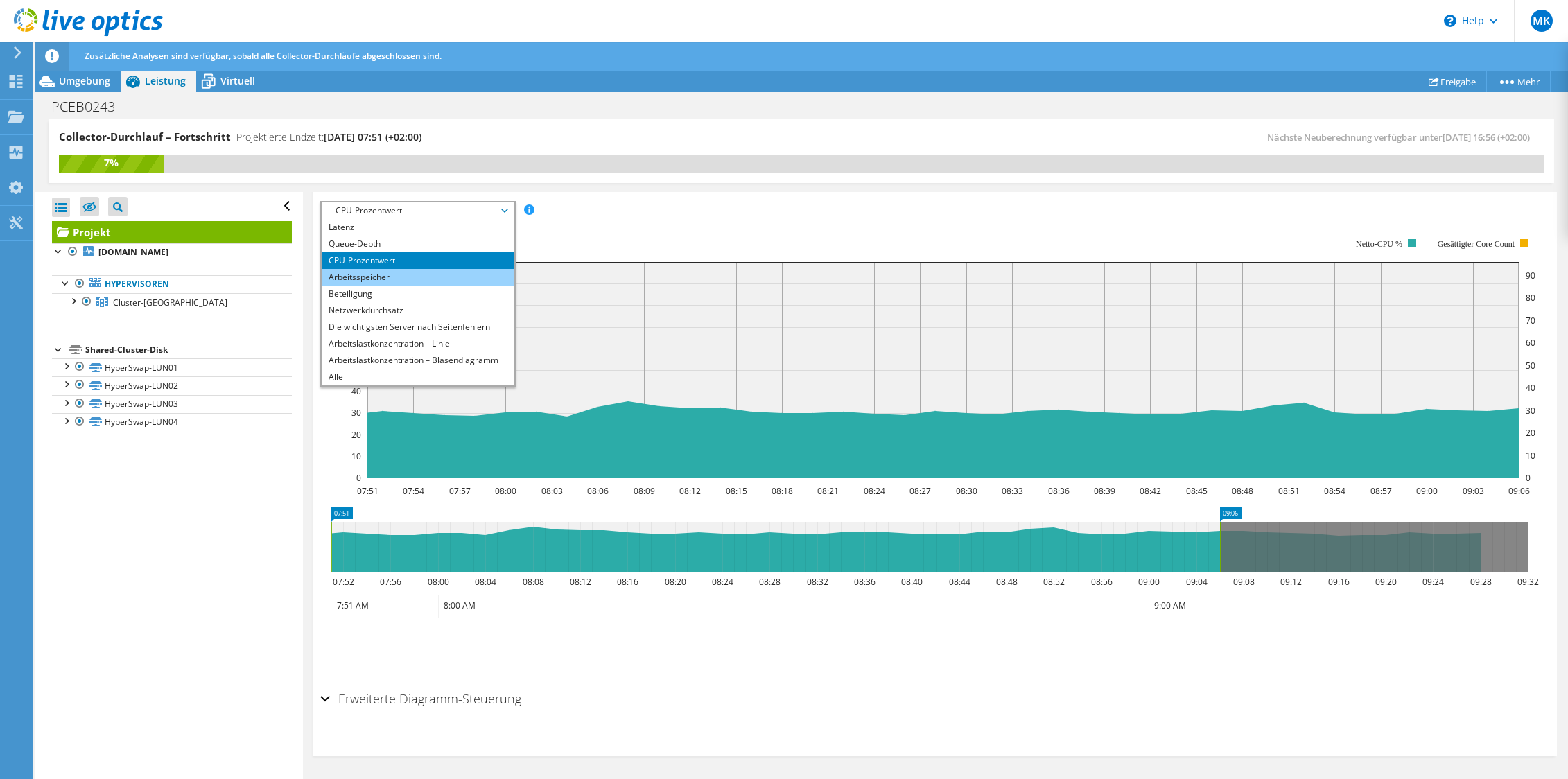
click at [392, 281] on li "Arbeitsspeicher" at bounding box center [418, 277] width 192 height 16
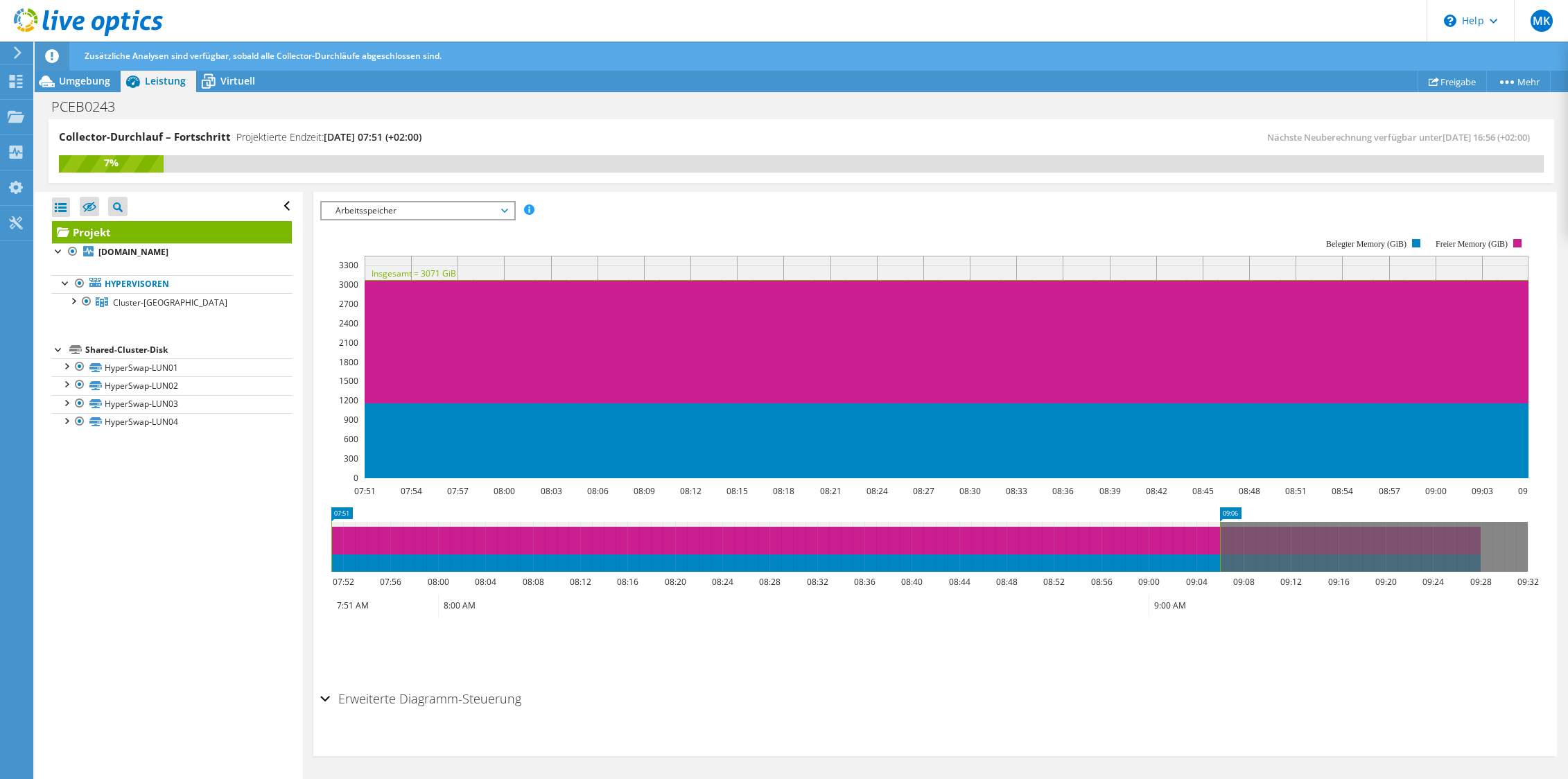
click at [471, 211] on span "Arbeitsspeicher" at bounding box center [418, 211] width 178 height 16
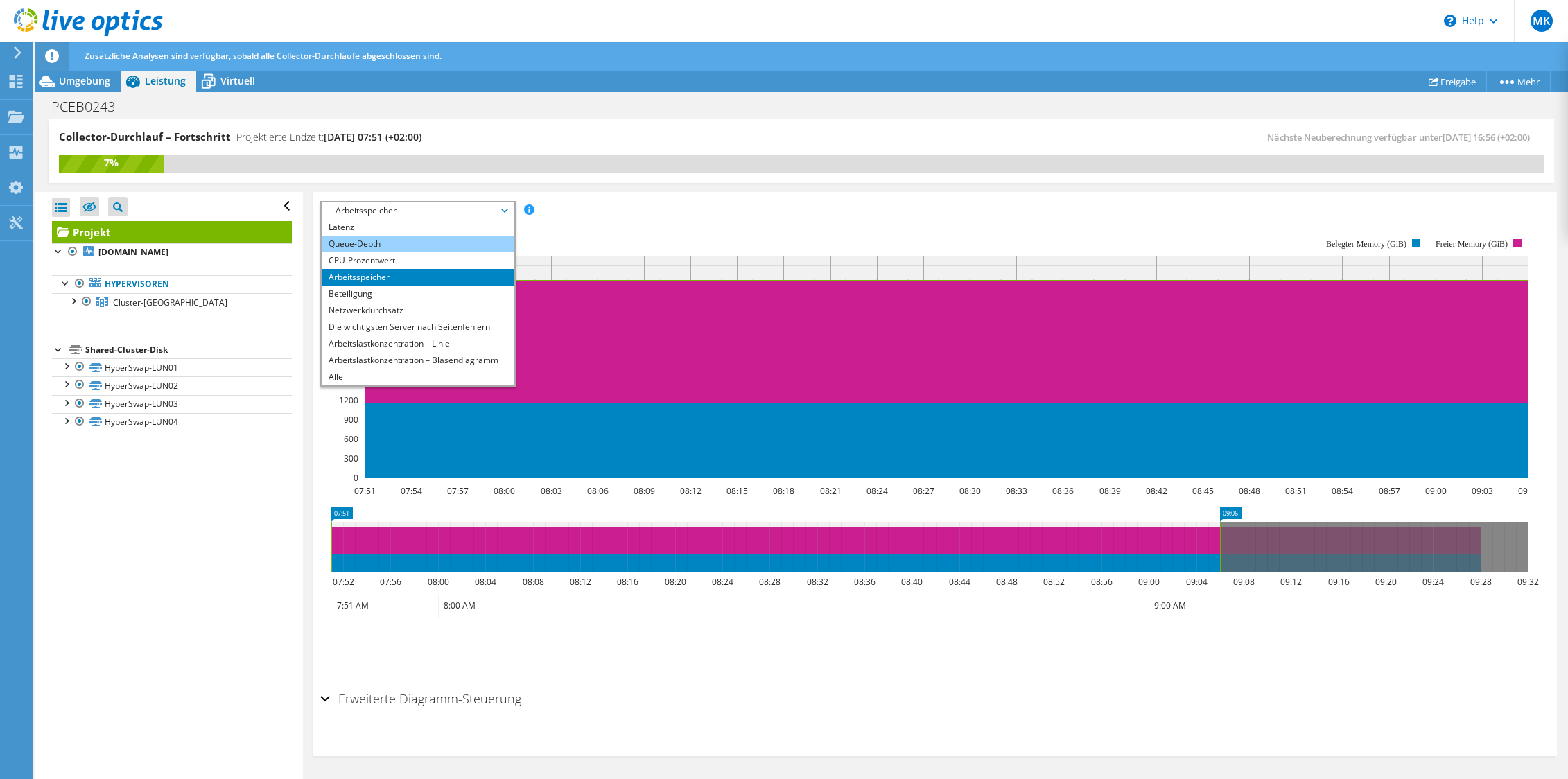
click at [425, 242] on li "Queue-Depth" at bounding box center [418, 243] width 192 height 16
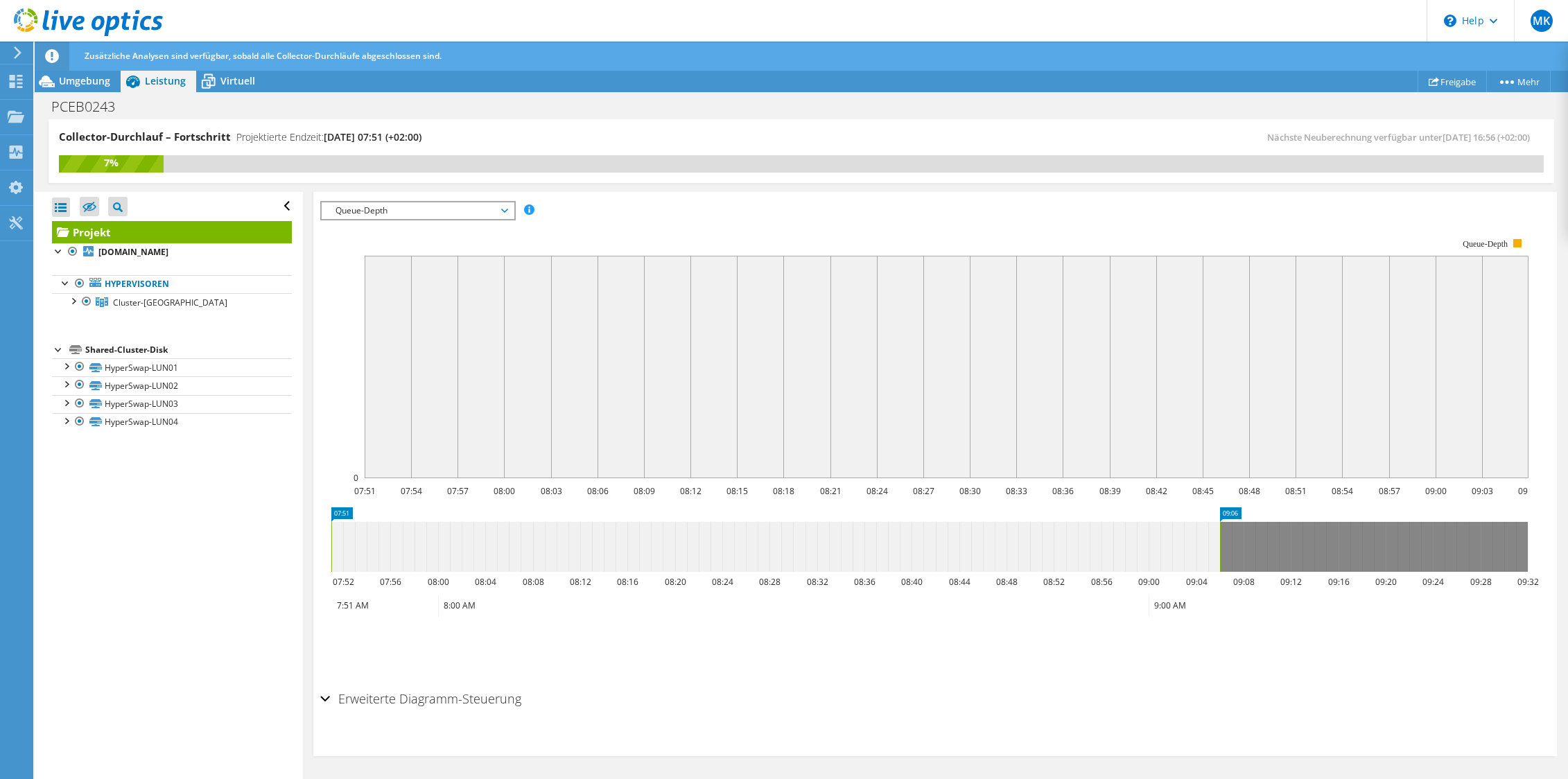
click at [441, 214] on span "Queue-Depth" at bounding box center [418, 211] width 178 height 16
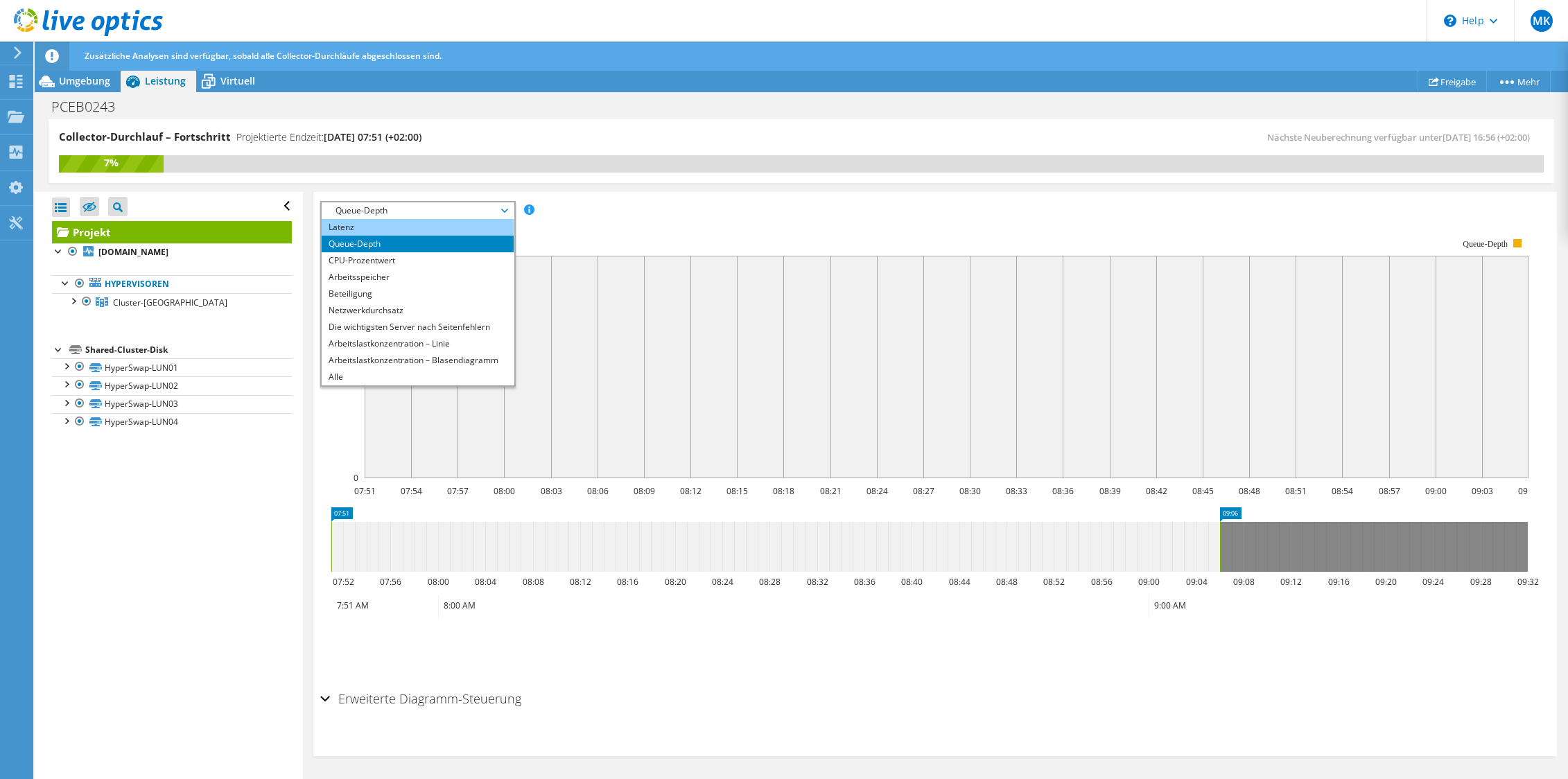
click at [435, 229] on li "Latenz" at bounding box center [418, 227] width 192 height 16
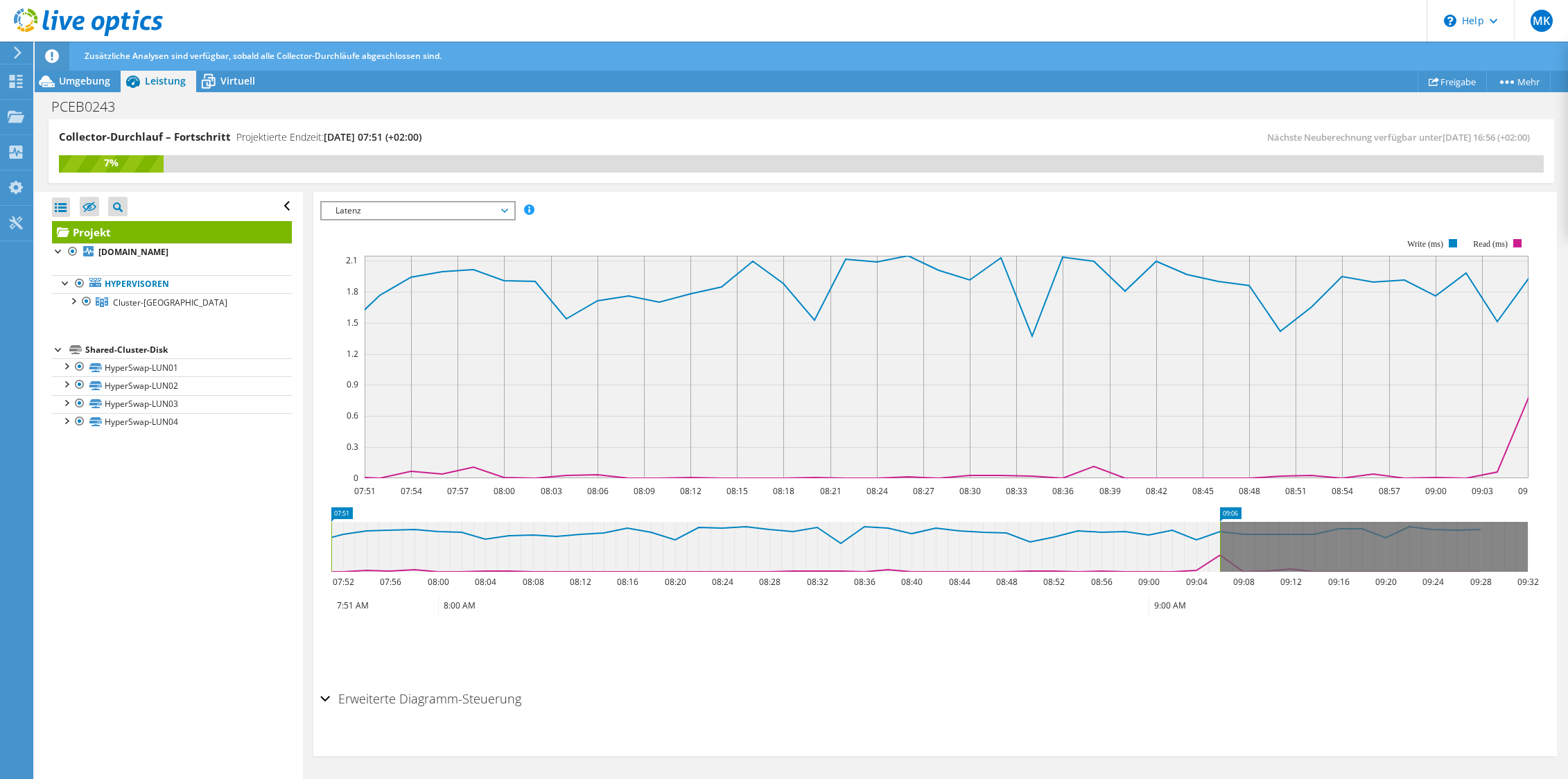
click at [435, 208] on span "Latenz" at bounding box center [418, 211] width 178 height 16
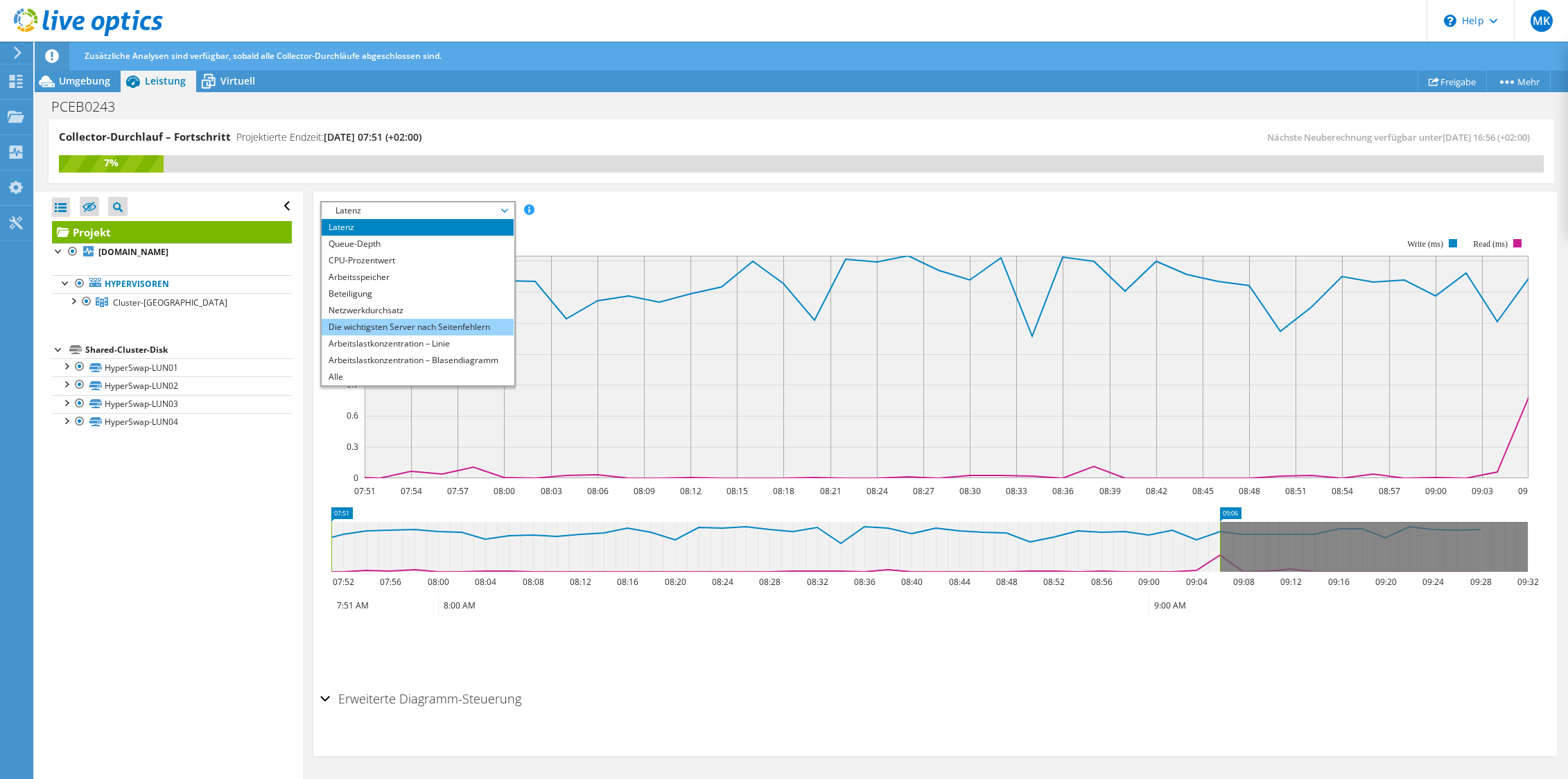
click at [473, 320] on li "Die wichtigsten Server nach Seitenfehlern" at bounding box center [418, 327] width 192 height 16
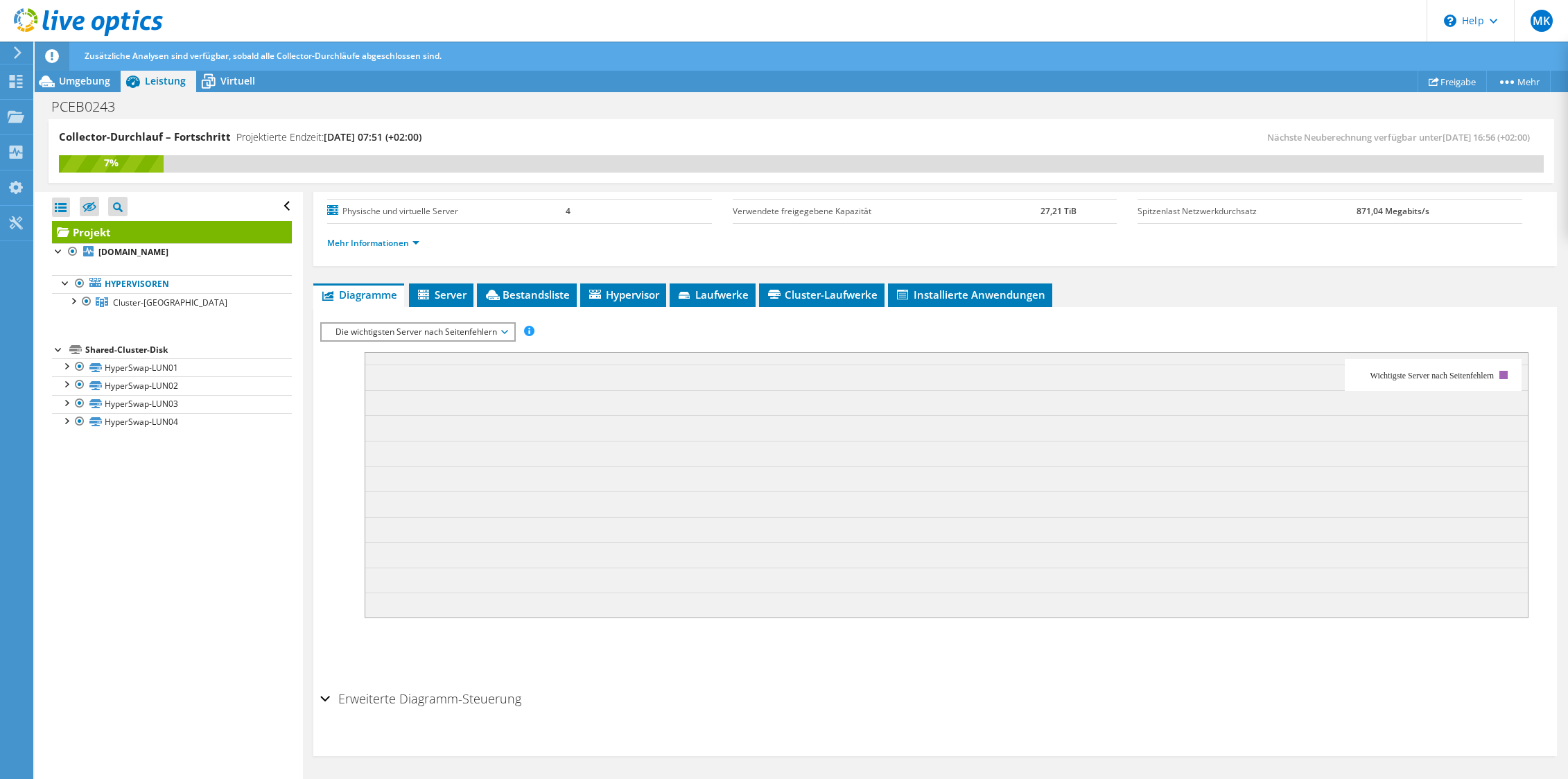
scroll to position [155, 0]
click at [415, 210] on label "Physische und virtuelle Server" at bounding box center [446, 211] width 239 height 14
click at [446, 295] on span "Server" at bounding box center [441, 294] width 50 height 14
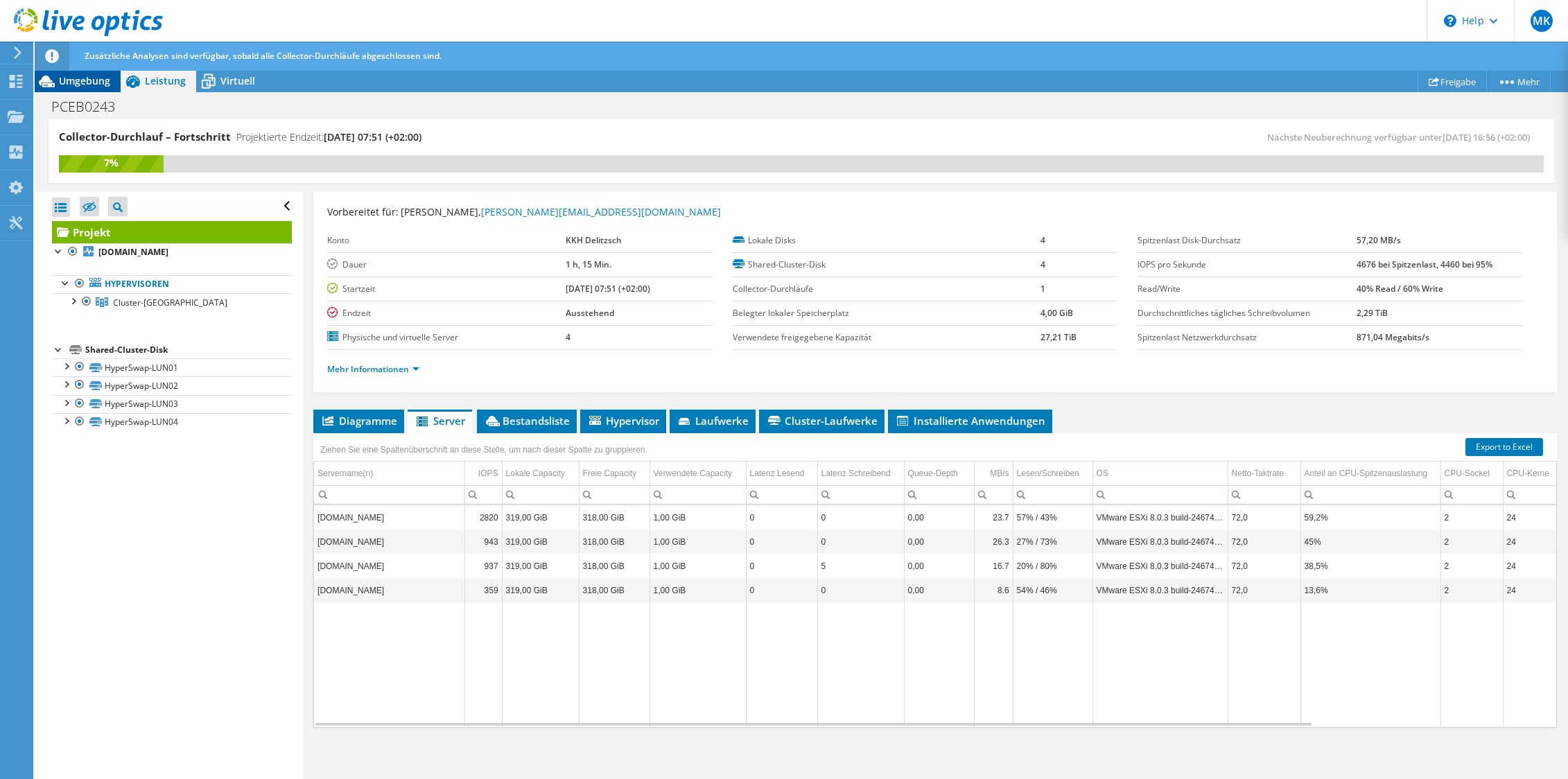
click at [86, 85] on span "Umgebung" at bounding box center [84, 81] width 51 height 13
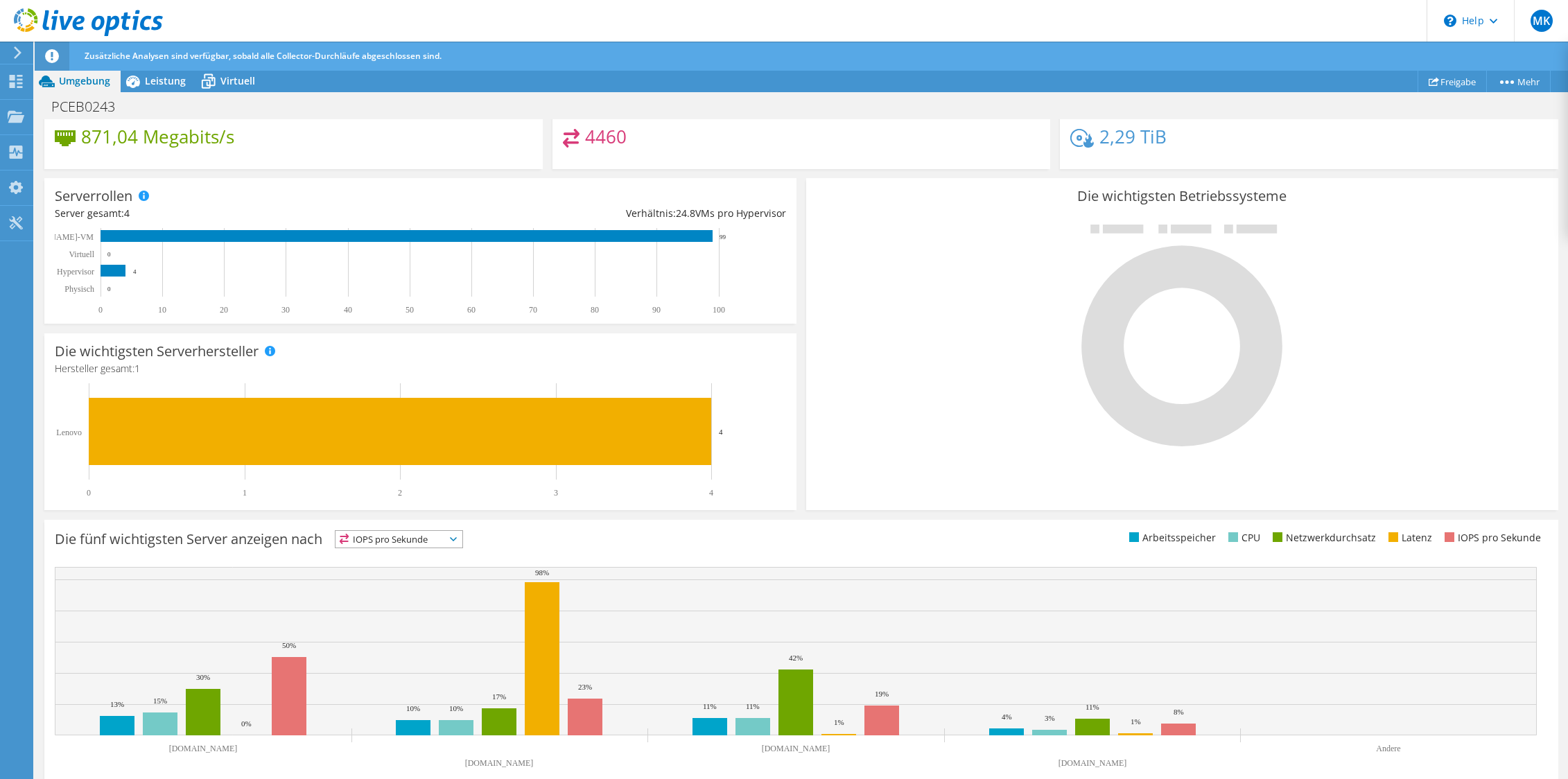
scroll to position [0, 0]
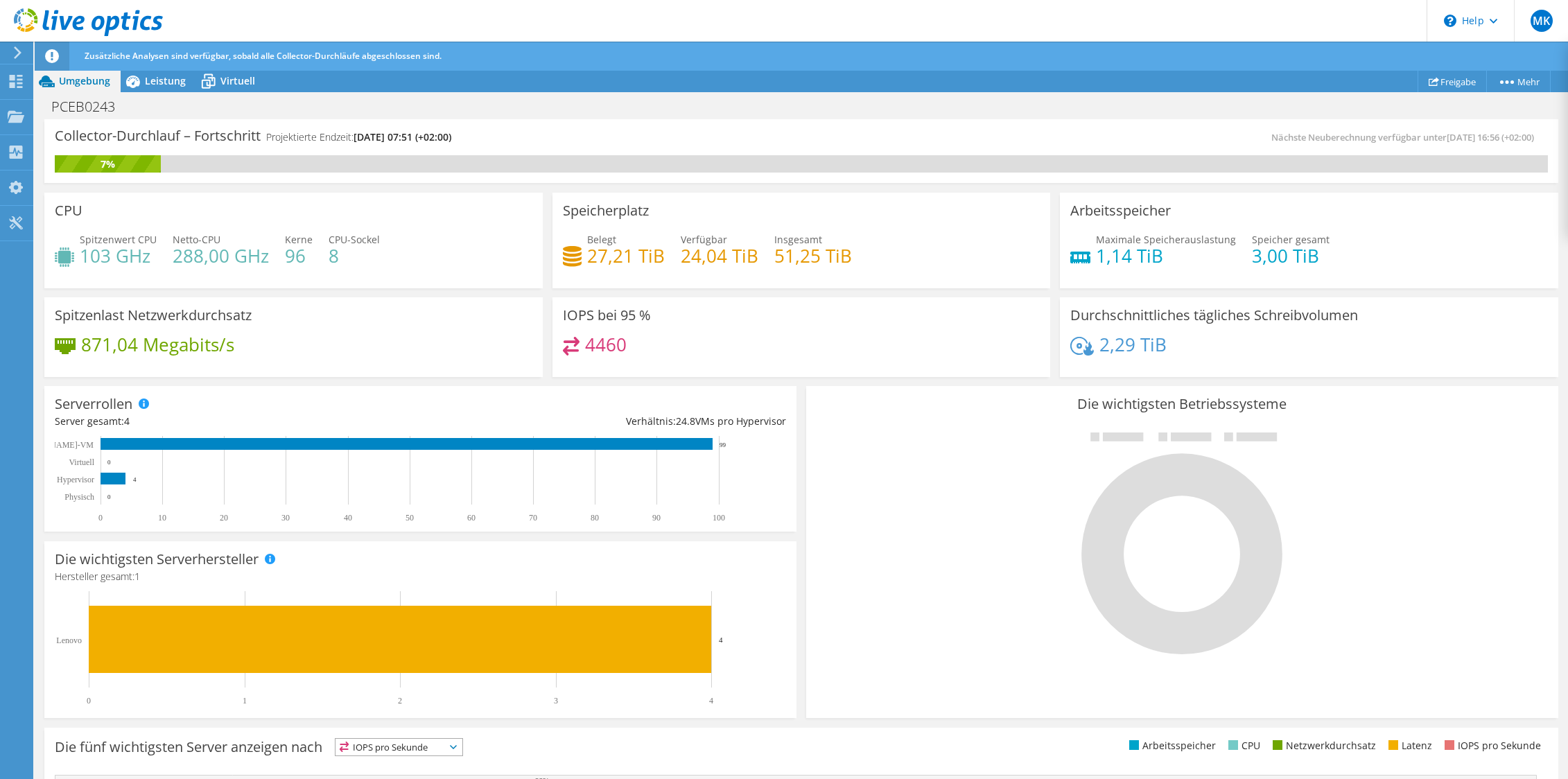
click at [11, 54] on div at bounding box center [15, 52] width 15 height 12
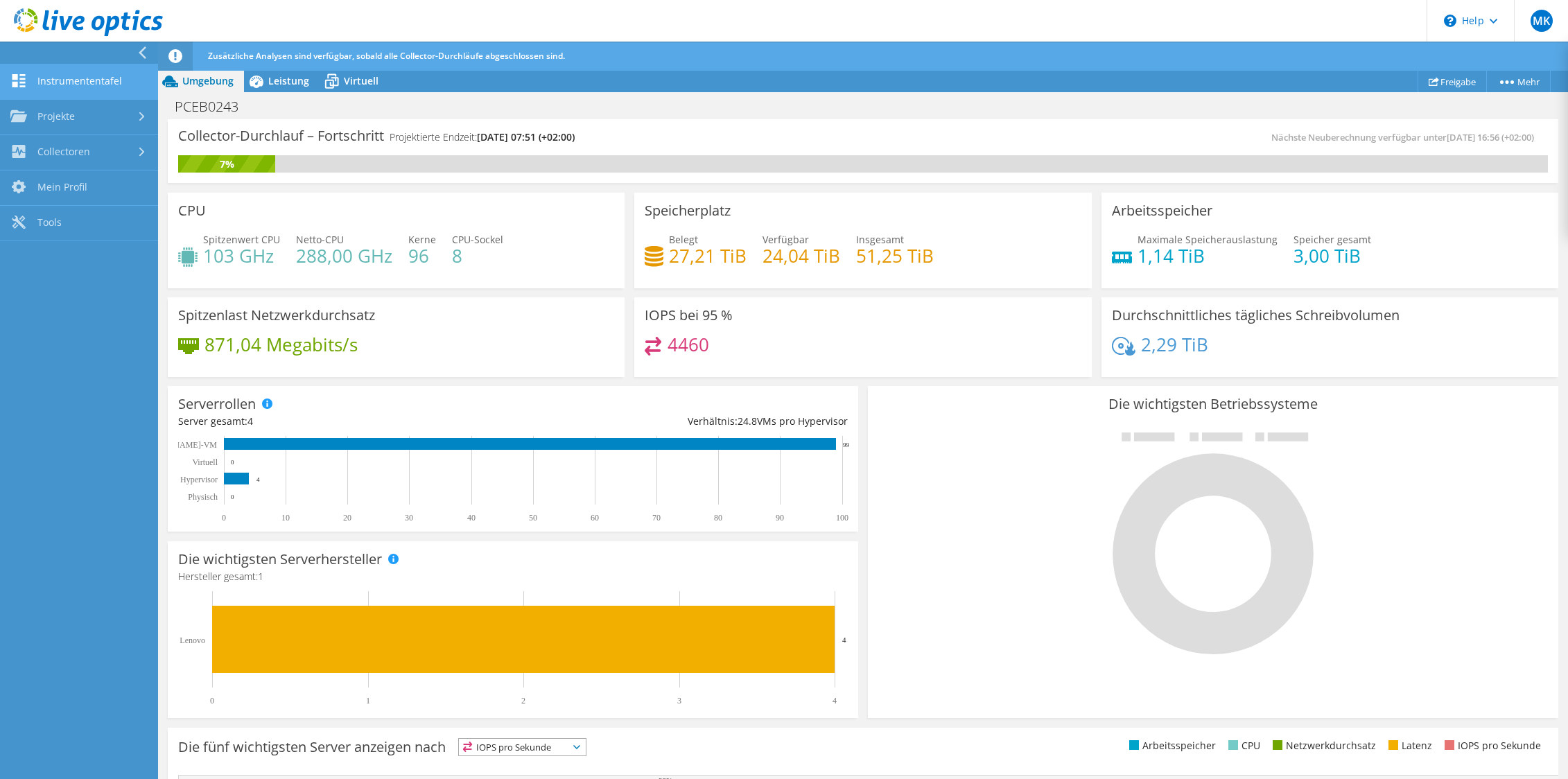
click at [112, 79] on link "Instrumententafel" at bounding box center [79, 81] width 158 height 35
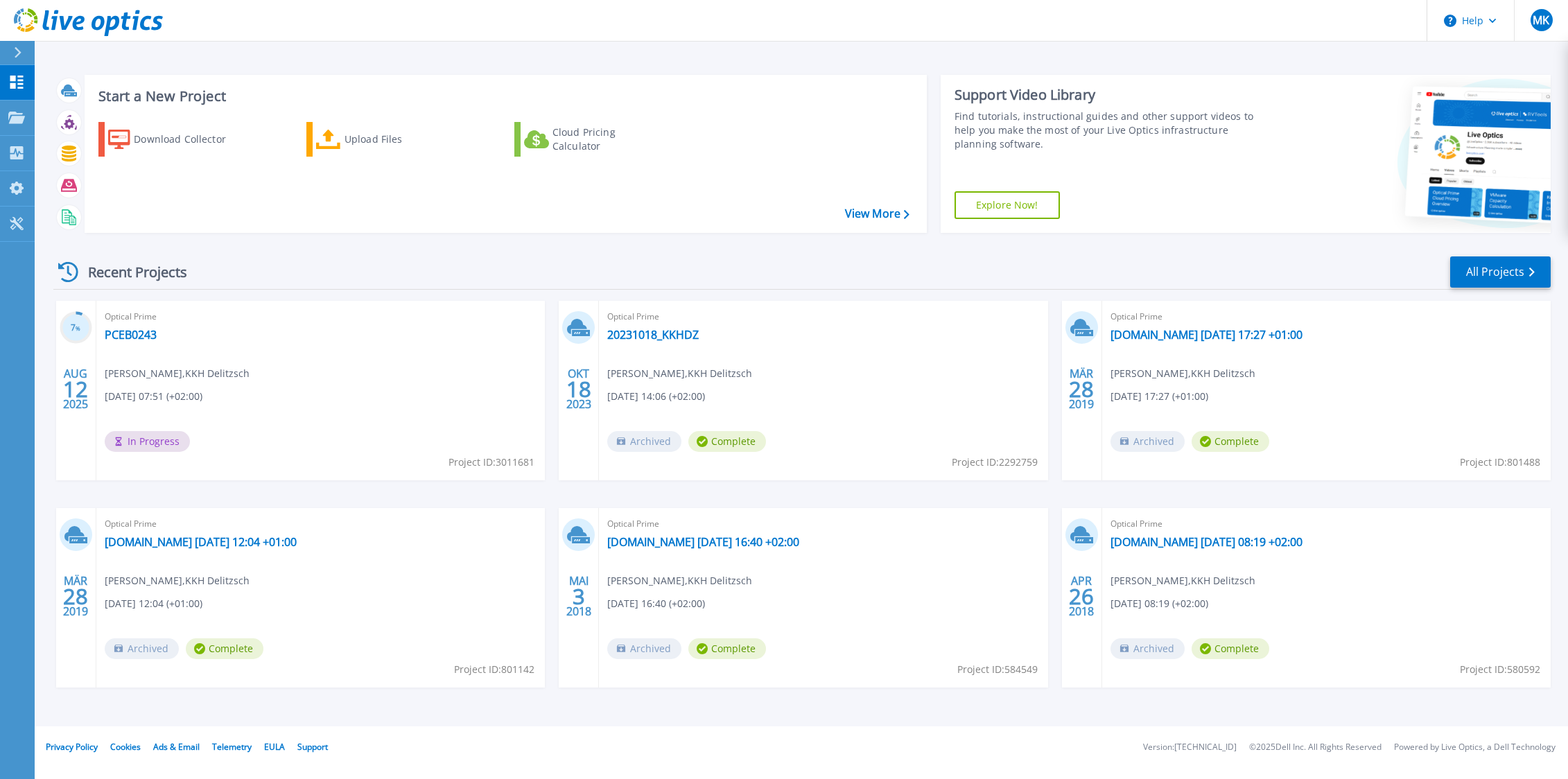
click at [23, 55] on div at bounding box center [23, 52] width 22 height 24
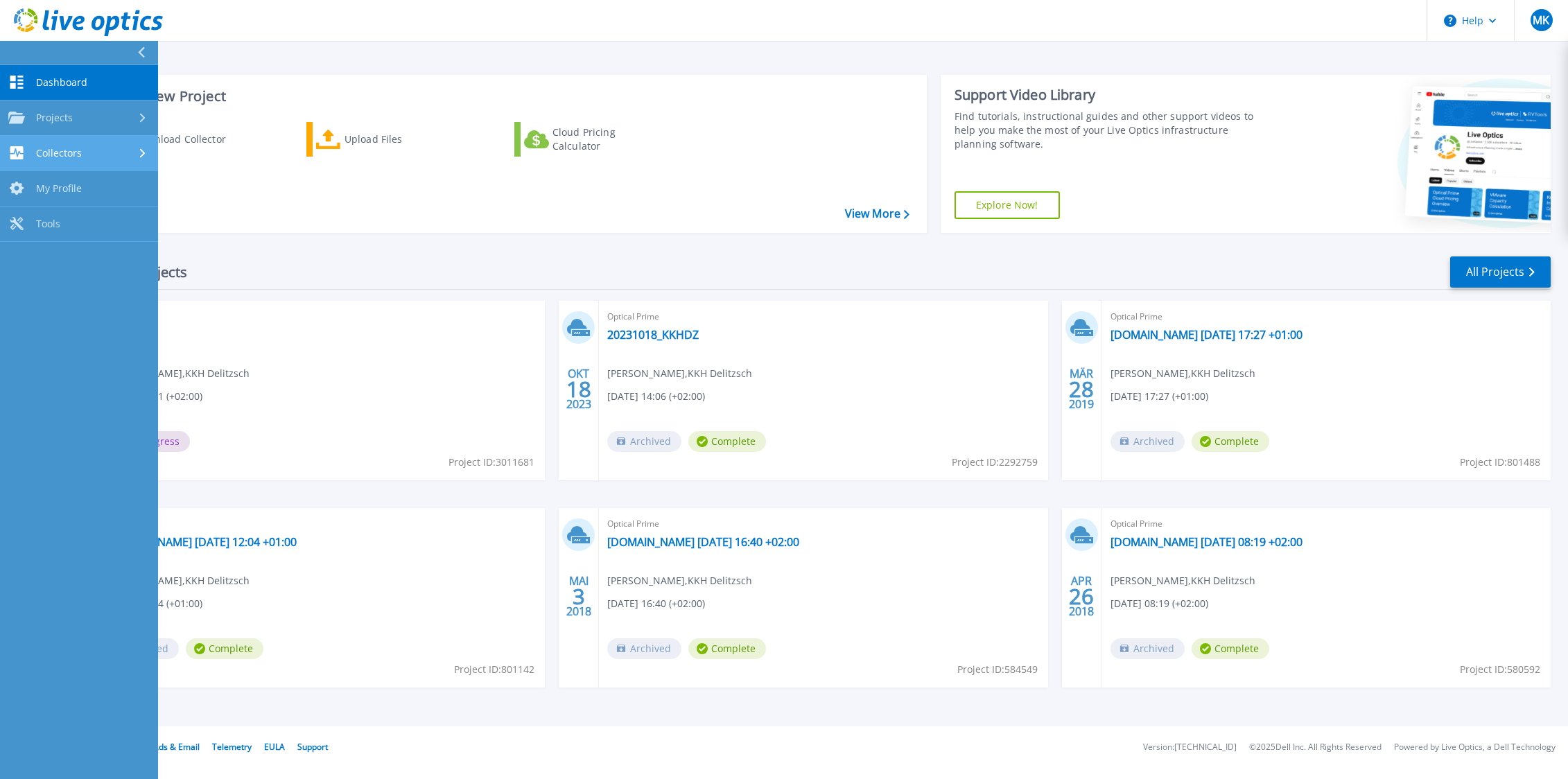
click at [137, 150] on div "Collectors" at bounding box center [79, 153] width 142 height 13
click at [188, 136] on div "Download Collector" at bounding box center [189, 139] width 111 height 28
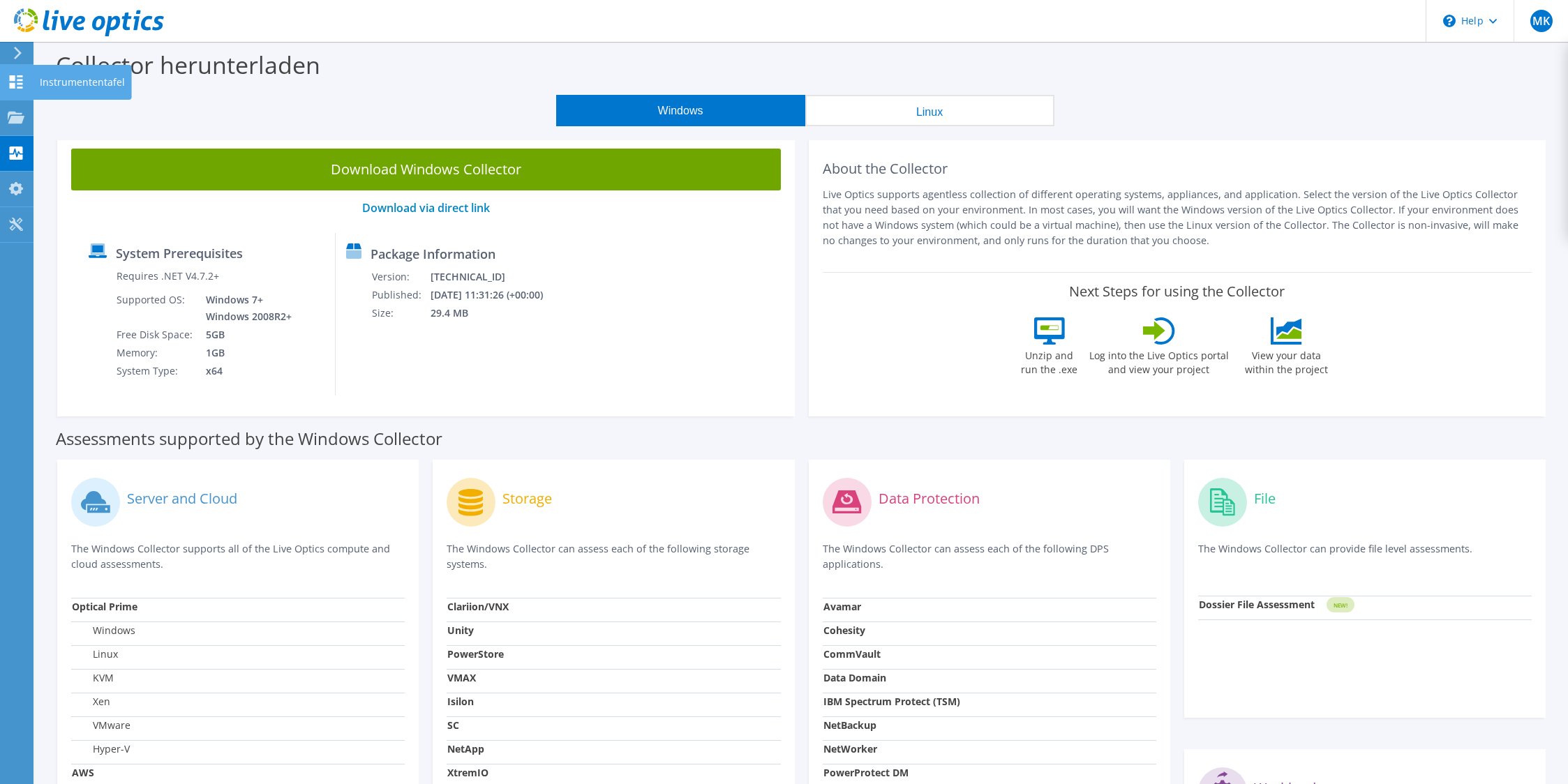
click at [13, 79] on use at bounding box center [16, 82] width 13 height 13
